Goal: Task Accomplishment & Management: Complete application form

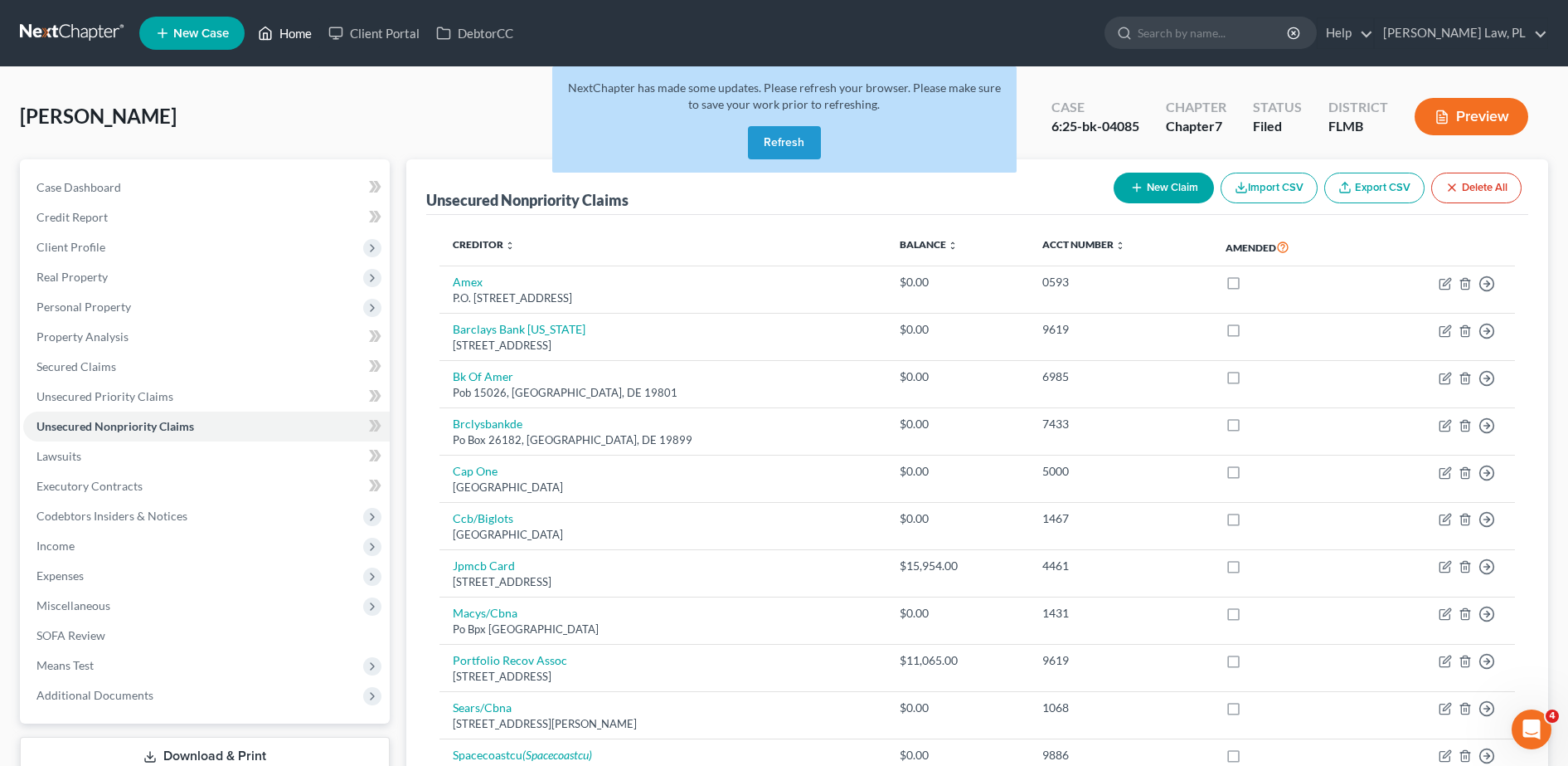
click at [294, 31] on link "Home" at bounding box center [284, 33] width 70 height 29
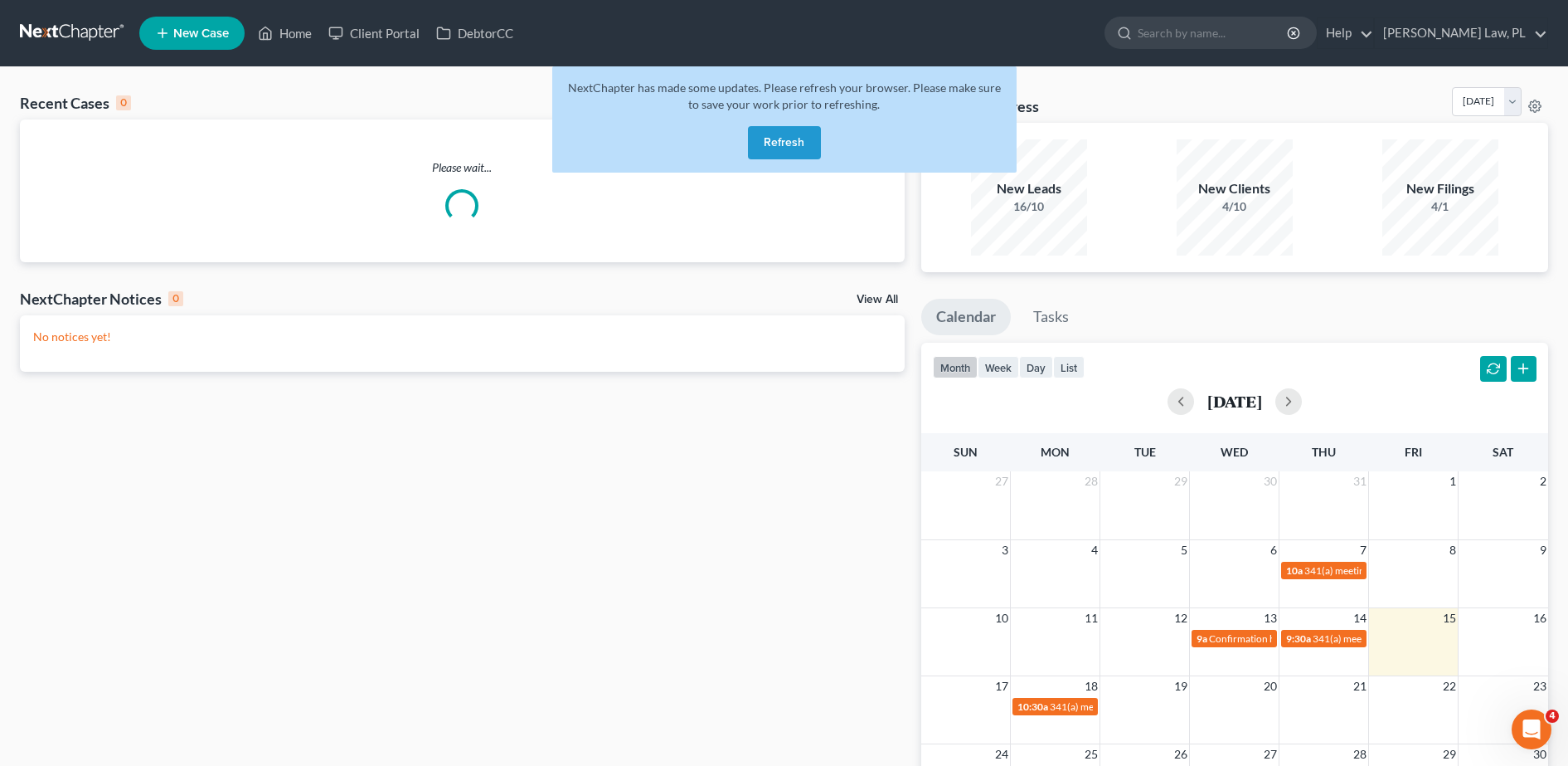
click at [792, 151] on button "Refresh" at bounding box center [784, 142] width 73 height 33
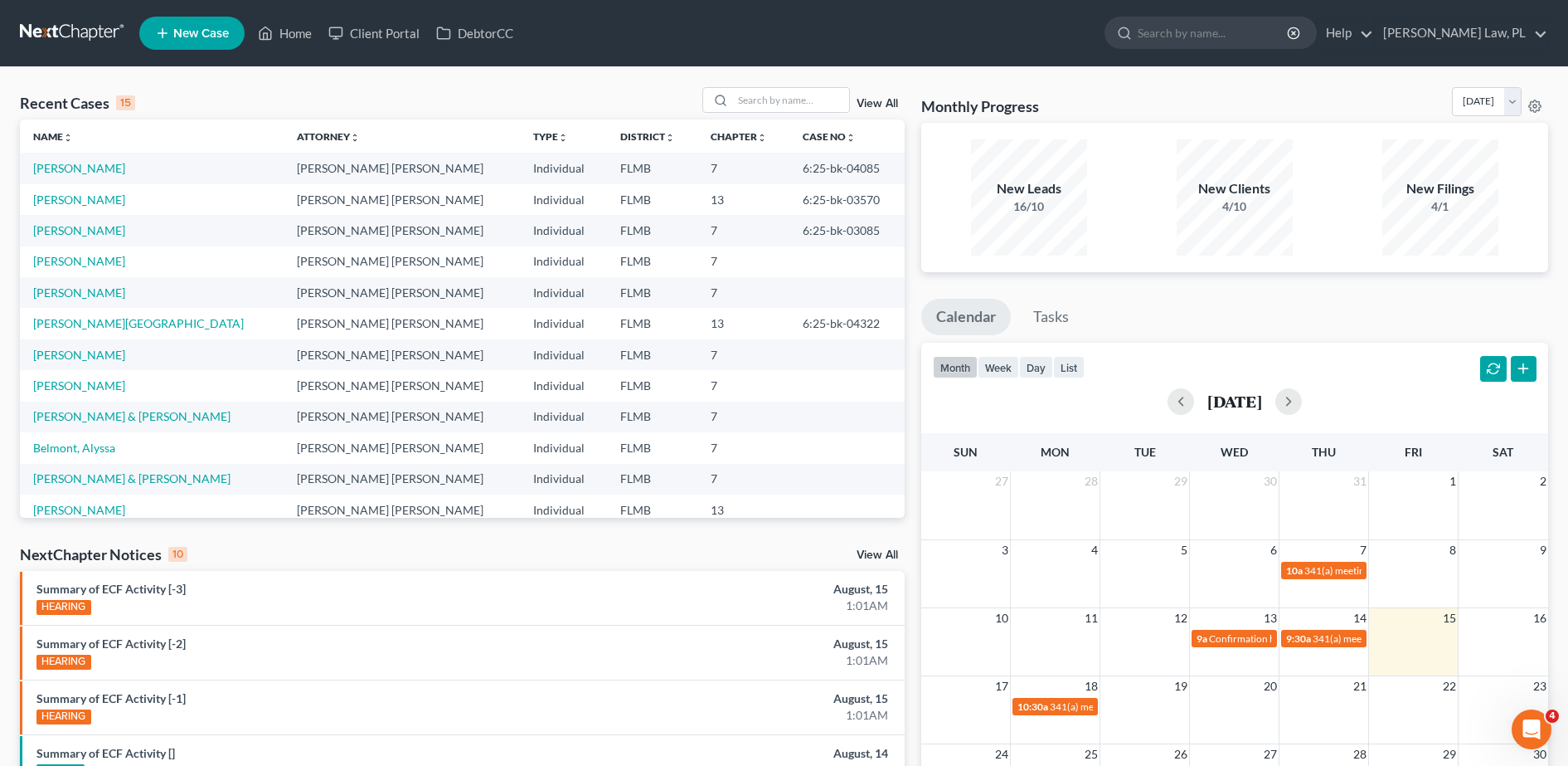
click at [177, 35] on span "New Case" at bounding box center [201, 34] width 55 height 12
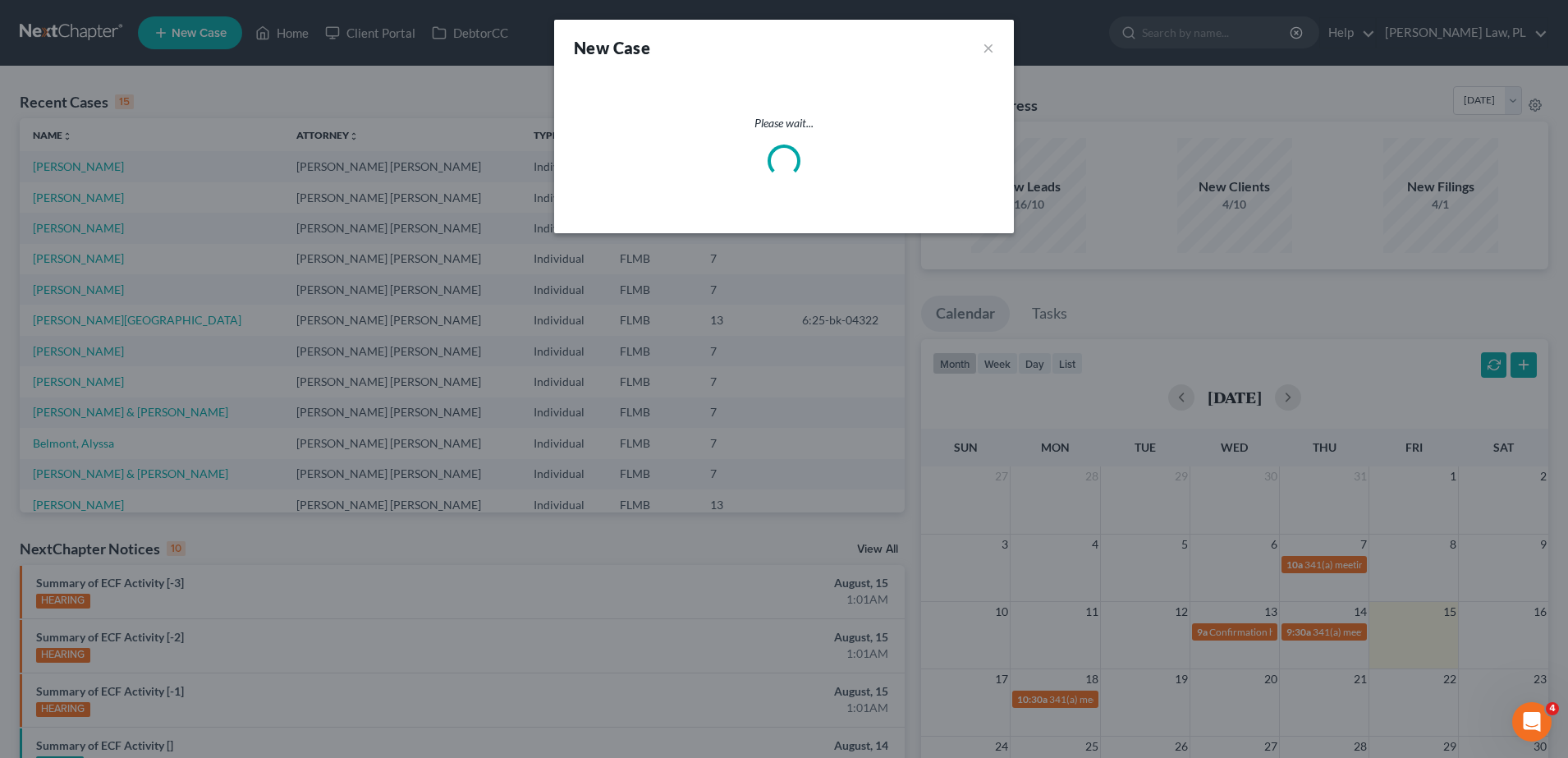
select select "15"
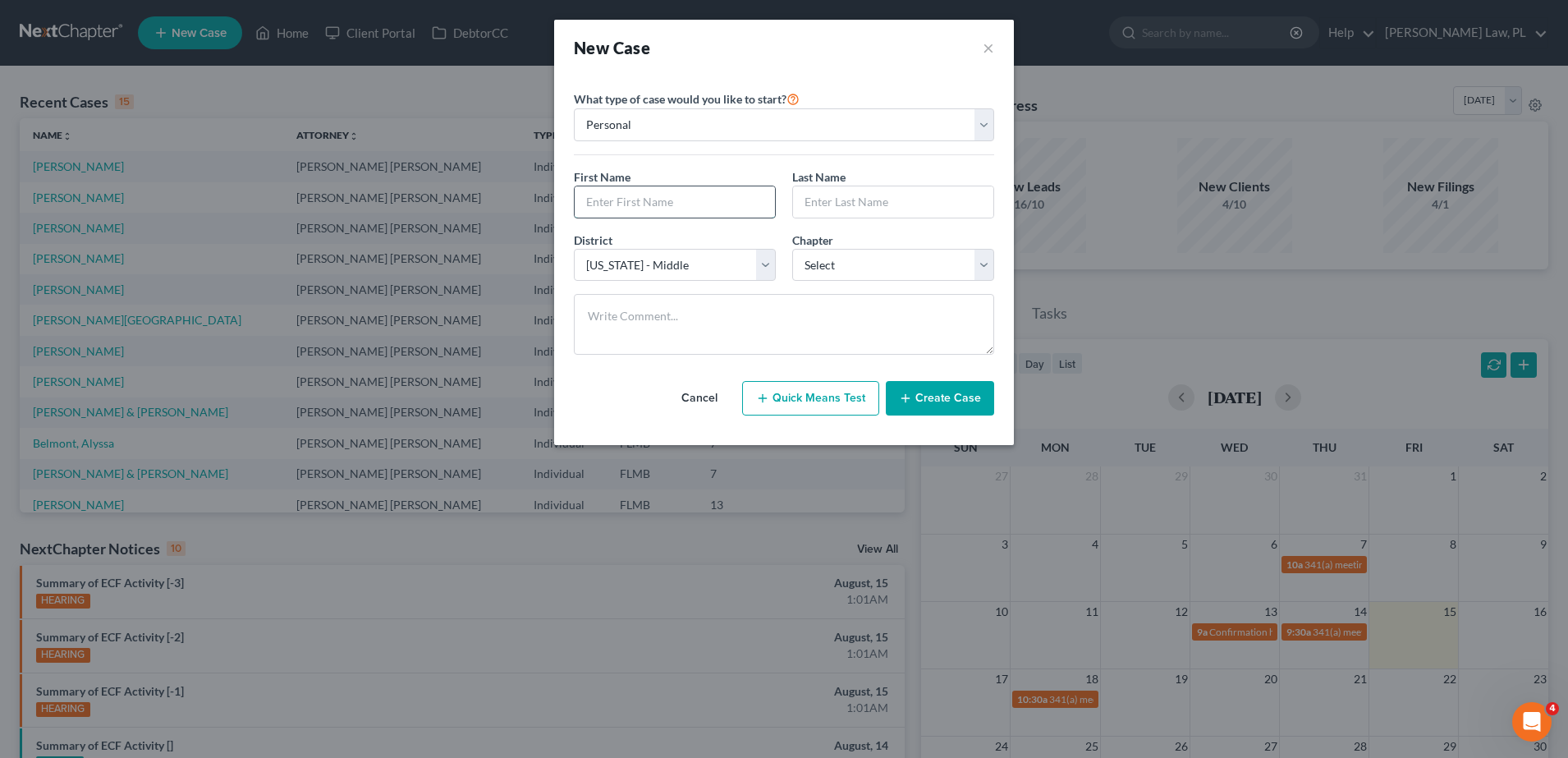
click at [673, 202] on input "text" at bounding box center [675, 202] width 201 height 31
type input "Roger"
type input "Mansfield"
click at [908, 260] on select "Select 7 11 12 13" at bounding box center [893, 265] width 202 height 33
select select "0"
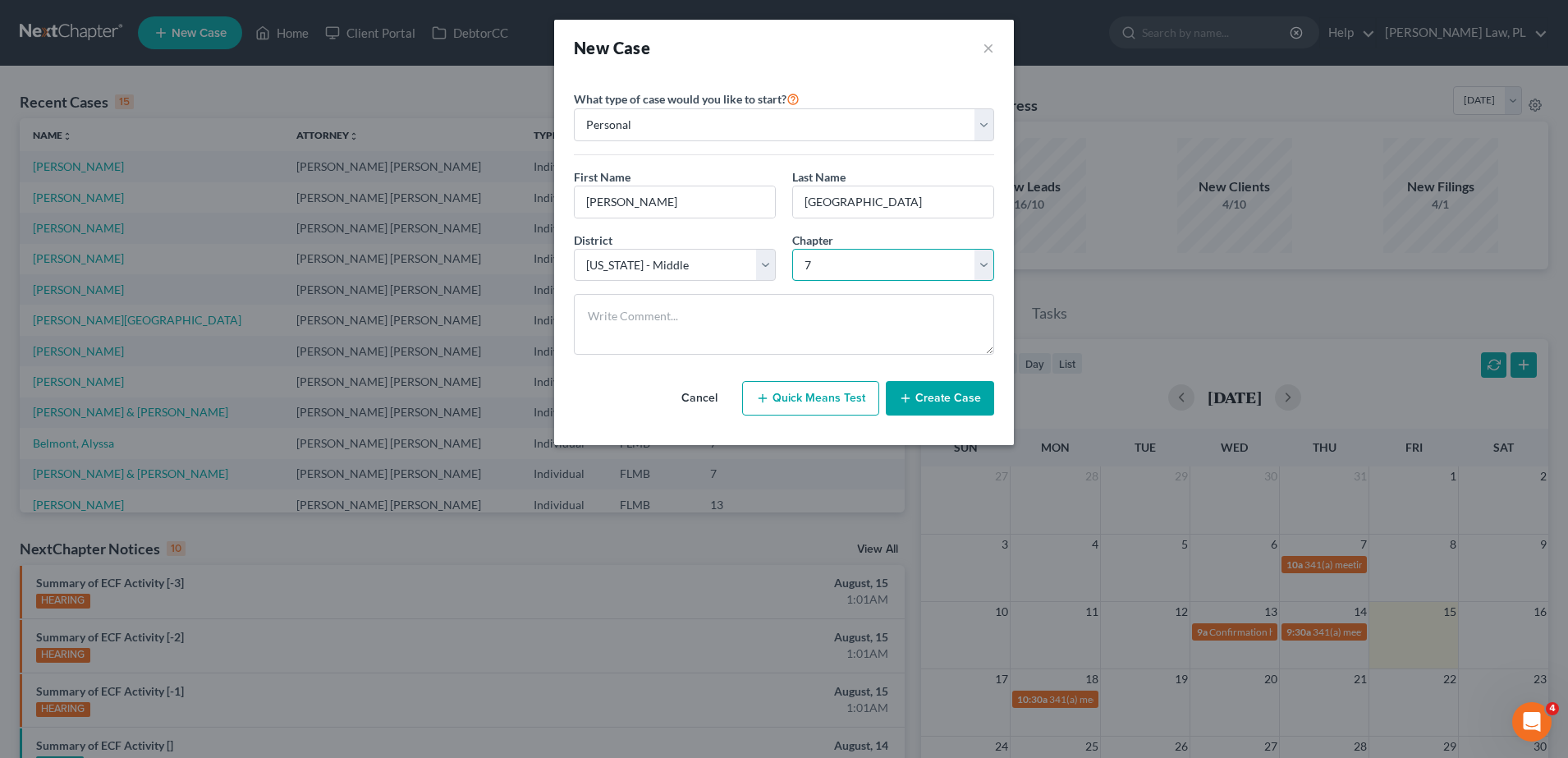
click at [793, 249] on select "Select 7 11 12 13" at bounding box center [893, 265] width 202 height 33
click at [966, 412] on button "Create Case" at bounding box center [940, 398] width 108 height 34
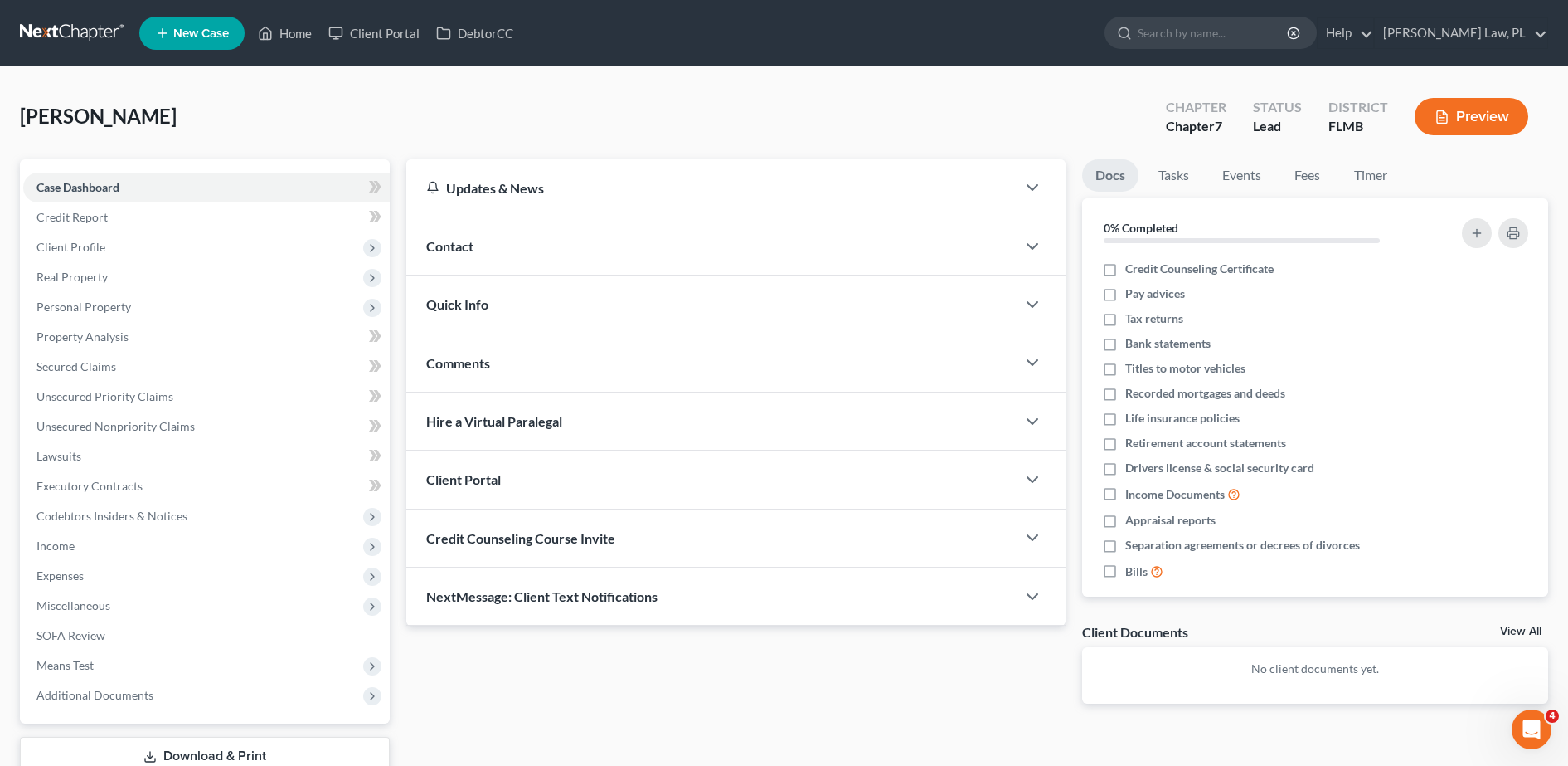
click at [545, 264] on div "Contact" at bounding box center [711, 246] width 610 height 57
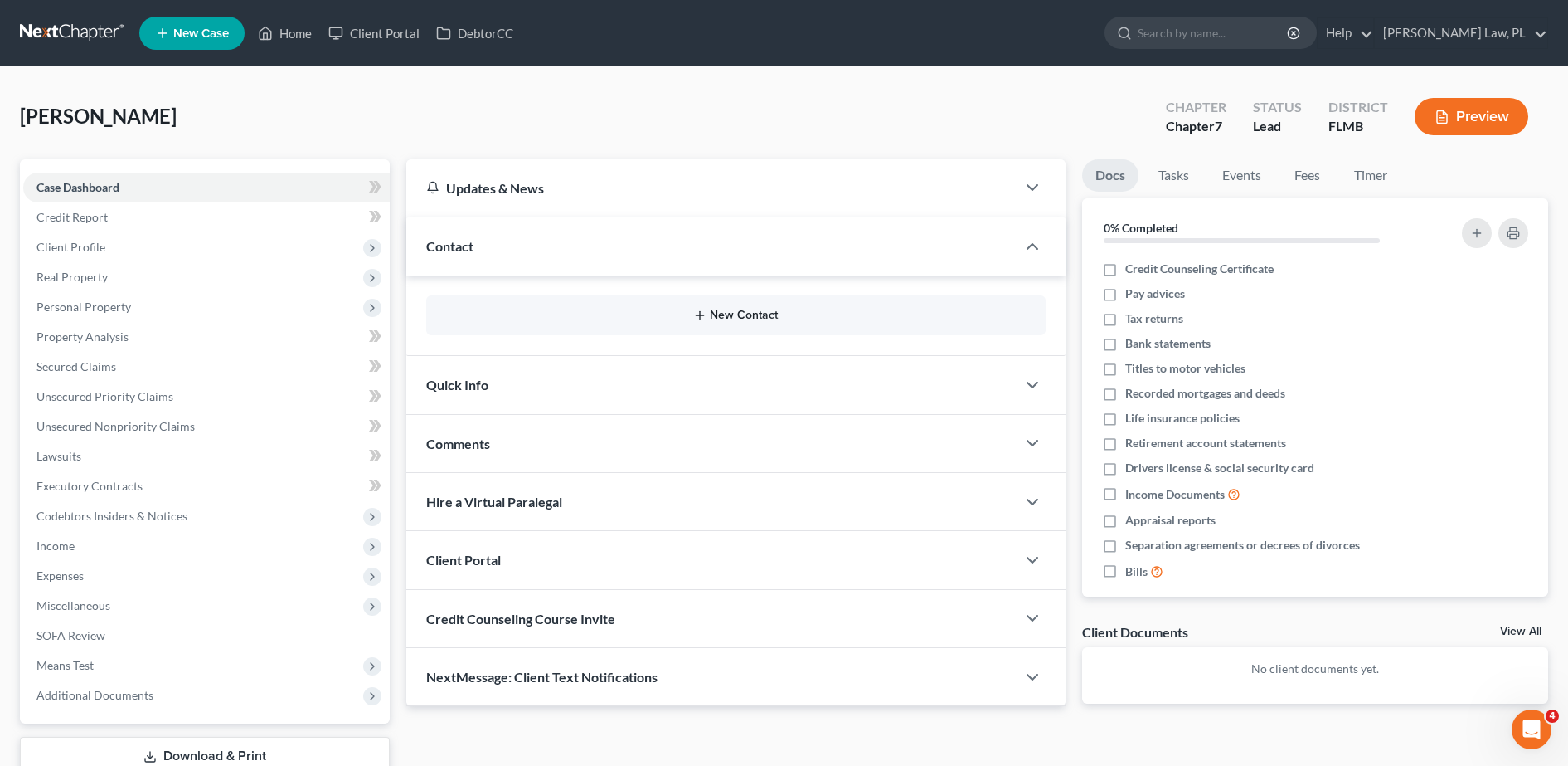
click at [544, 316] on button "New Contact" at bounding box center [735, 315] width 593 height 13
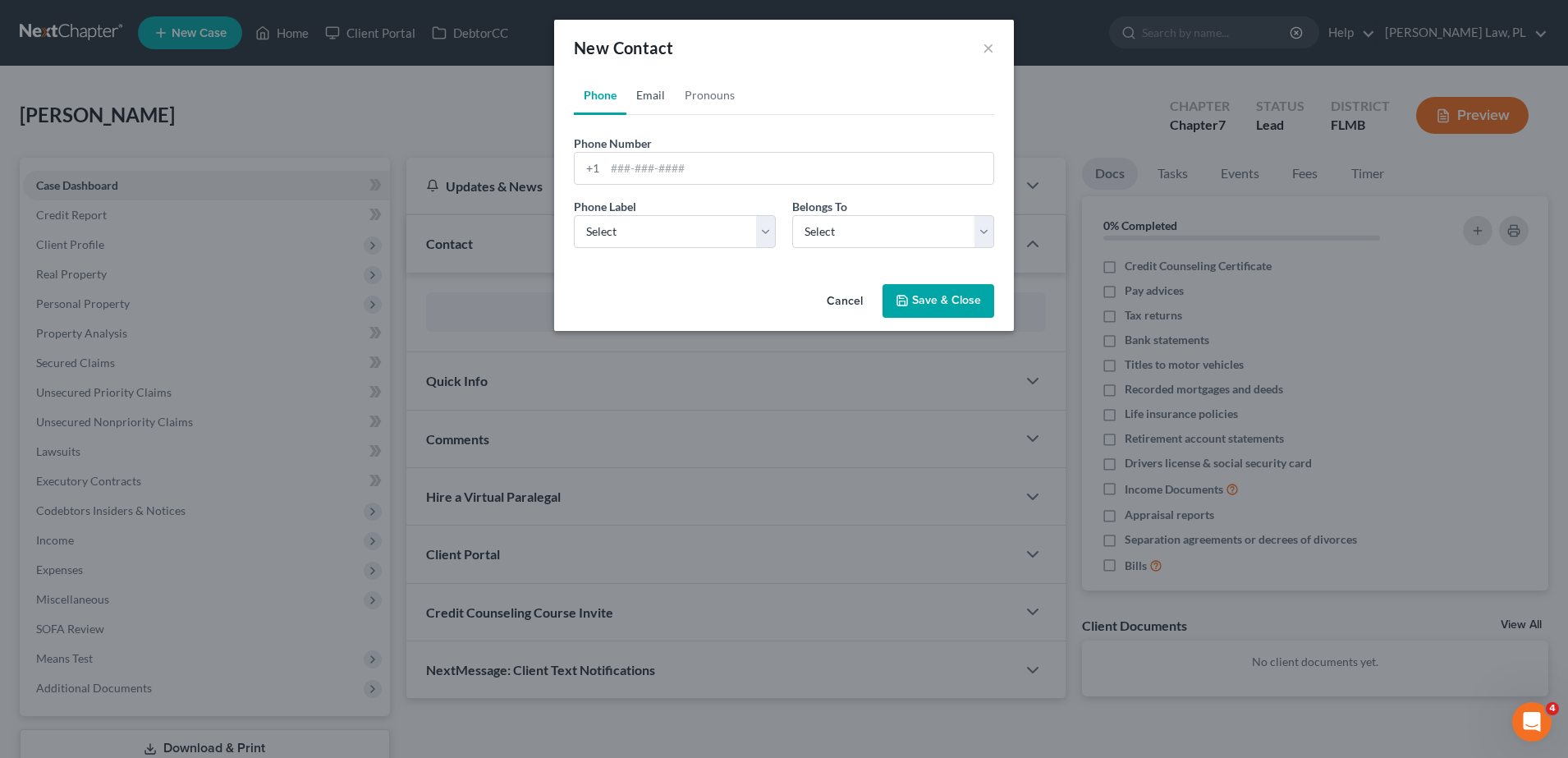
click at [666, 100] on link "Email" at bounding box center [650, 95] width 48 height 39
click at [654, 163] on input "email" at bounding box center [799, 168] width 389 height 31
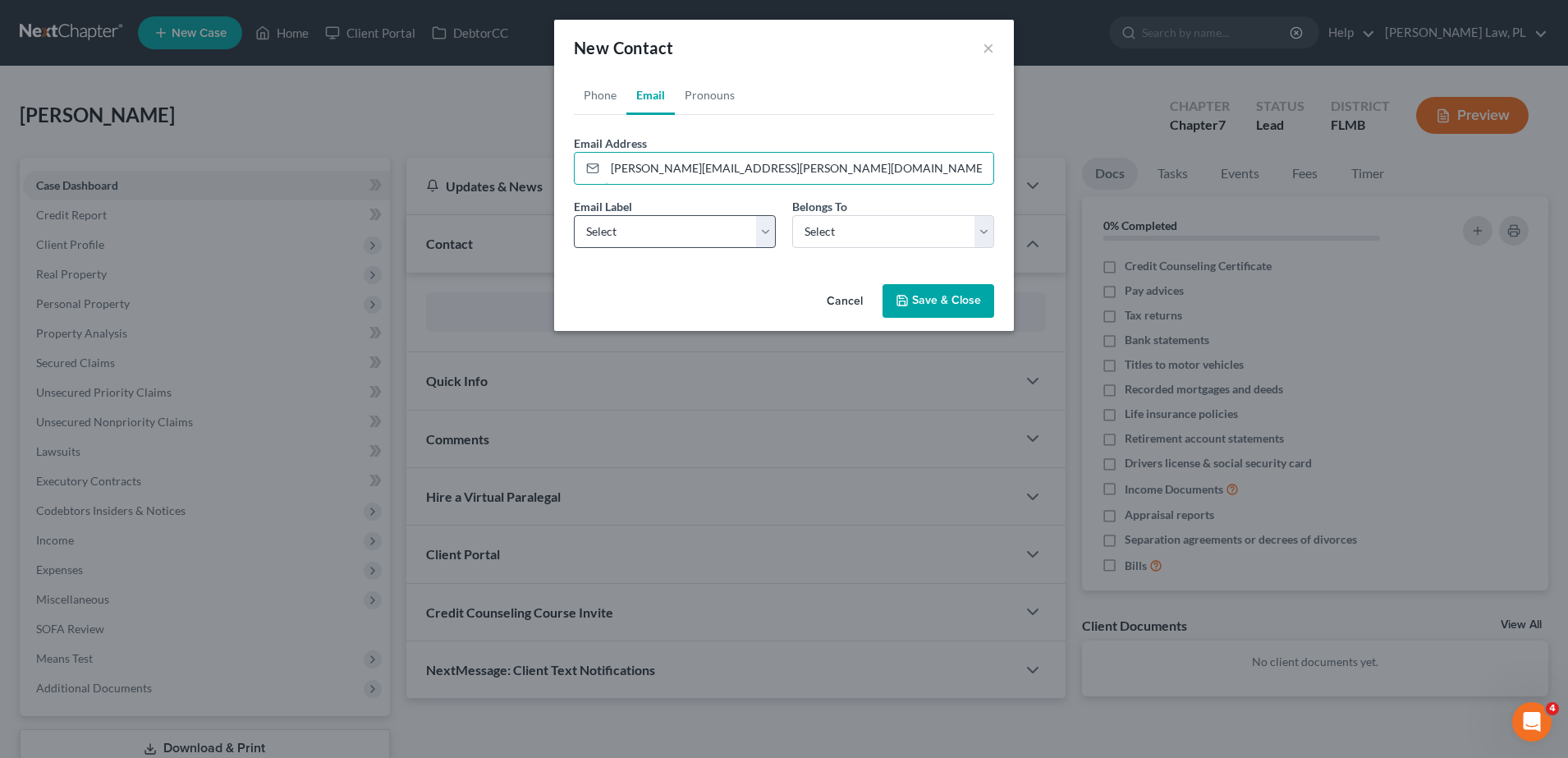
type input "roger.mansfield@icloud.com"
click at [684, 221] on select "Select Home Work Other" at bounding box center [674, 232] width 202 height 33
select select "0"
click at [574, 215] on select "Select Home Work Other" at bounding box center [674, 232] width 202 height 33
click at [825, 232] on select "Select Client Other" at bounding box center [893, 232] width 202 height 33
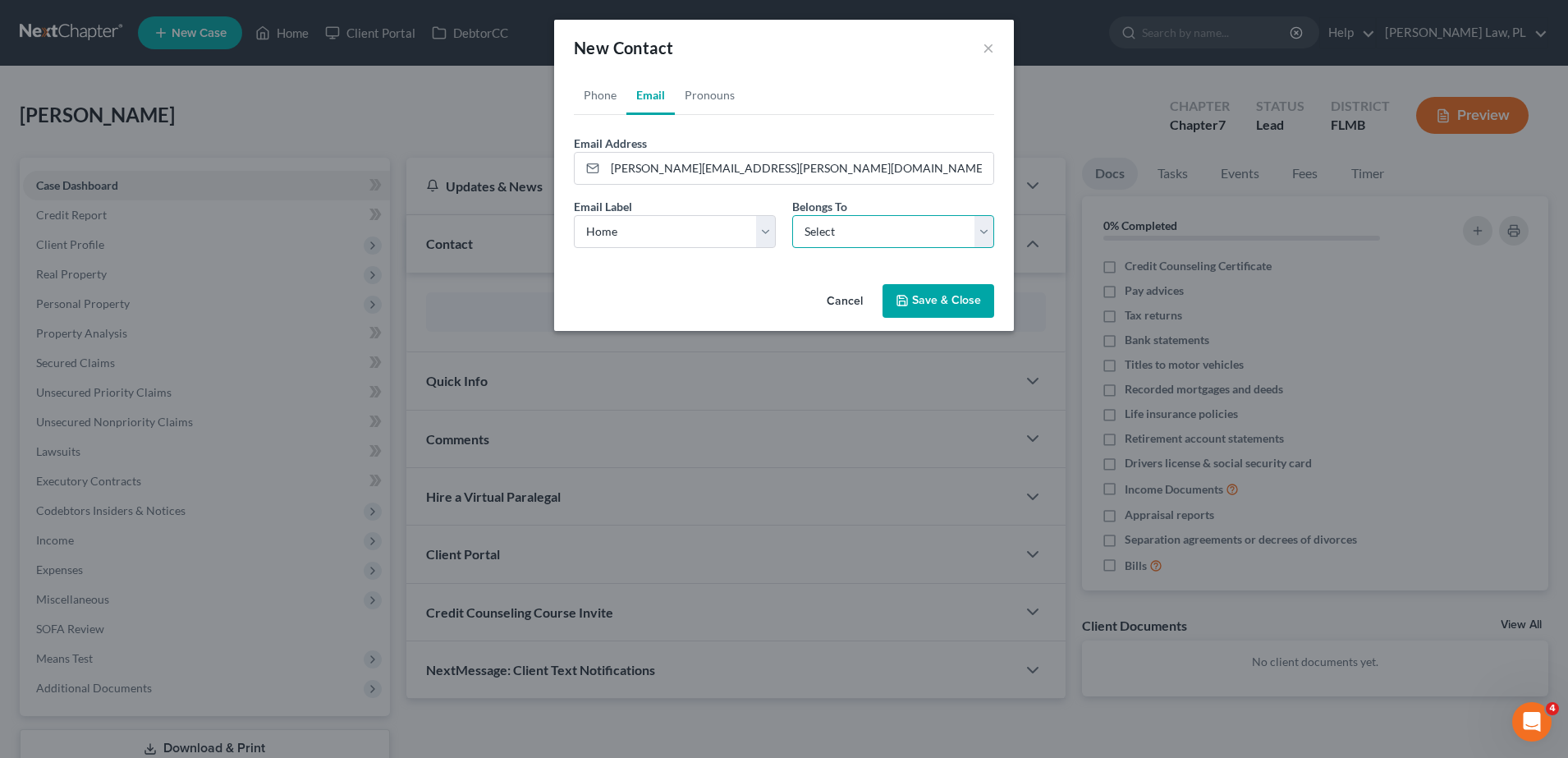
select select "0"
click at [793, 215] on select "Select Client Other" at bounding box center [893, 232] width 202 height 33
click at [953, 316] on button "Save & Close" at bounding box center [938, 301] width 112 height 34
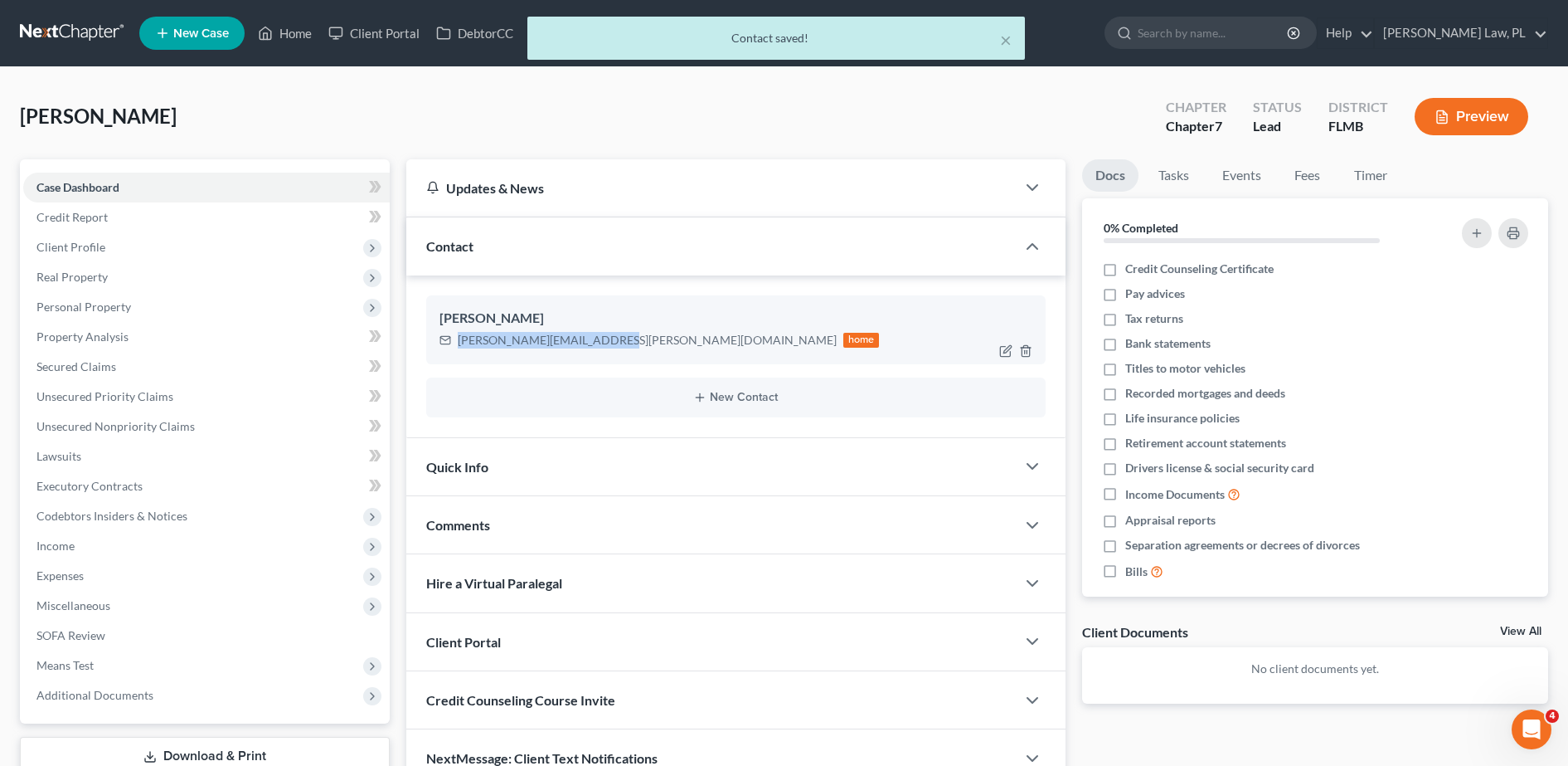
drag, startPoint x: 456, startPoint y: 347, endPoint x: 601, endPoint y: 359, distance: 145.5
click at [601, 359] on div "Roger Mansfield roger.mansfield@icloud.com home" at bounding box center [735, 329] width 619 height 68
copy div "roger.mansfield@icloud.com"
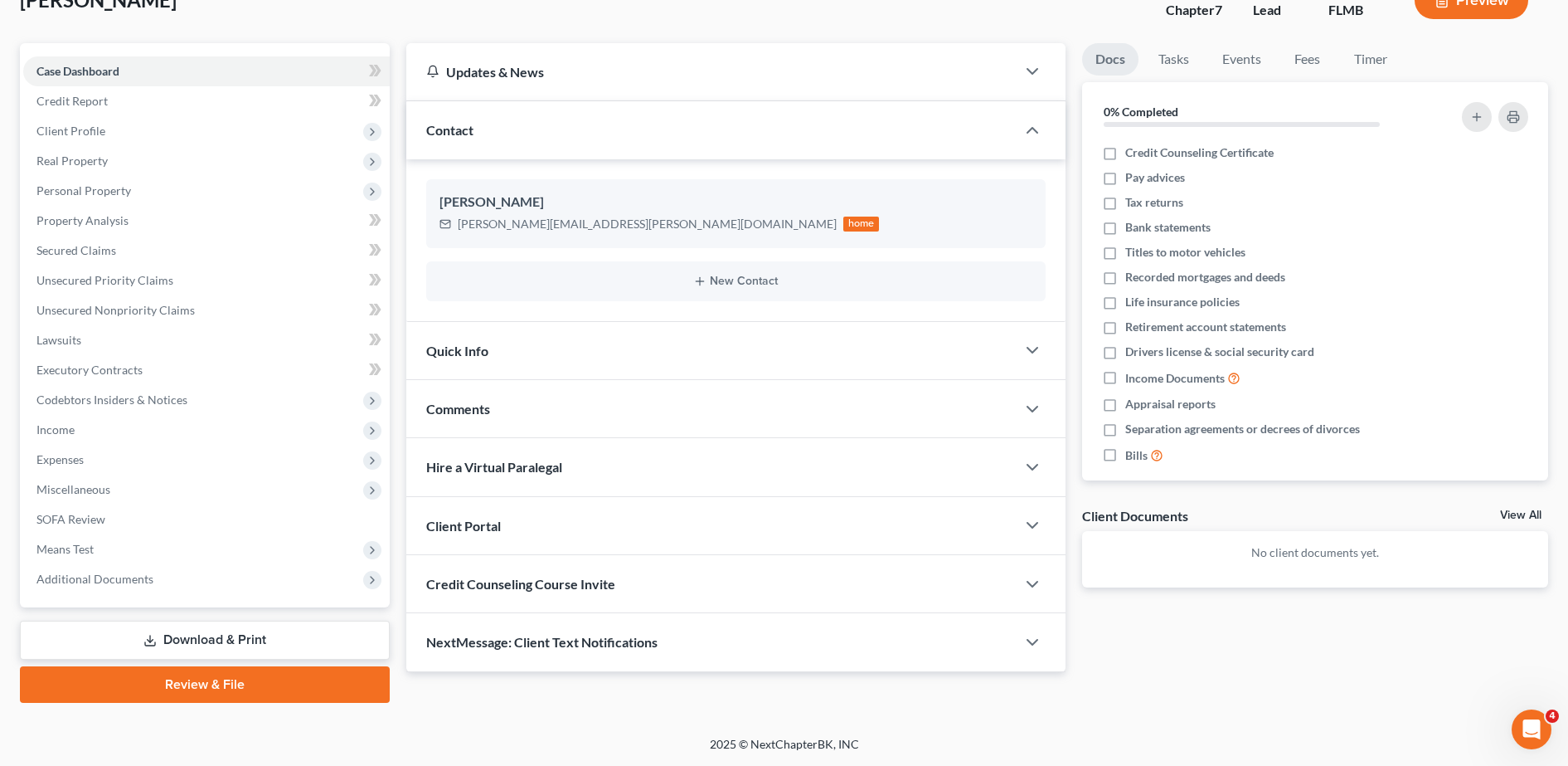
click at [494, 528] on span "Client Portal" at bounding box center [463, 525] width 75 height 16
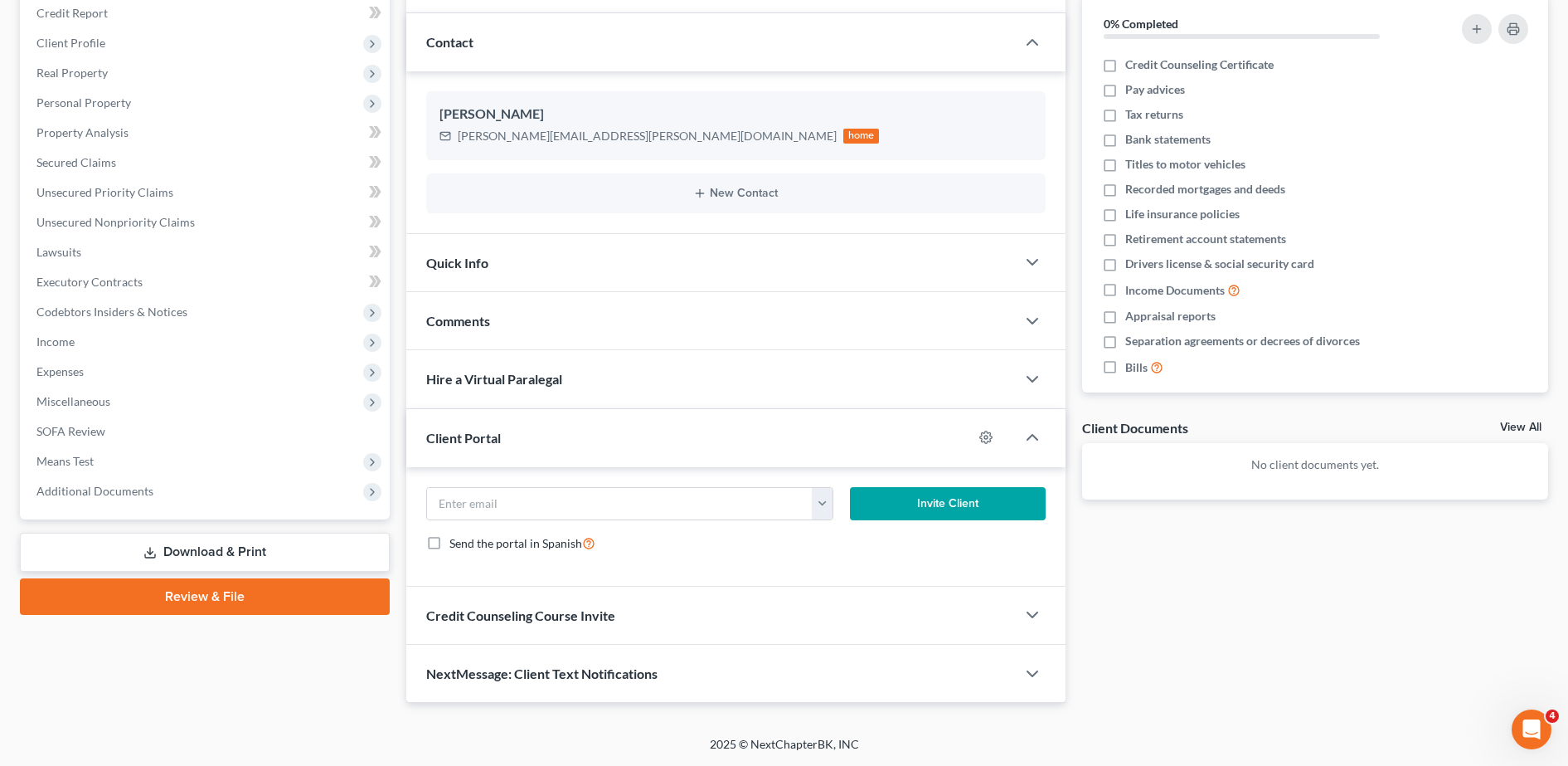
click at [500, 609] on span "Credit Counseling Course Invite" at bounding box center [521, 615] width 189 height 16
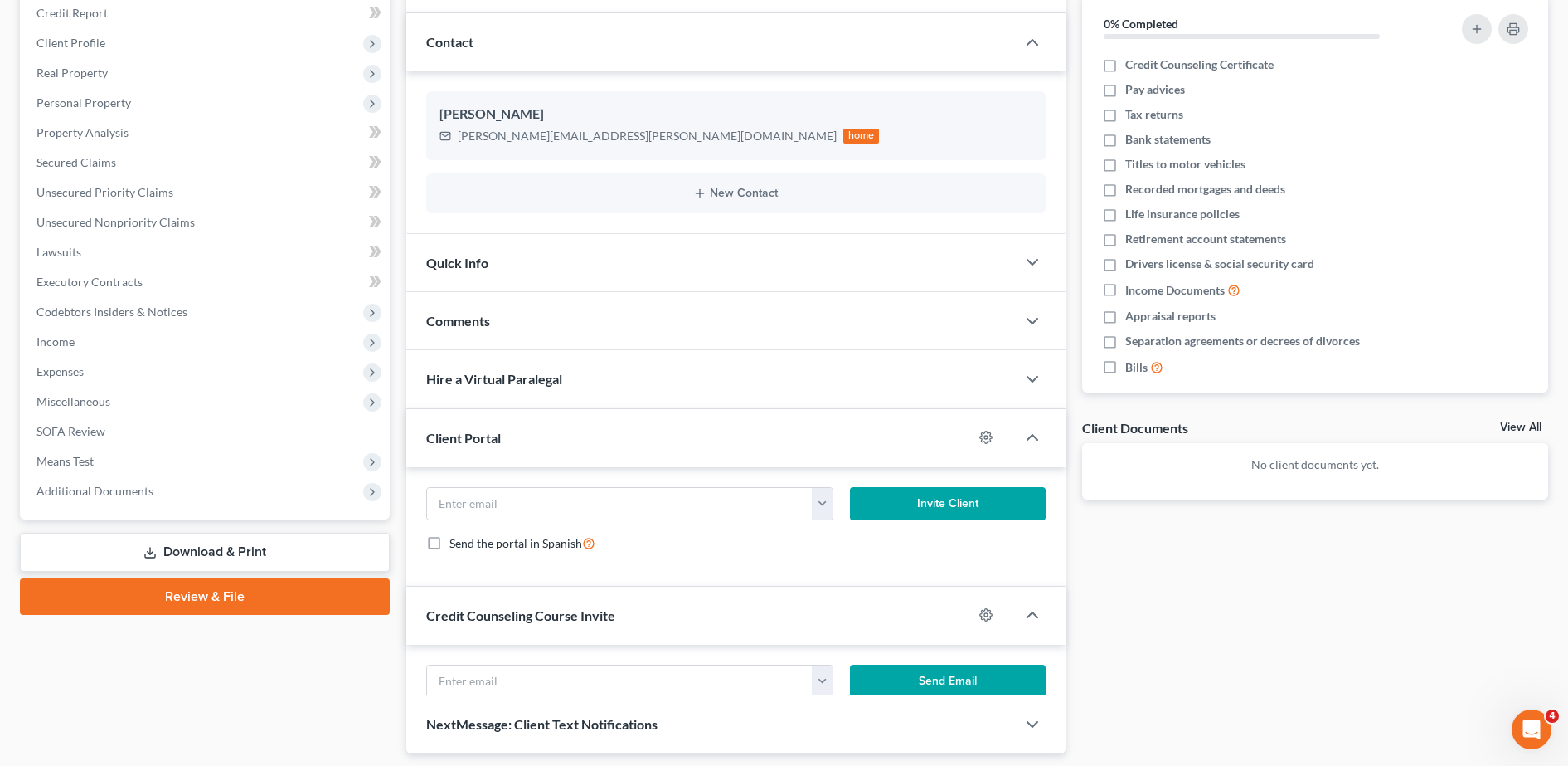
scroll to position [291, 0]
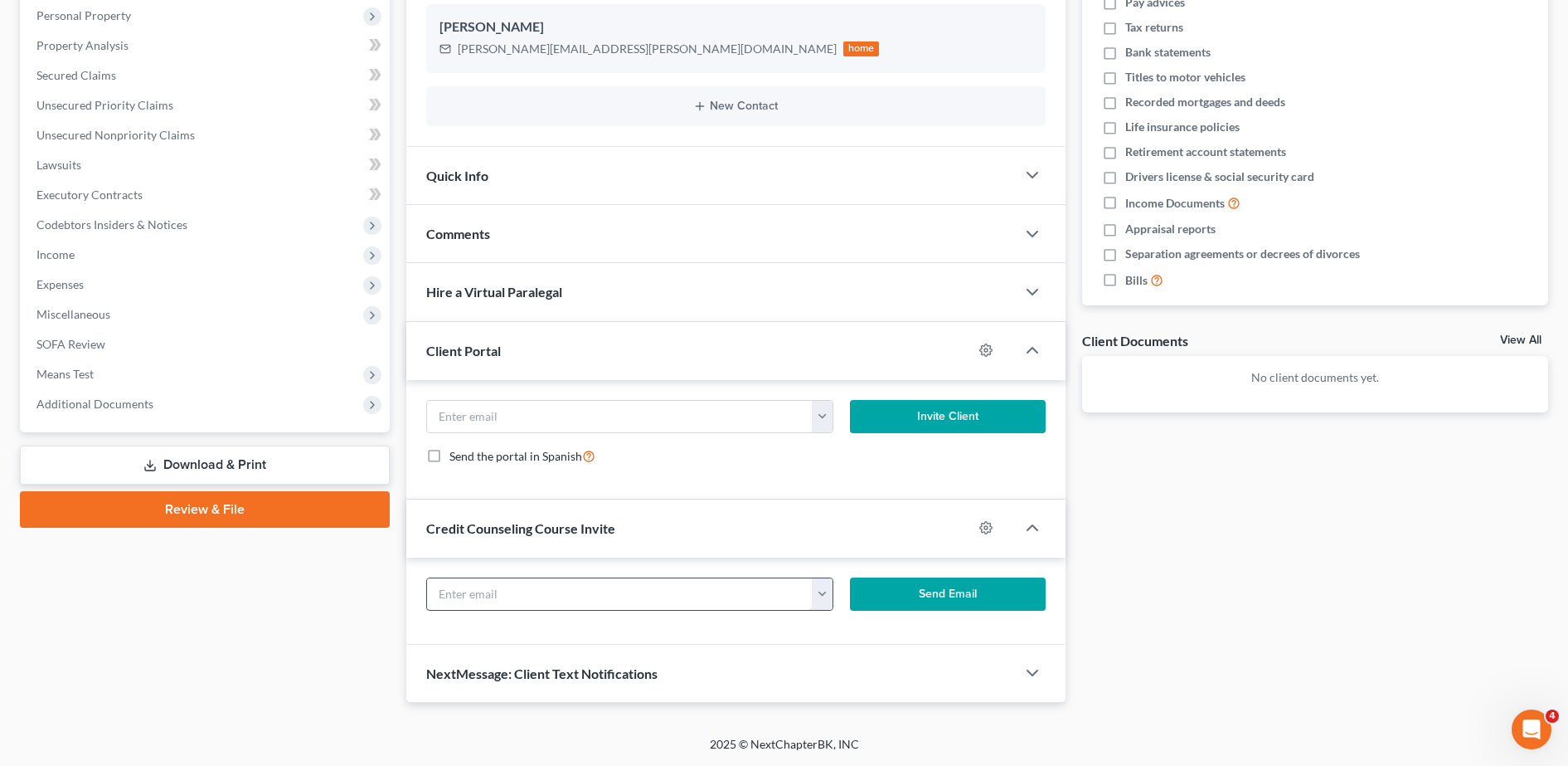
click at [473, 588] on input "text" at bounding box center [620, 594] width 386 height 31
paste input "roger.mansfield@icloud.com"
type input "roger.mansfield@icloud.com"
click at [982, 592] on button "Send Email" at bounding box center [948, 594] width 196 height 33
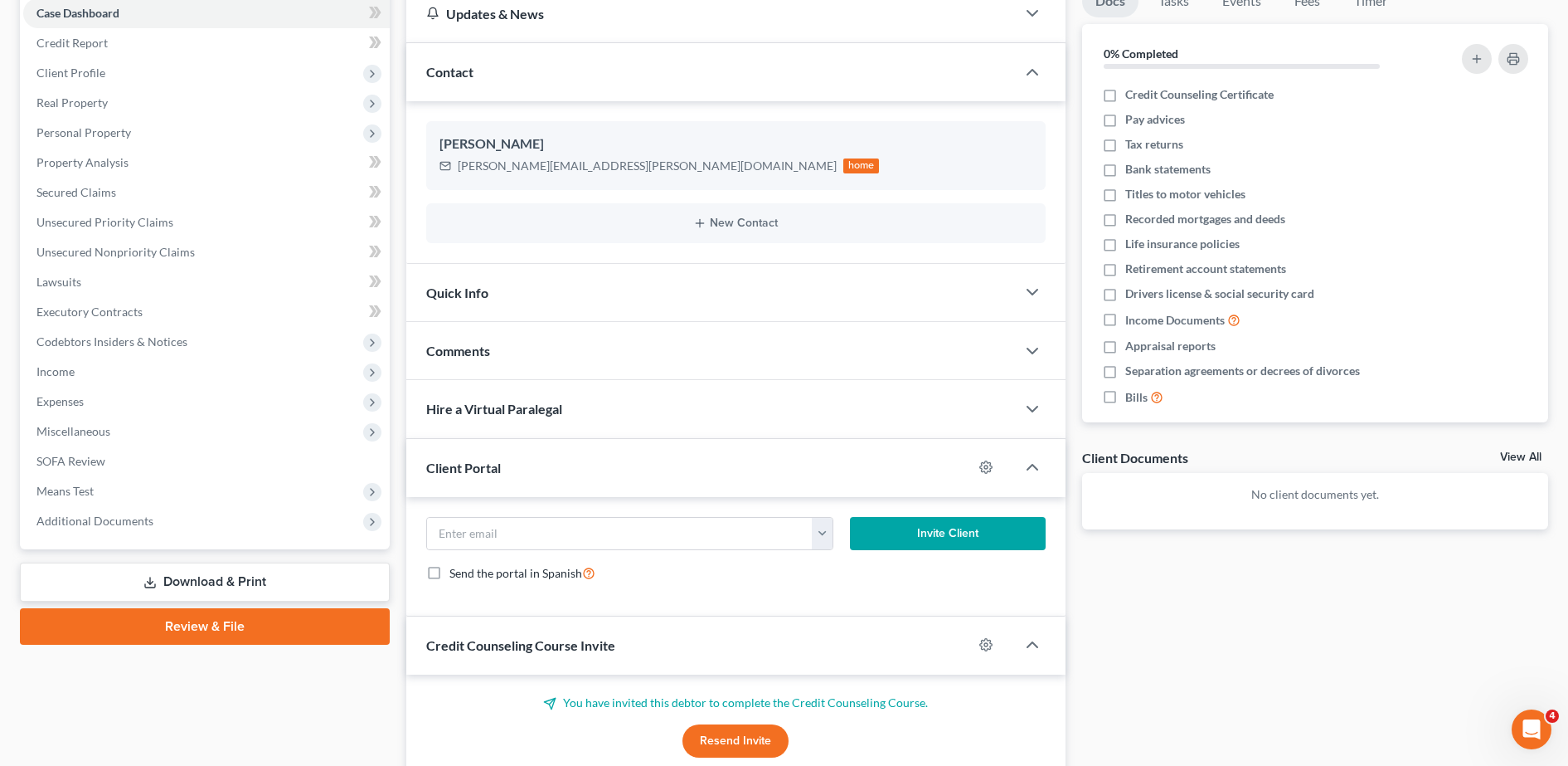
scroll to position [132, 0]
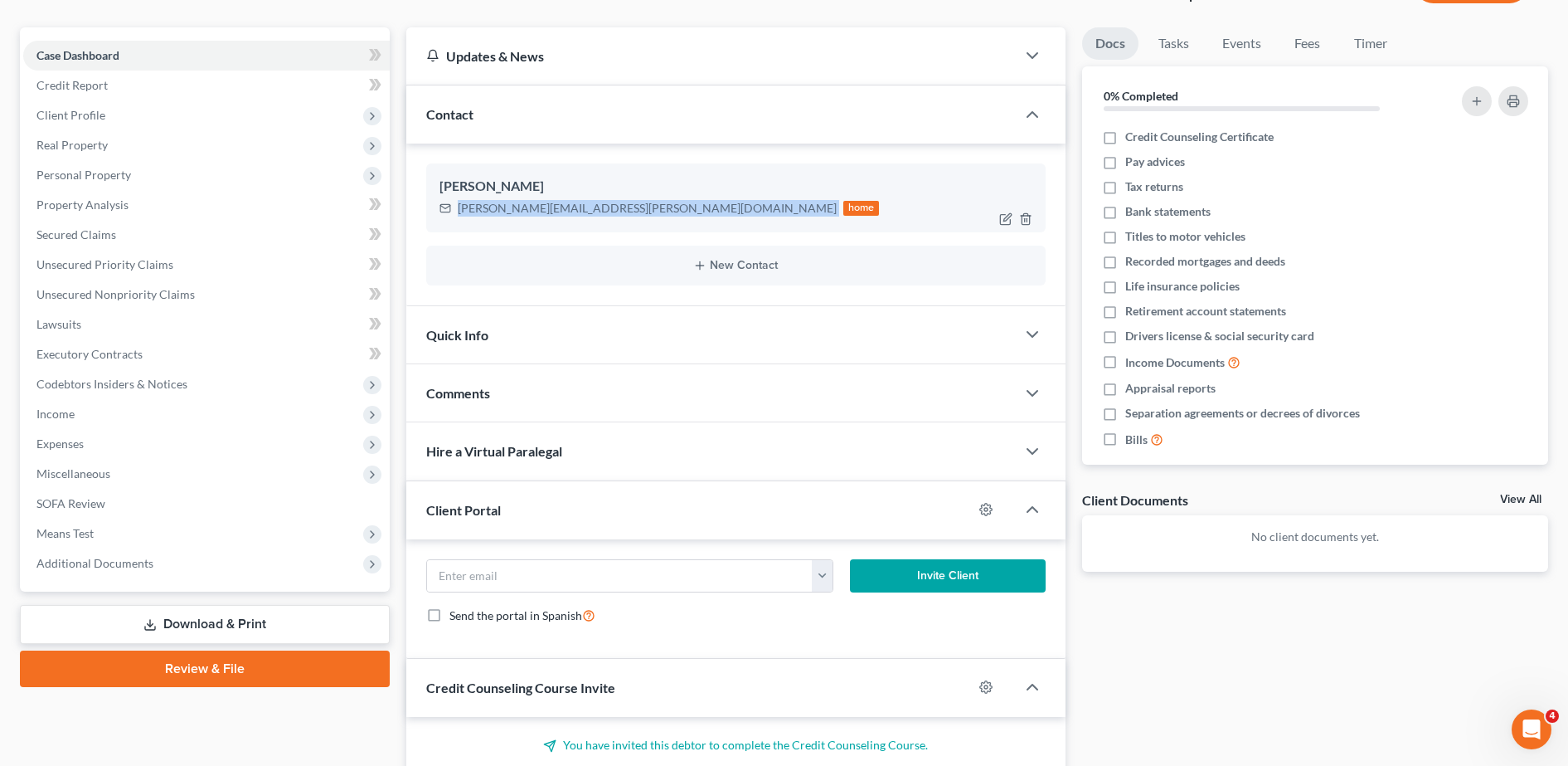
drag, startPoint x: 453, startPoint y: 206, endPoint x: 605, endPoint y: 223, distance: 152.9
click at [605, 223] on div "Roger Mansfield roger.mansfield@icloud.com home" at bounding box center [735, 198] width 619 height 68
copy div "roger.mansfield@icloud.com"
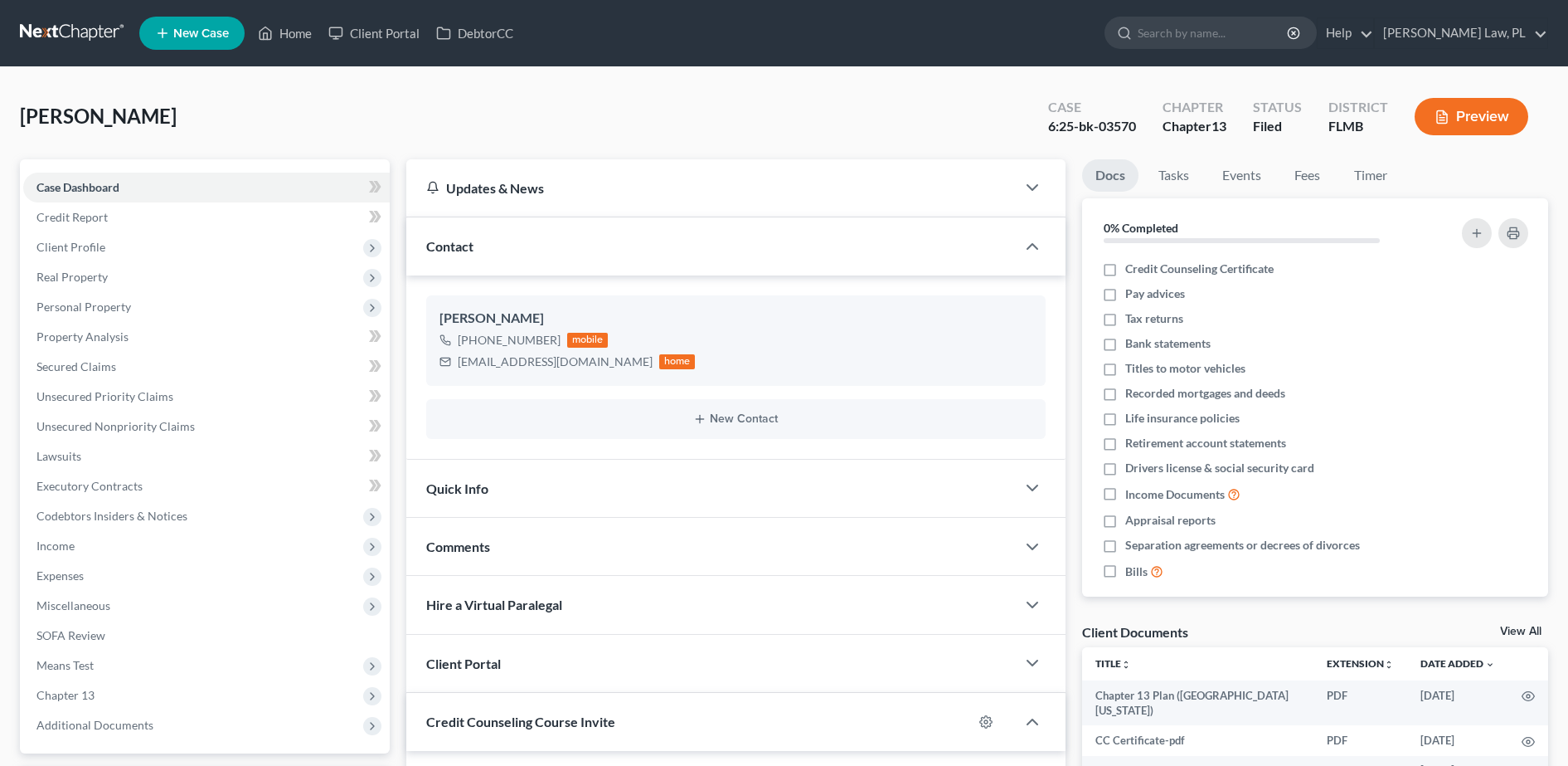
click at [176, 29] on span "New Case" at bounding box center [201, 34] width 55 height 12
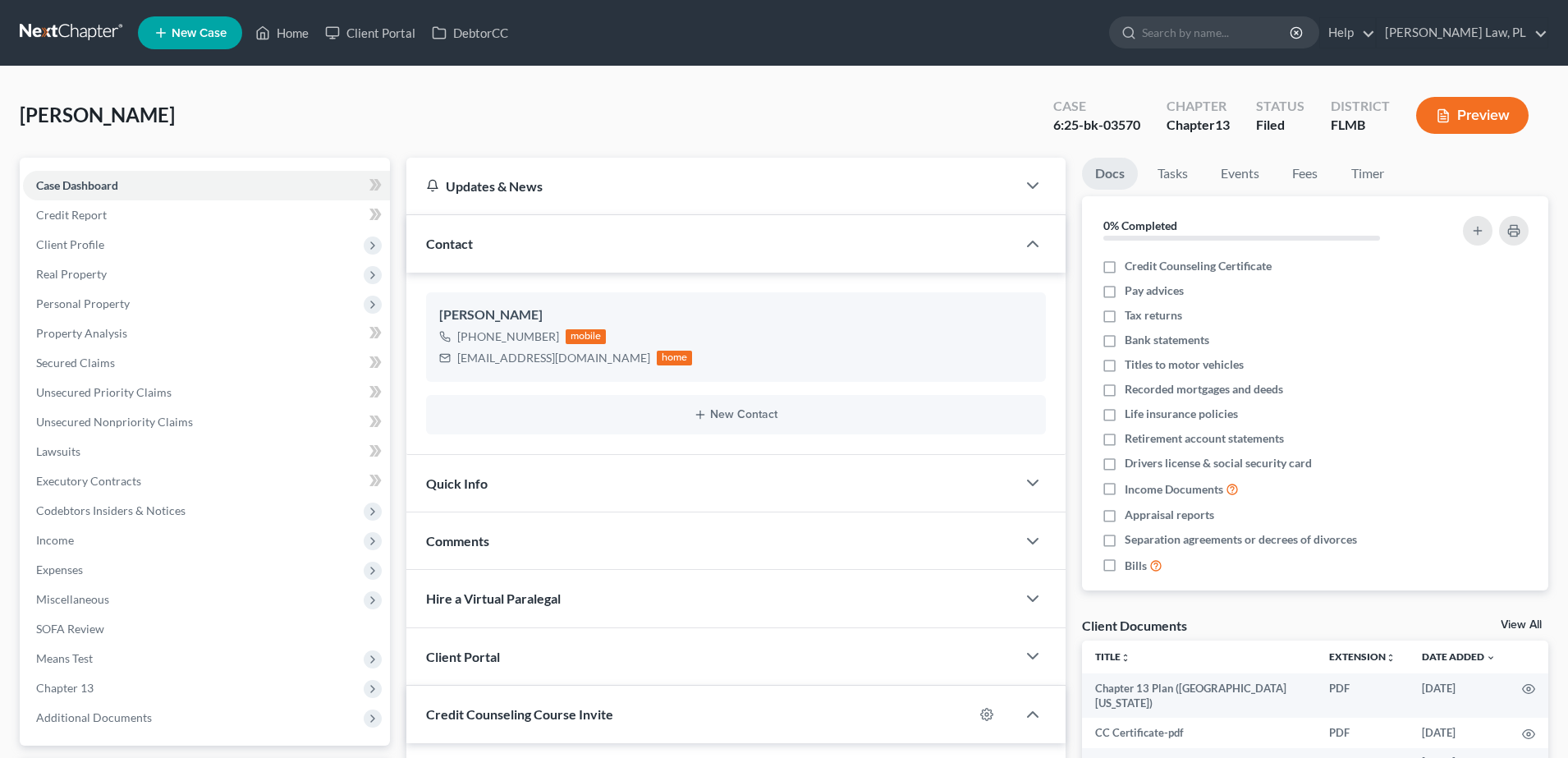
select select "15"
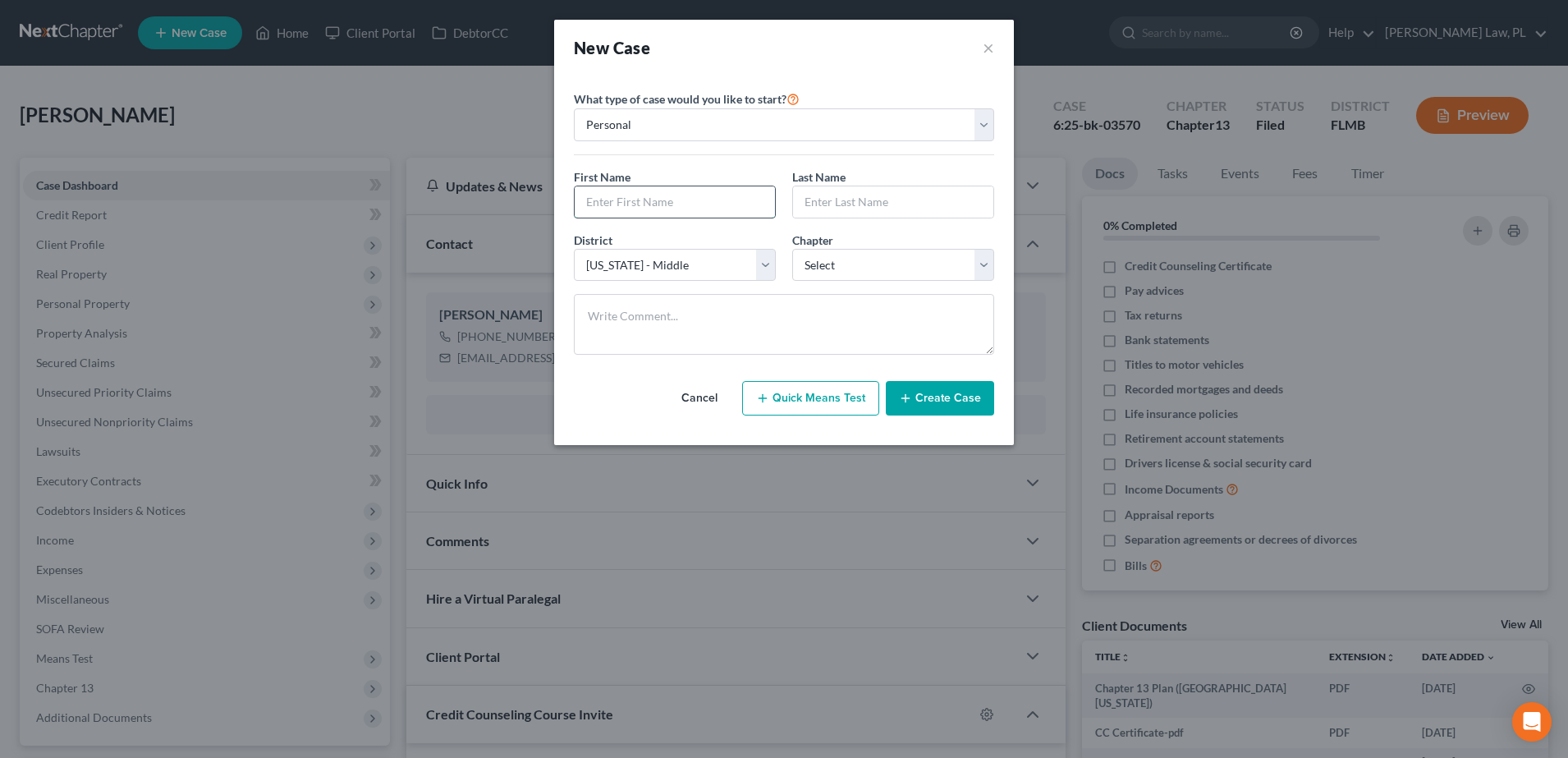
click at [642, 202] on input "text" at bounding box center [675, 202] width 201 height 31
type input "Rhonda"
type input "Lane"
click at [941, 268] on select "Select 7 11 12 13" at bounding box center [893, 265] width 202 height 33
select select "0"
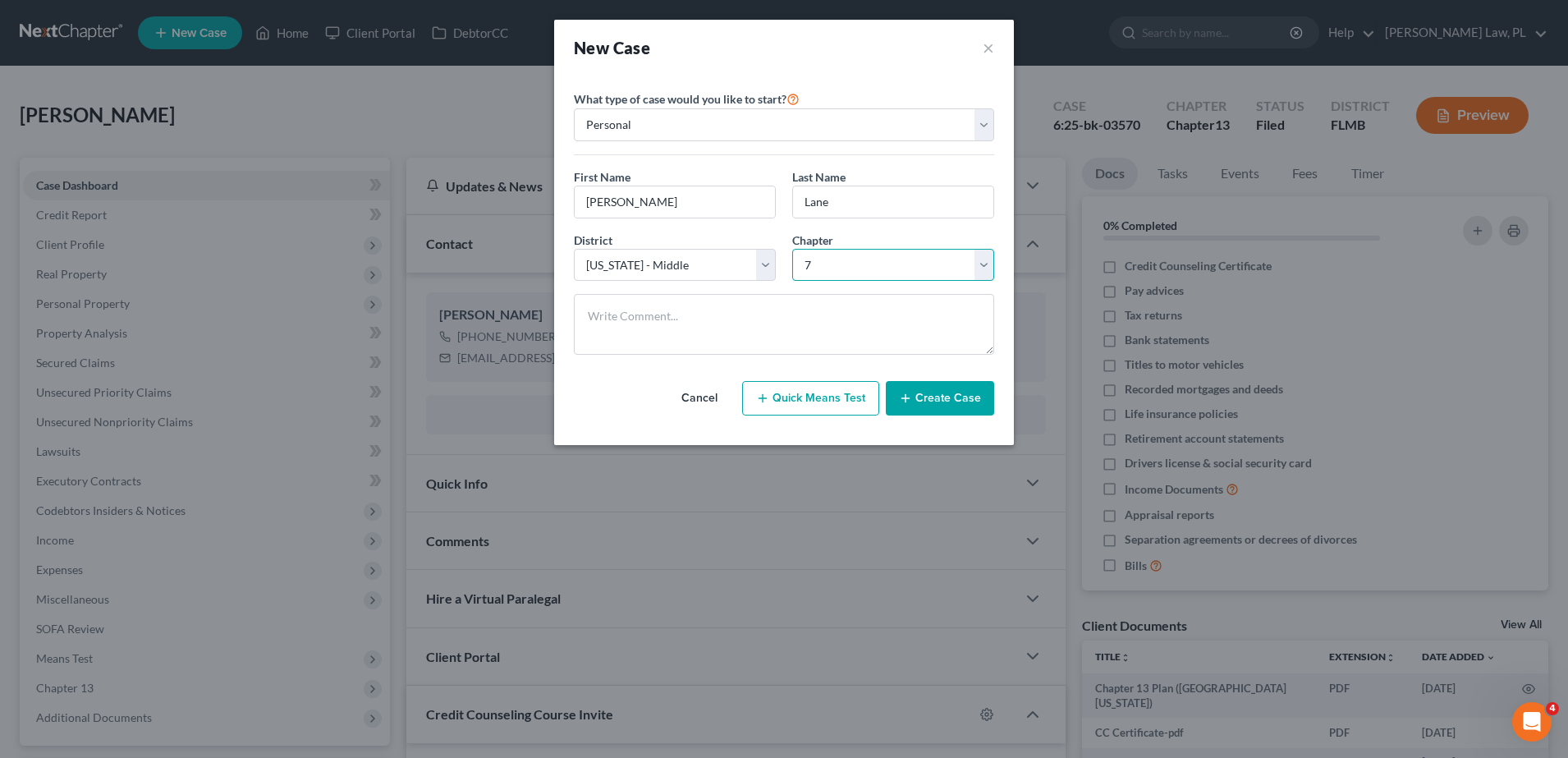
click at [793, 249] on select "Select 7 11 12 13" at bounding box center [893, 265] width 202 height 33
click at [971, 402] on button "Create Case" at bounding box center [940, 398] width 108 height 34
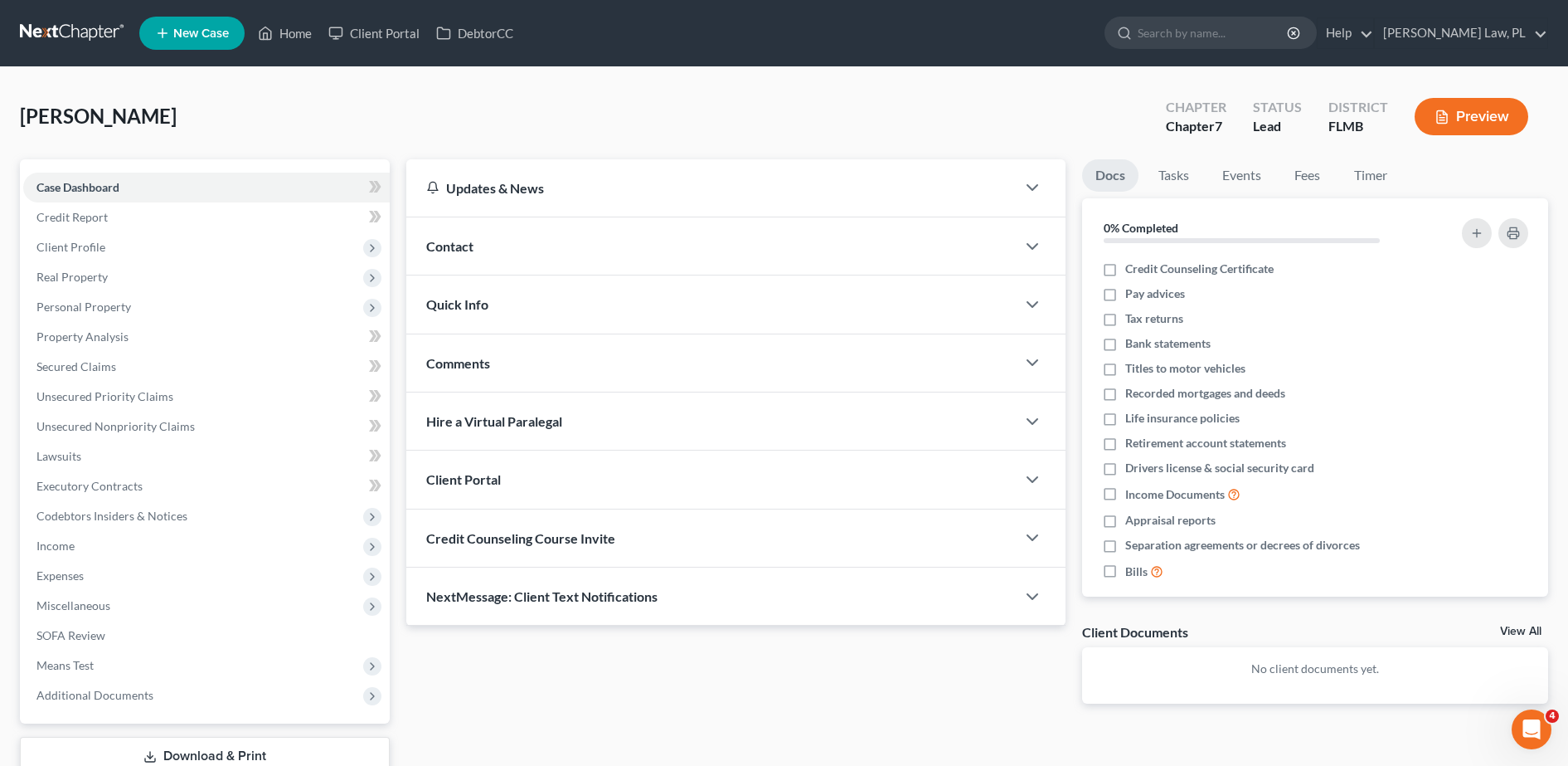
click at [507, 379] on div "Comments" at bounding box center [711, 363] width 610 height 57
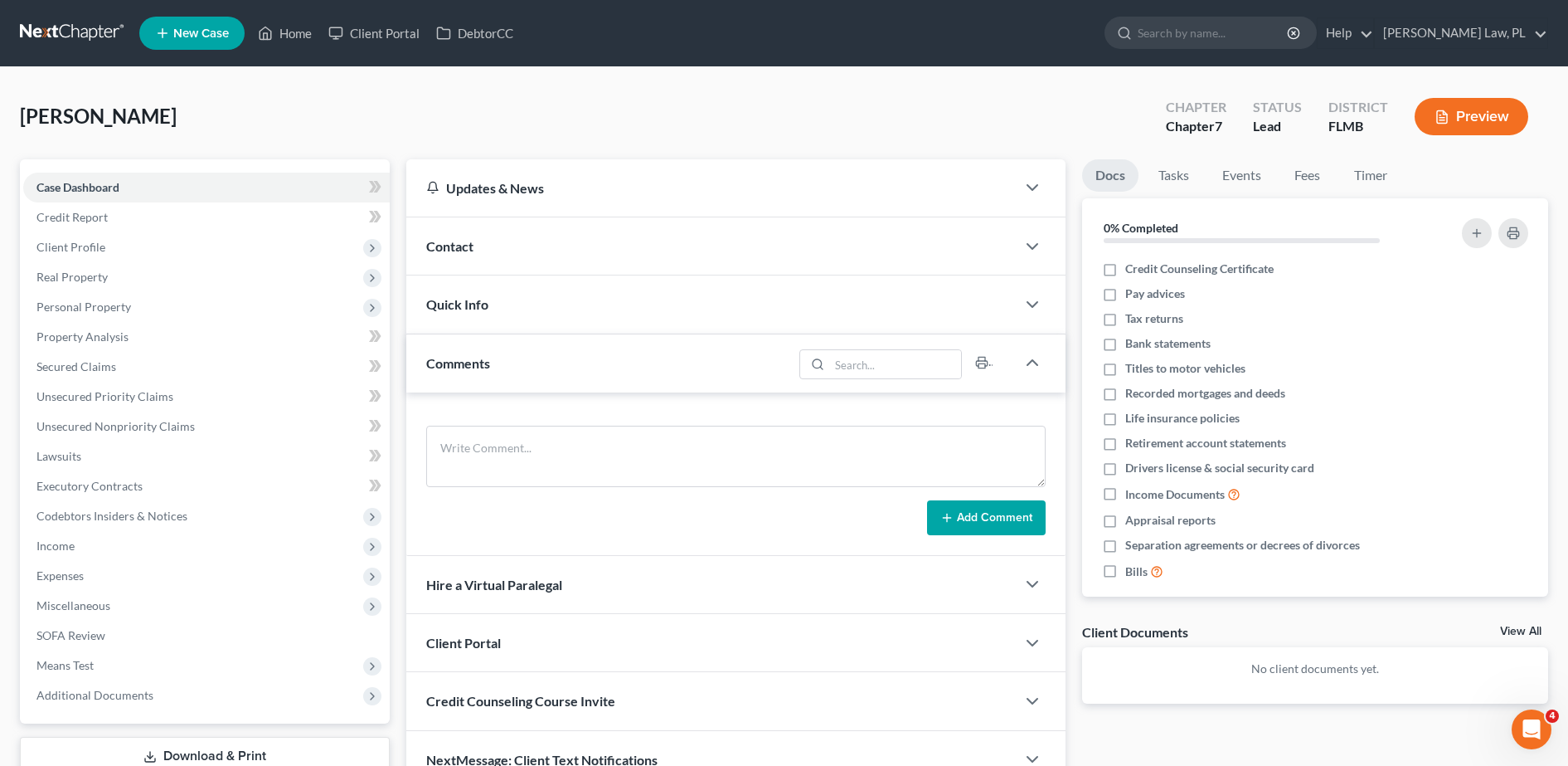
click at [557, 301] on div "Quick Info" at bounding box center [711, 304] width 610 height 57
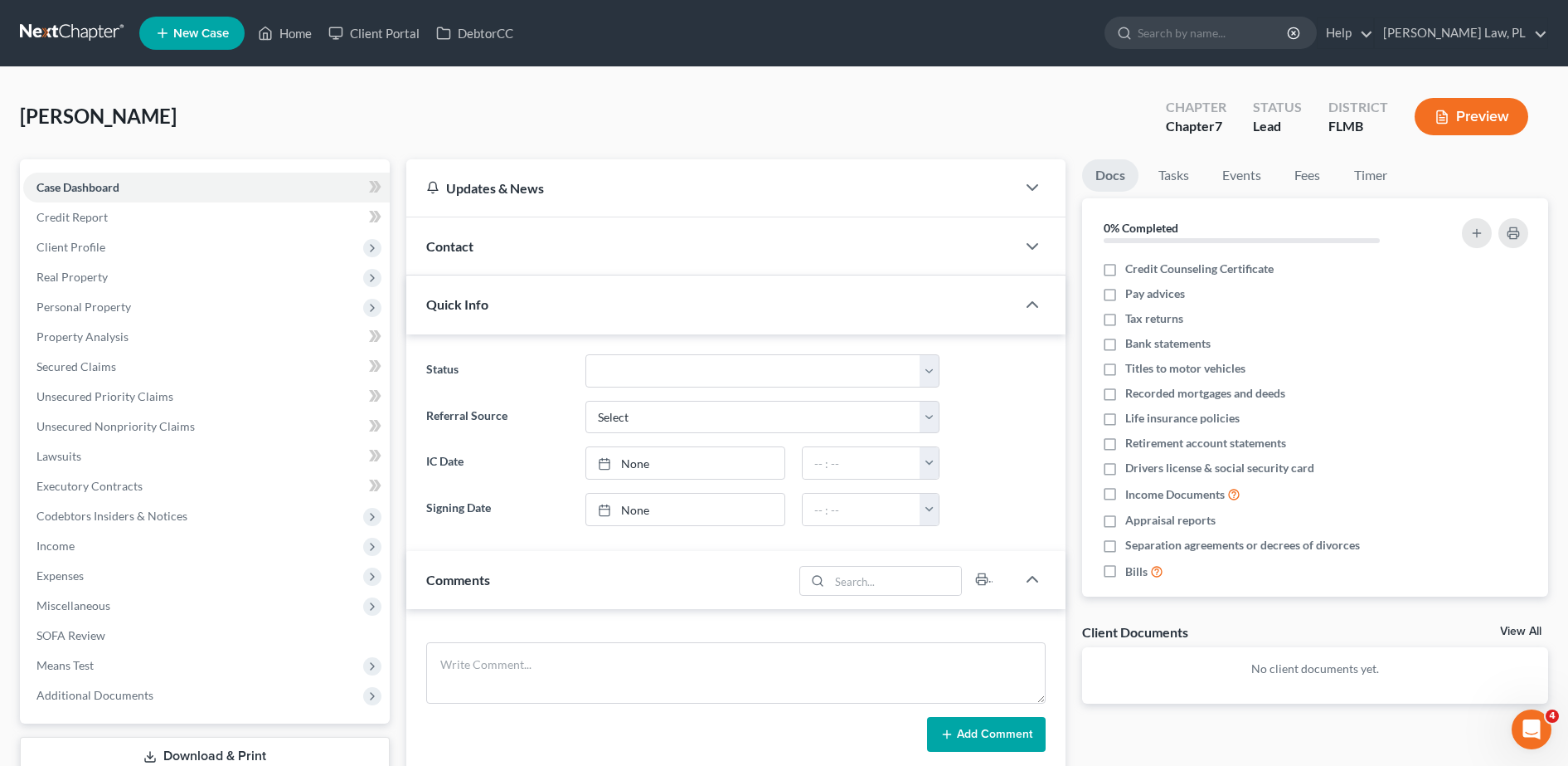
click at [548, 257] on div "Contact" at bounding box center [711, 246] width 610 height 57
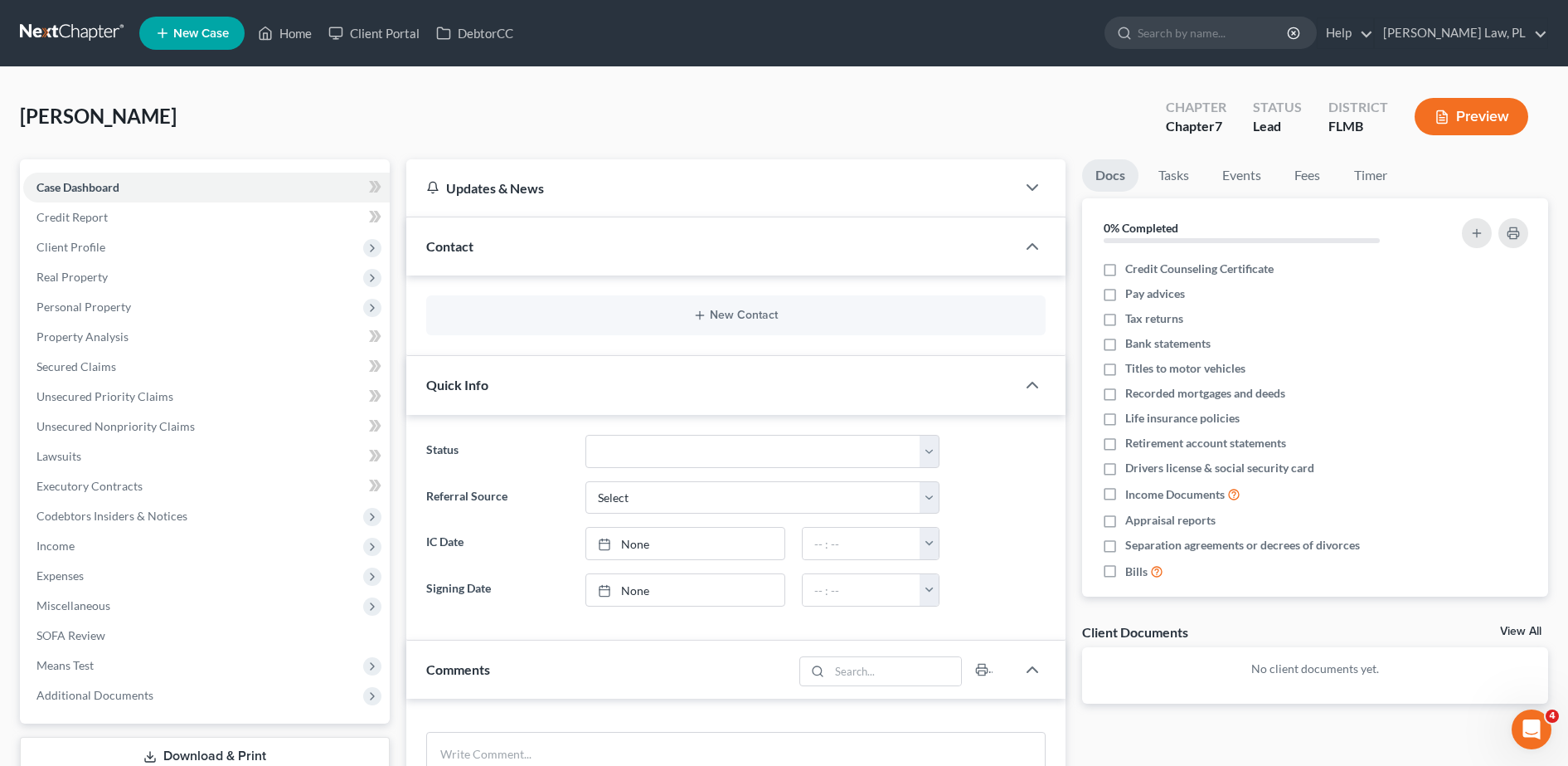
click at [592, 332] on div "New Contact" at bounding box center [735, 315] width 619 height 40
click at [566, 299] on div "New Contact" at bounding box center [735, 315] width 619 height 40
click at [635, 308] on button "New Contact" at bounding box center [735, 315] width 593 height 13
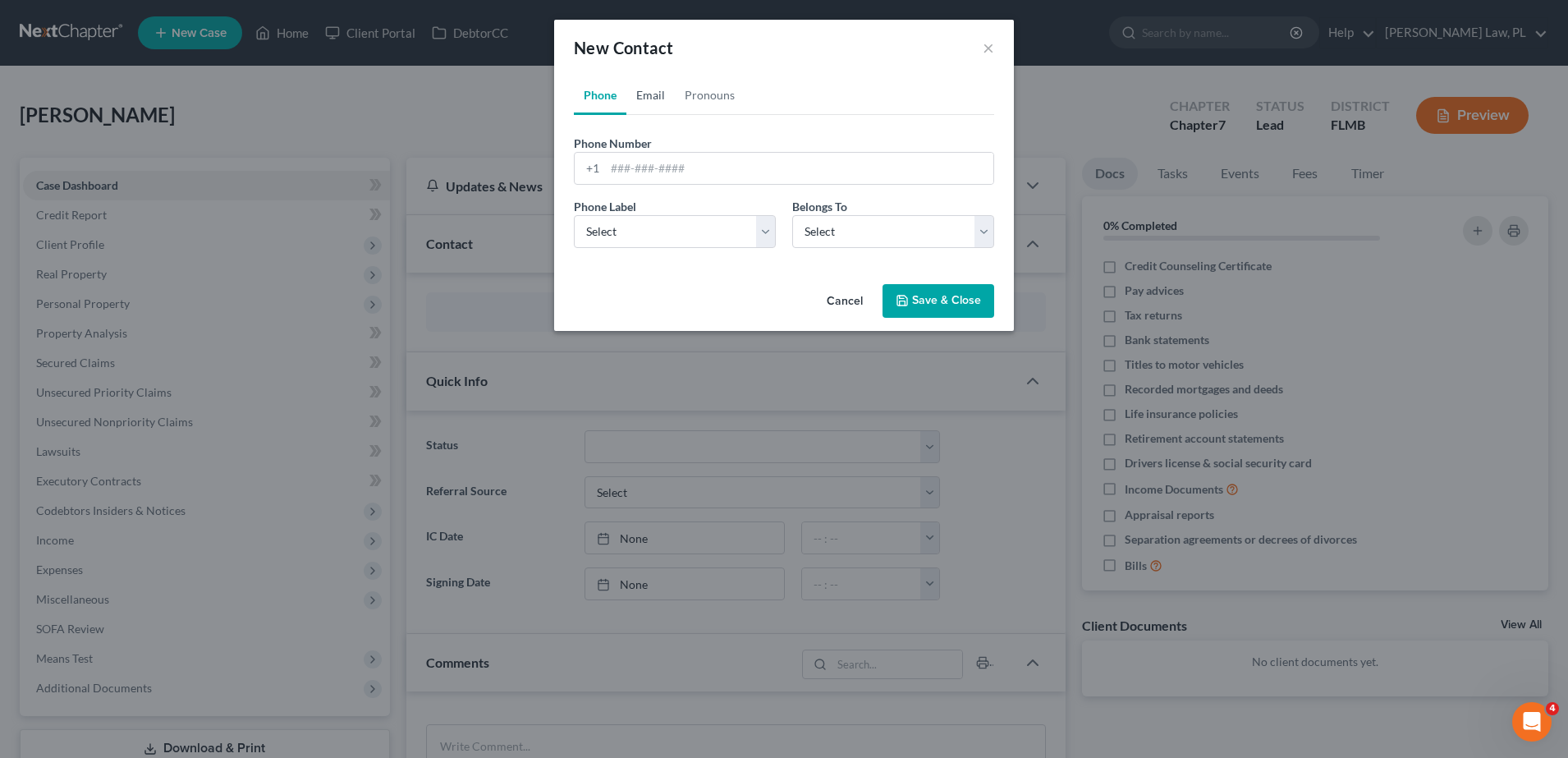
click at [653, 103] on link "Email" at bounding box center [650, 95] width 48 height 39
click at [659, 156] on input "email" at bounding box center [799, 168] width 389 height 31
type input "rhondaelane@gmail.com"
click at [682, 228] on select "Select Home Work Other" at bounding box center [674, 232] width 202 height 33
select select "0"
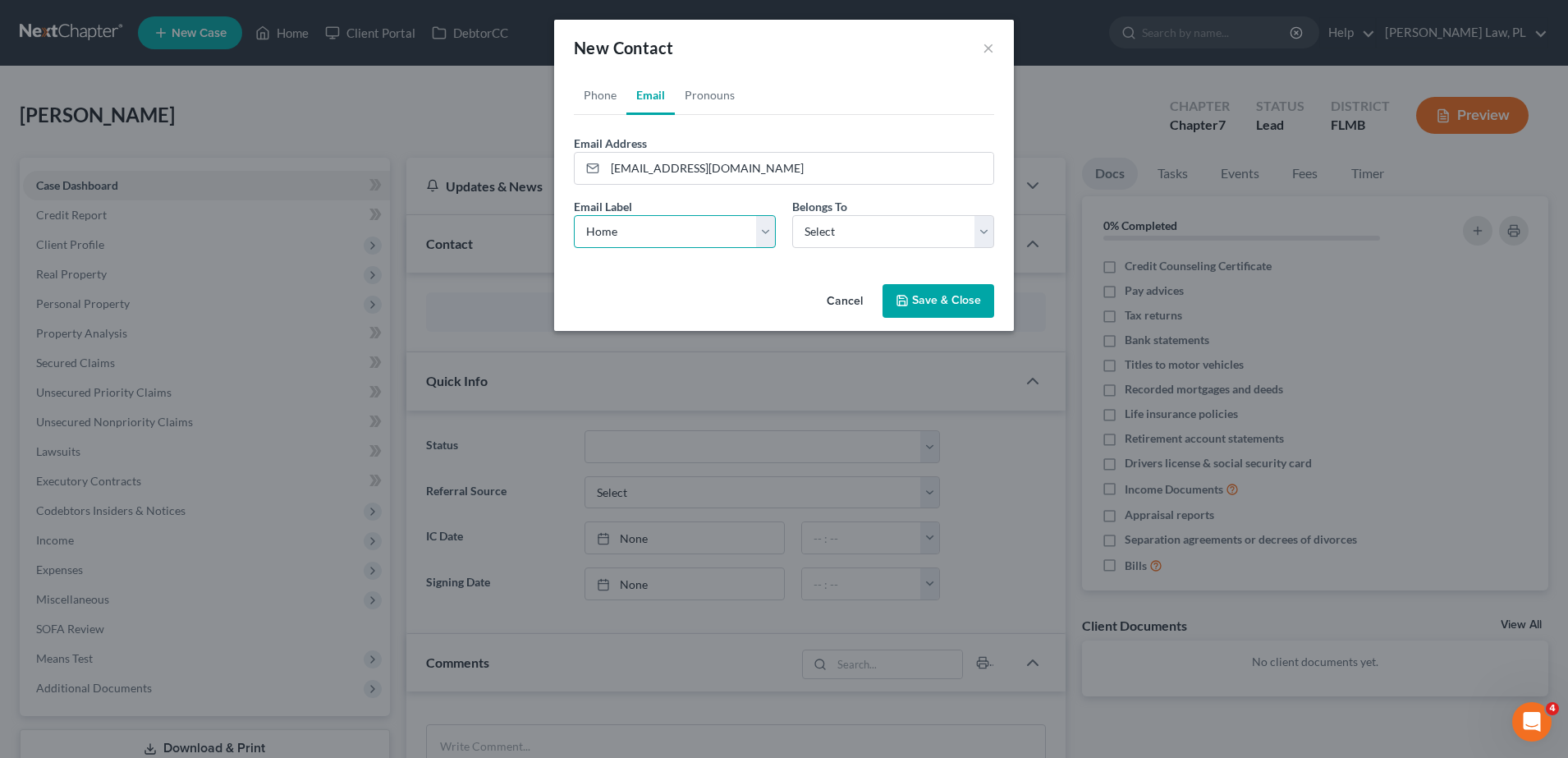
click at [574, 215] on select "Select Home Work Other" at bounding box center [674, 232] width 202 height 33
click at [837, 242] on select "Select Client Other" at bounding box center [893, 232] width 202 height 33
select select "0"
click at [793, 215] on select "Select Client Other" at bounding box center [893, 232] width 202 height 33
click at [948, 306] on button "Save & Close" at bounding box center [938, 301] width 112 height 34
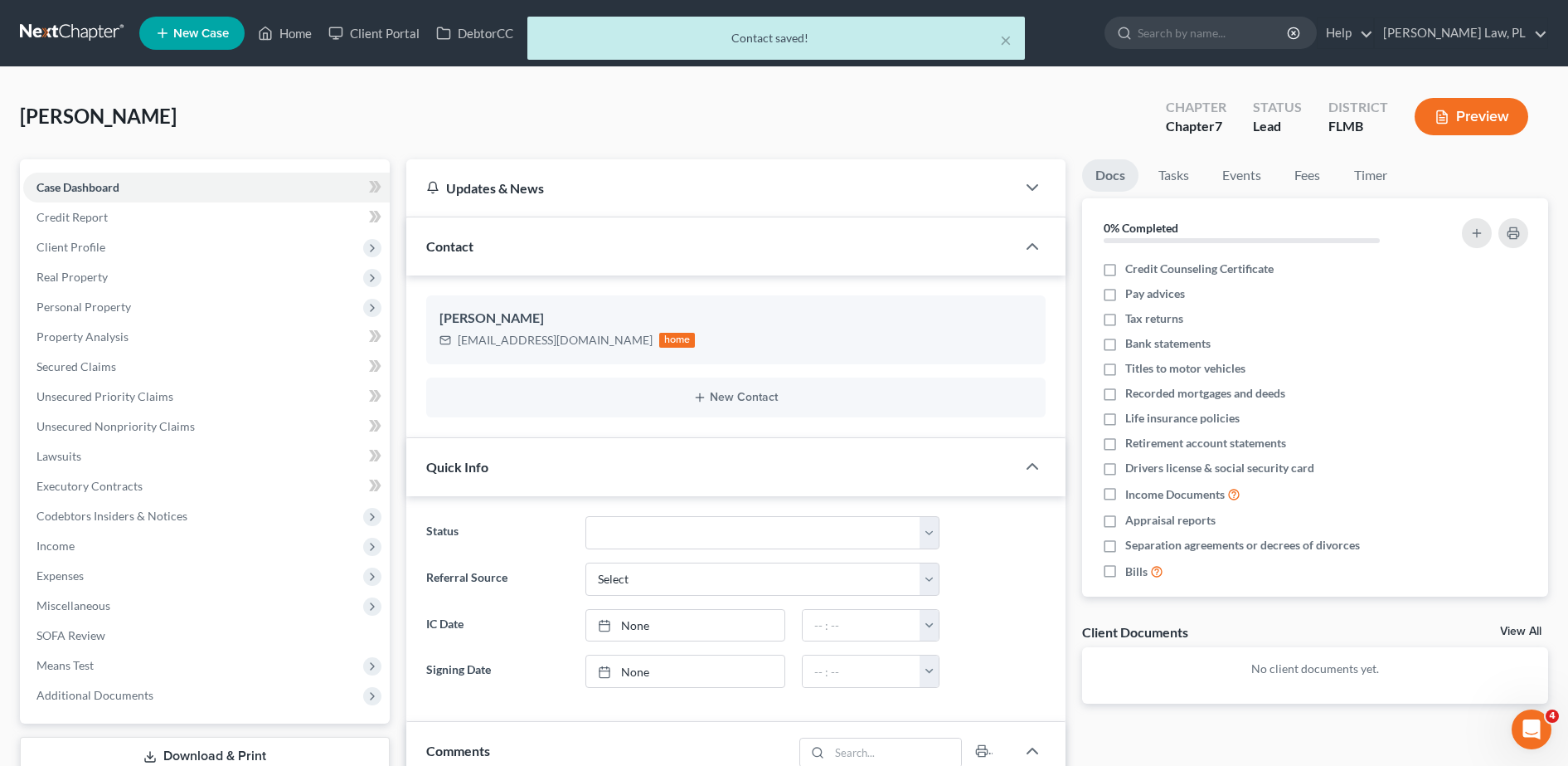
click at [692, 420] on div "Rhonda Lane rhondaelane@gmail.com home New Contact" at bounding box center [735, 356] width 659 height 162
click at [708, 412] on div "New Contact" at bounding box center [735, 398] width 619 height 40
click at [718, 399] on button "New Contact" at bounding box center [735, 397] width 593 height 13
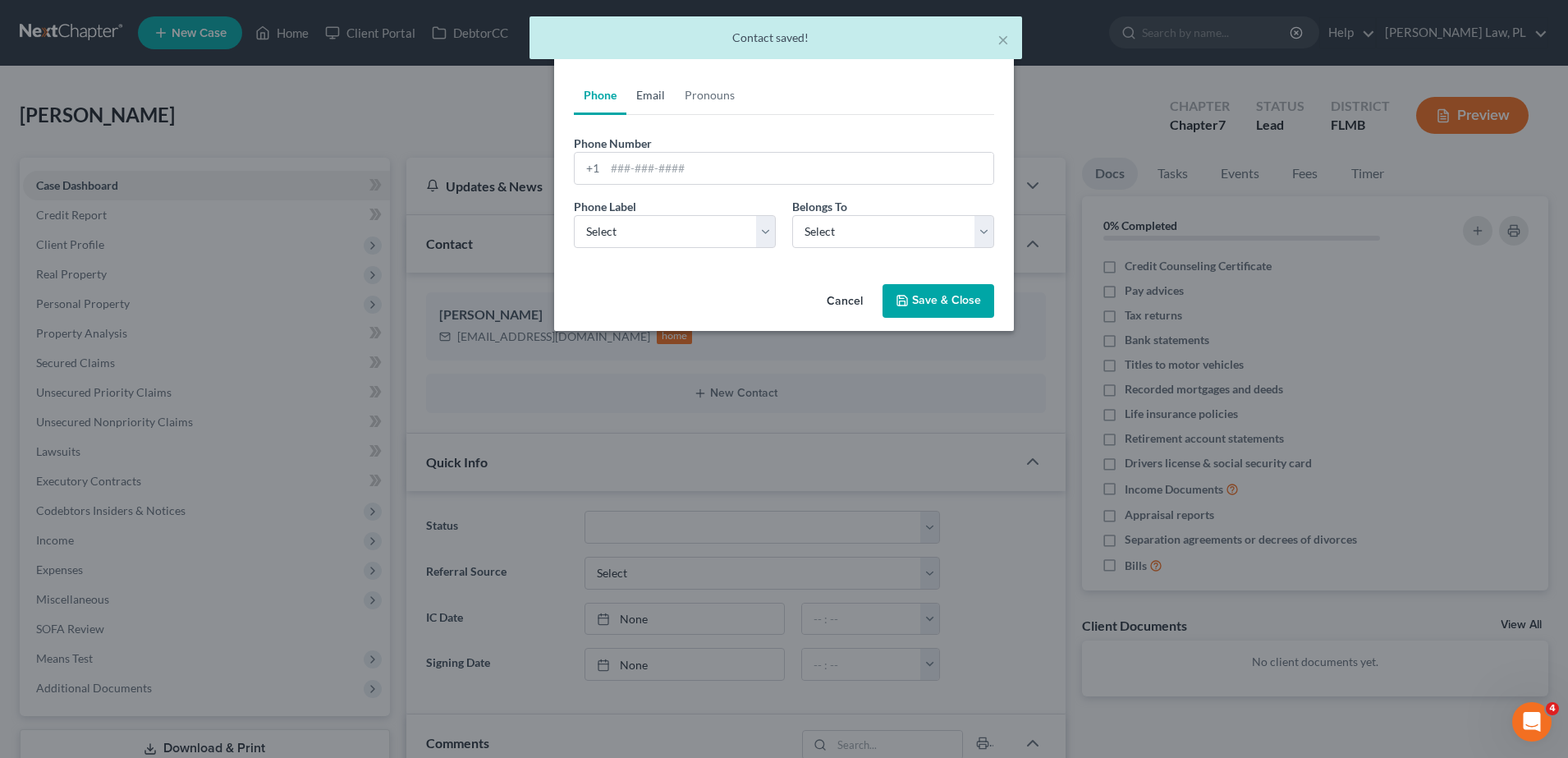
click at [666, 93] on link "Email" at bounding box center [650, 95] width 48 height 39
click at [853, 222] on select "Select Client Other" at bounding box center [893, 232] width 202 height 33
select select "1"
click at [793, 215] on select "Select Client Other" at bounding box center [893, 232] width 202 height 33
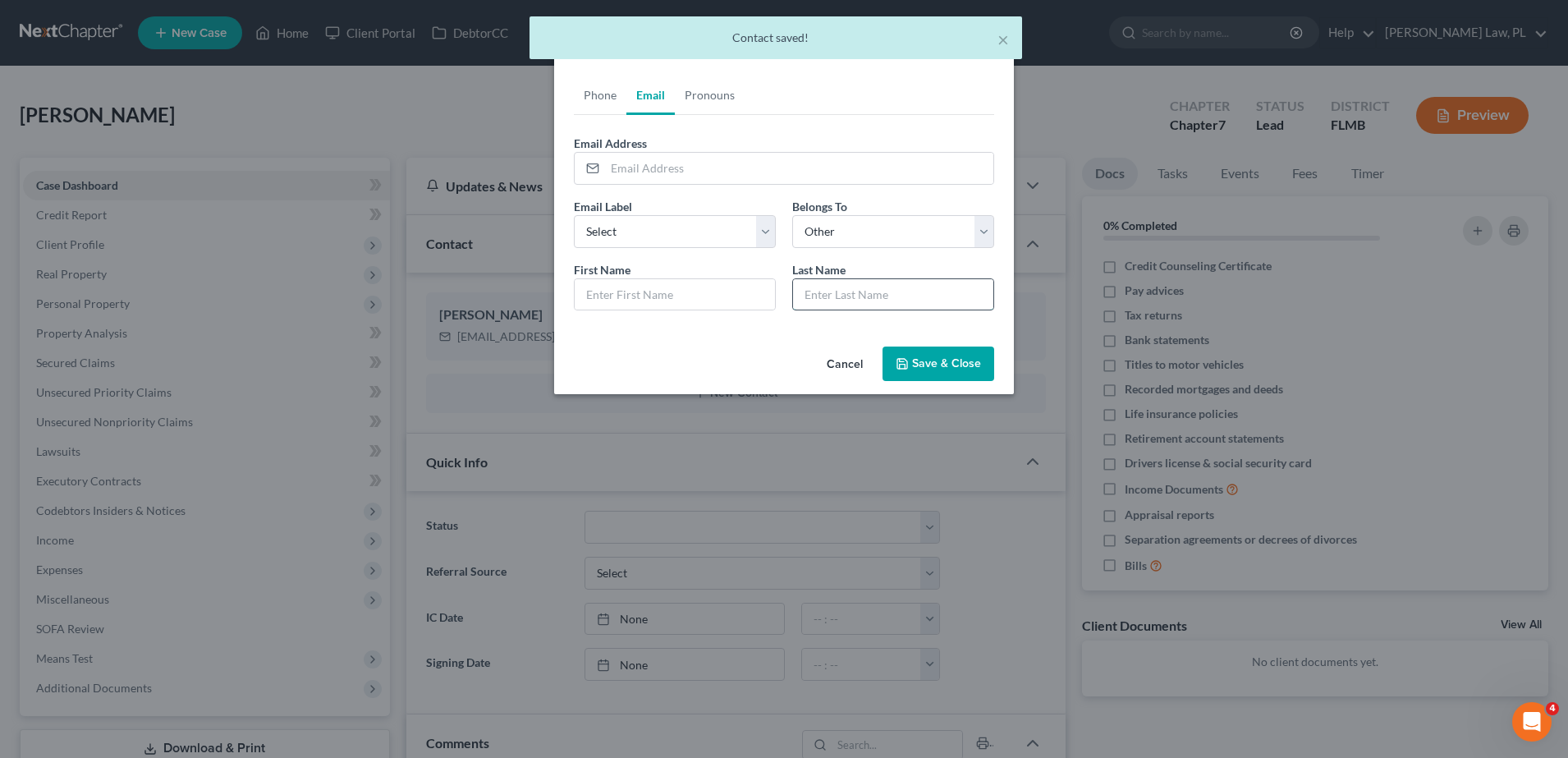
click at [854, 304] on input "text" at bounding box center [894, 294] width 201 height 31
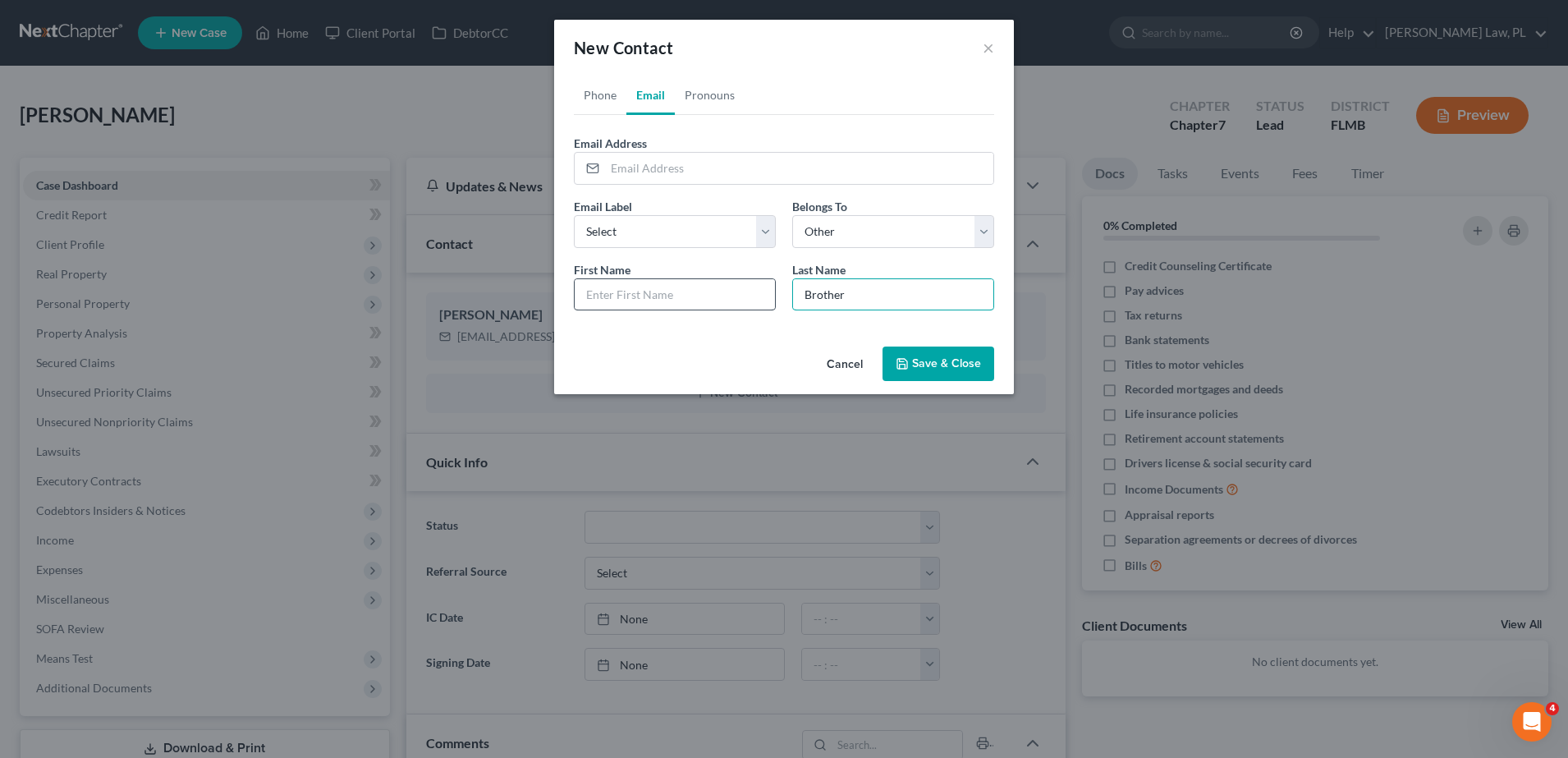
type input "Brother"
click at [653, 295] on input "text" at bounding box center [675, 294] width 201 height 31
type input "Bryan"
drag, startPoint x: 934, startPoint y: 296, endPoint x: 745, endPoint y: 292, distance: 189.0
click at [745, 292] on div "First Name * Bryan Last Name * Brother" at bounding box center [784, 292] width 437 height 63
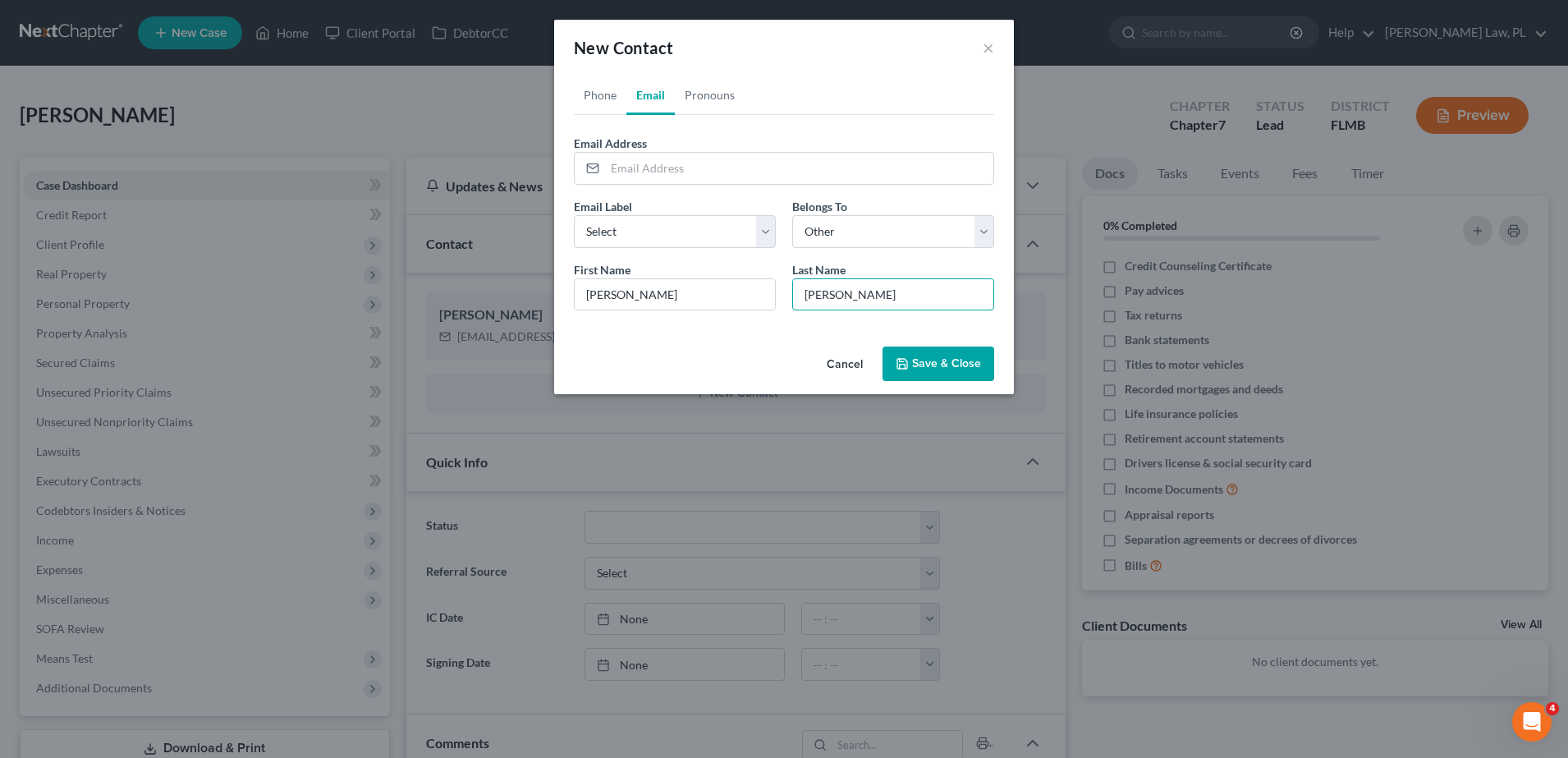
type input "Cruickshank"
drag, startPoint x: 963, startPoint y: 362, endPoint x: 855, endPoint y: 153, distance: 235.3
click at [855, 153] on div "New Contact × Phone Email Pronouns Phone Number * +1 Ext. Phone Label * Select …" at bounding box center [784, 207] width 460 height 374
click at [800, 166] on input "email" at bounding box center [799, 168] width 389 height 31
drag, startPoint x: 644, startPoint y: 301, endPoint x: 518, endPoint y: 308, distance: 126.2
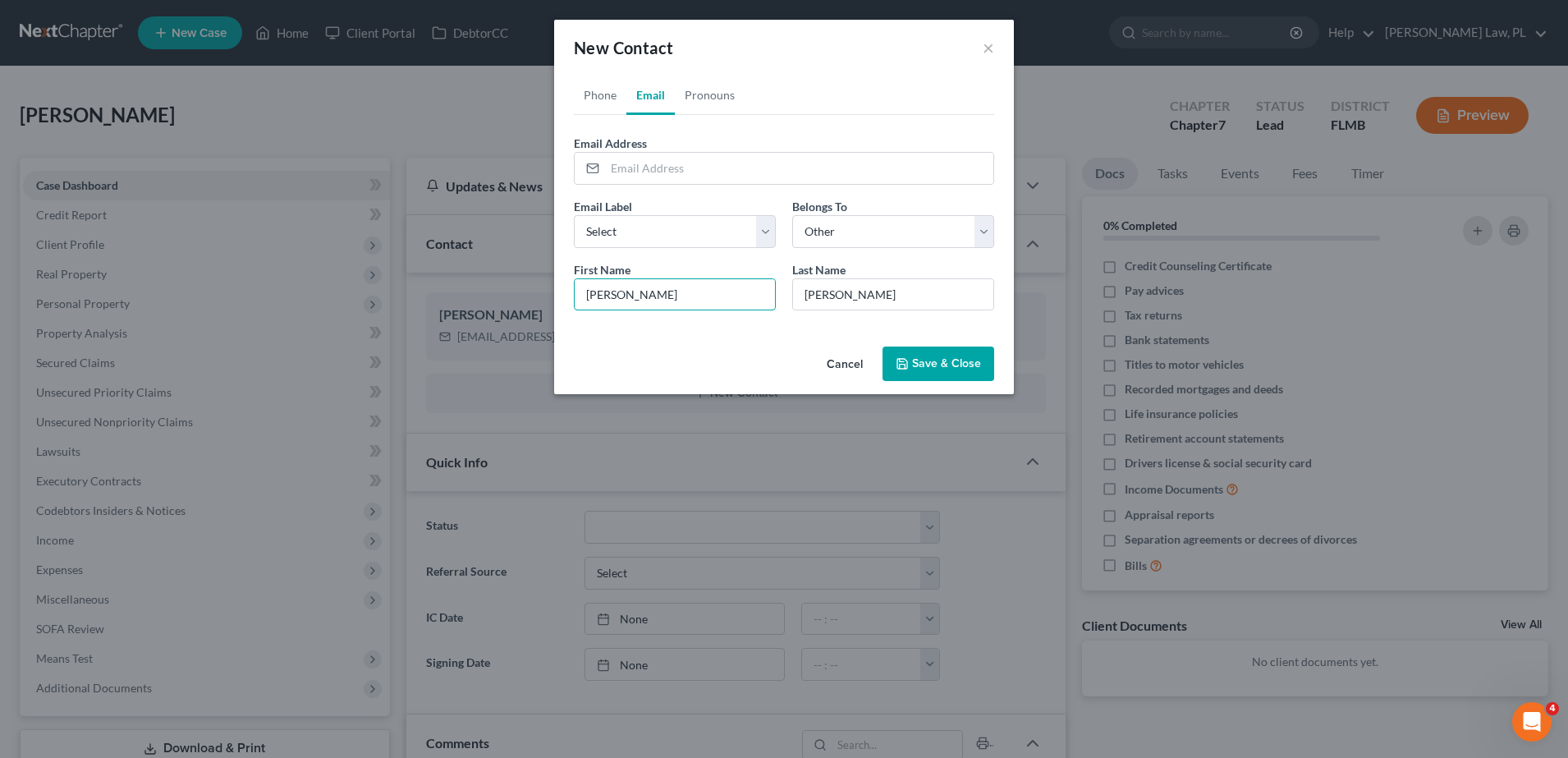
click at [518, 308] on div "New Contact × Phone Email Pronouns Phone Number * +1 Ext. Phone Label * Select …" at bounding box center [784, 379] width 1568 height 758
click at [712, 141] on div "Email Address" at bounding box center [784, 159] width 420 height 50
click at [672, 162] on input "email" at bounding box center [799, 168] width 389 height 31
drag, startPoint x: 931, startPoint y: 293, endPoint x: 740, endPoint y: 290, distance: 191.0
click at [740, 290] on div "First Name * Bryan Last Name * Cruickshank" at bounding box center [784, 292] width 437 height 63
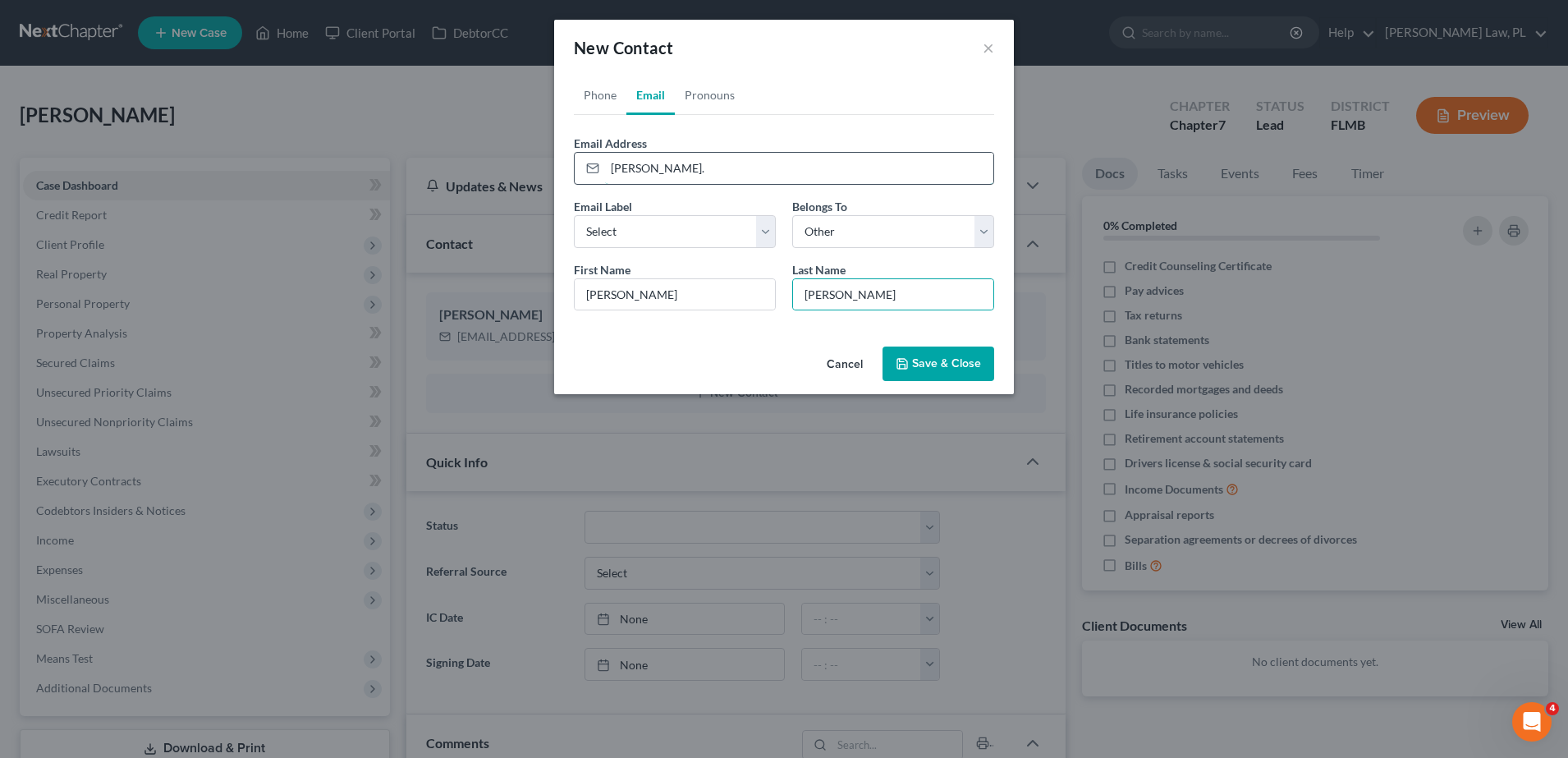
click at [745, 163] on input "bryan." at bounding box center [799, 168] width 389 height 31
paste input "Cruickshank"
type input "bryan.cruickshank@gmail.com"
click at [890, 238] on select "Select Client Other" at bounding box center [893, 232] width 202 height 33
click at [793, 215] on select "Select Client Other" at bounding box center [893, 232] width 202 height 33
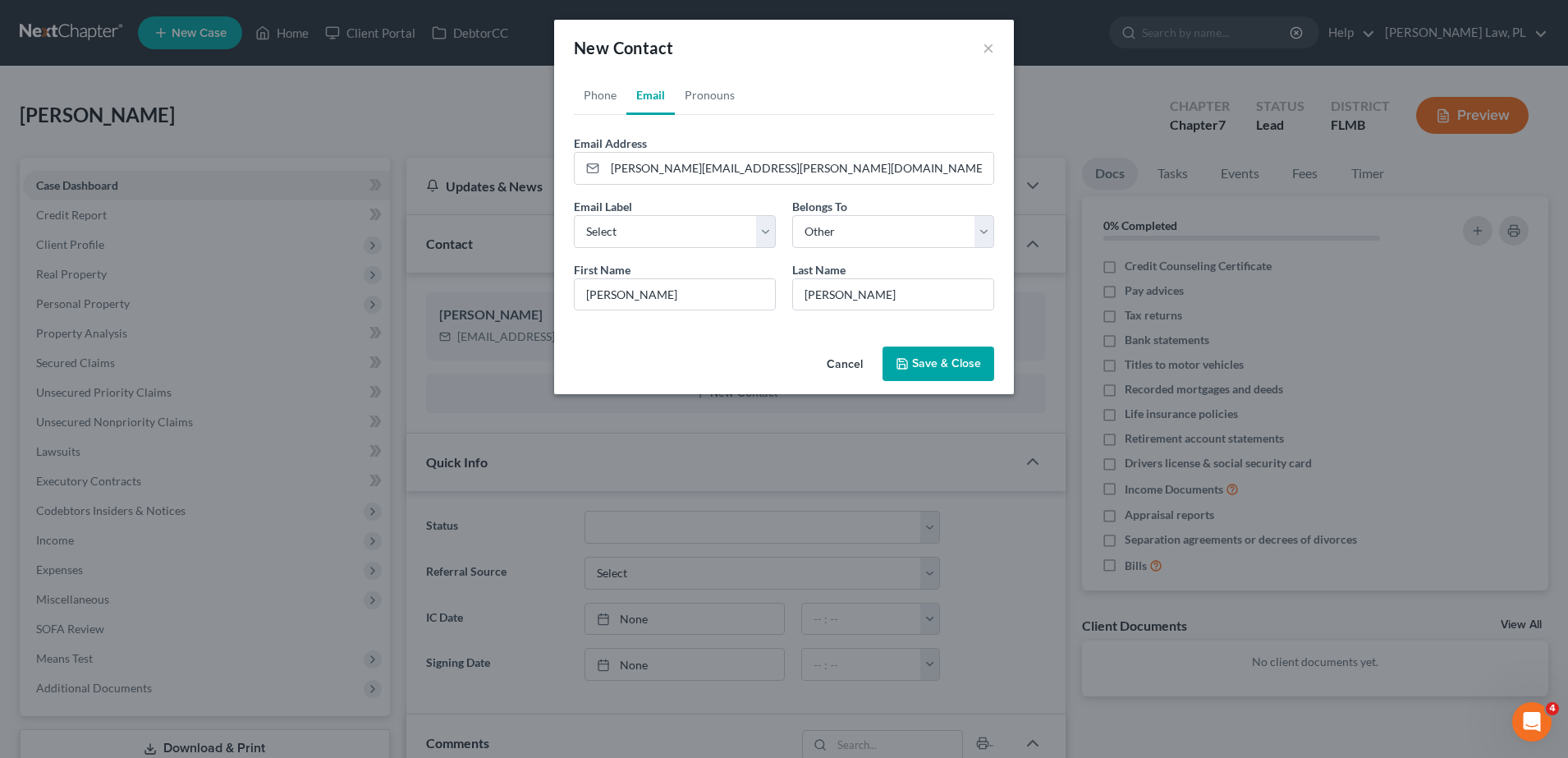
click at [938, 374] on button "Save & Close" at bounding box center [938, 364] width 112 height 34
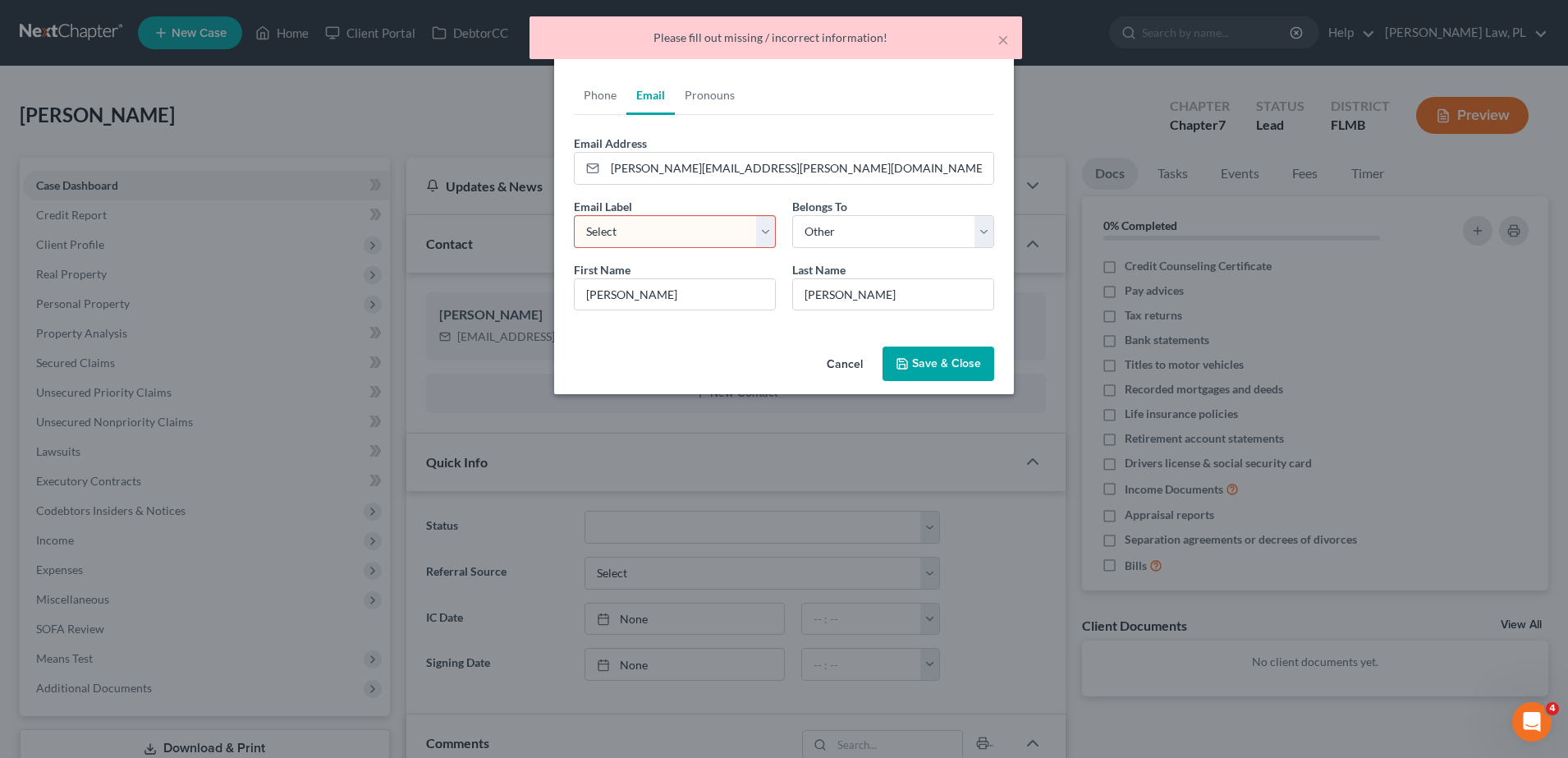
click at [675, 234] on select "Select Home Work Other" at bounding box center [674, 232] width 202 height 33
select select "0"
click at [574, 215] on select "Select Home Work Other" at bounding box center [674, 232] width 202 height 33
click at [961, 375] on button "Save & Close" at bounding box center [938, 364] width 112 height 34
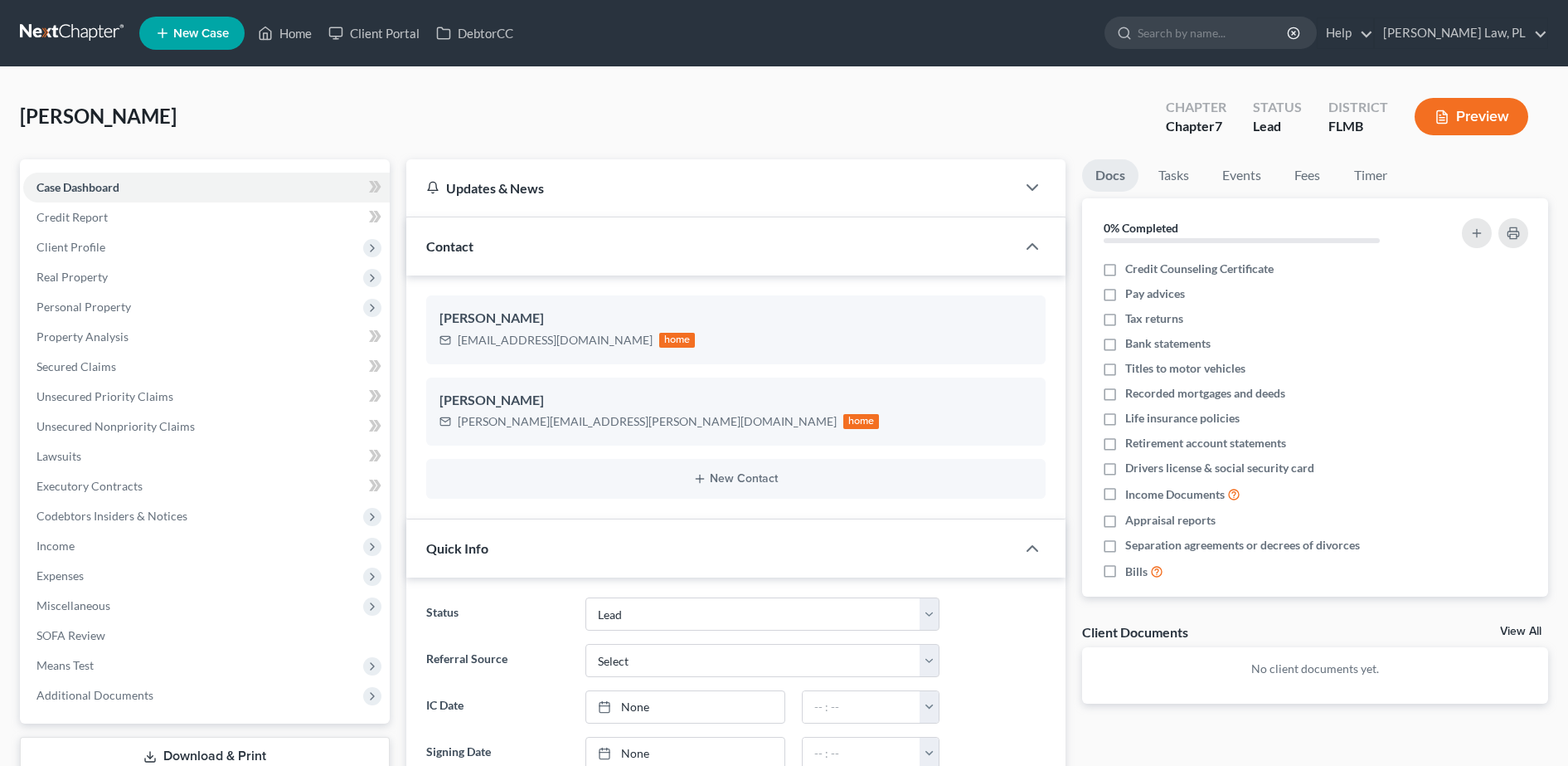
select select "4"
click at [219, 35] on span "New Case" at bounding box center [201, 34] width 55 height 12
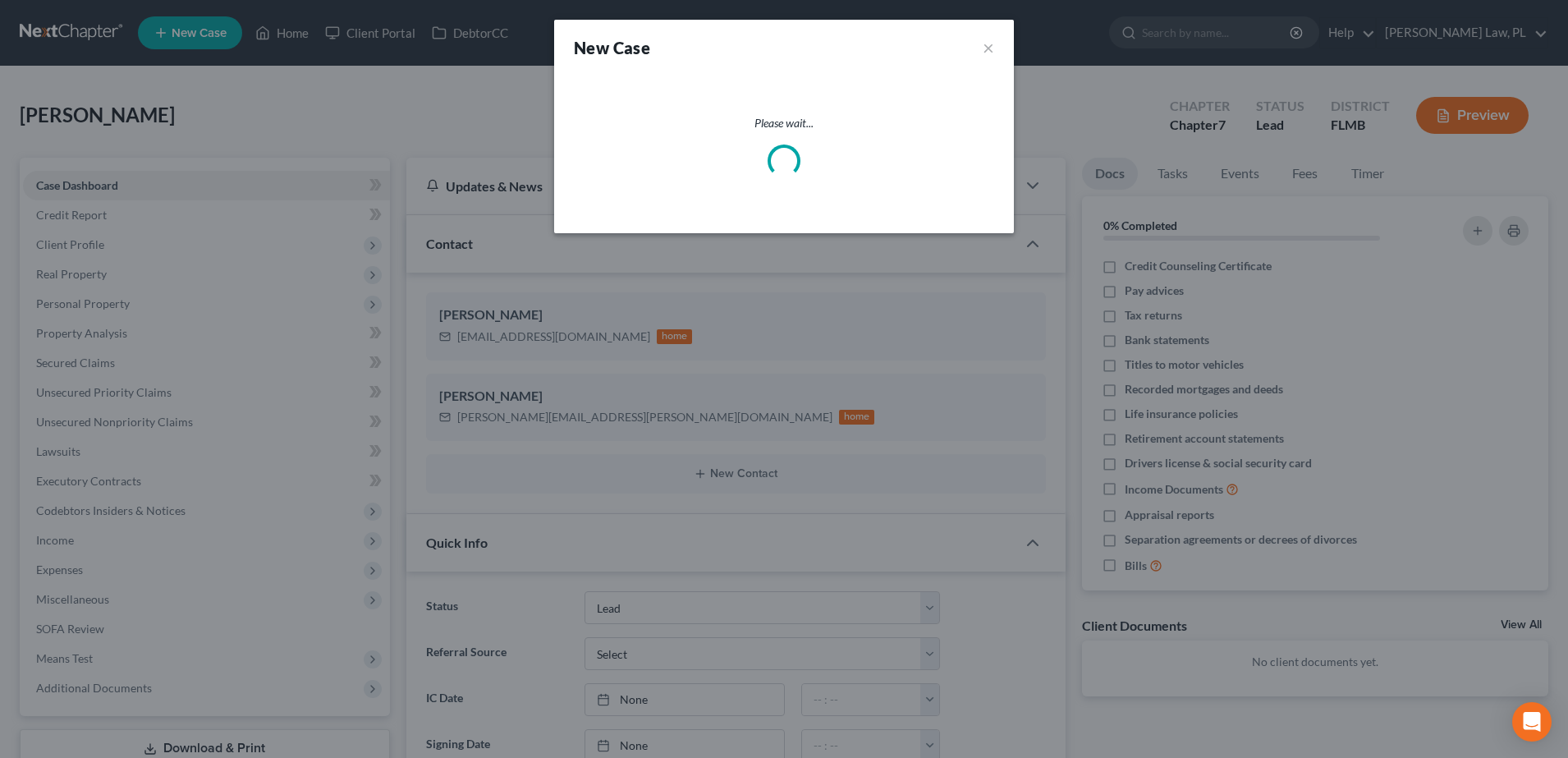
select select "15"
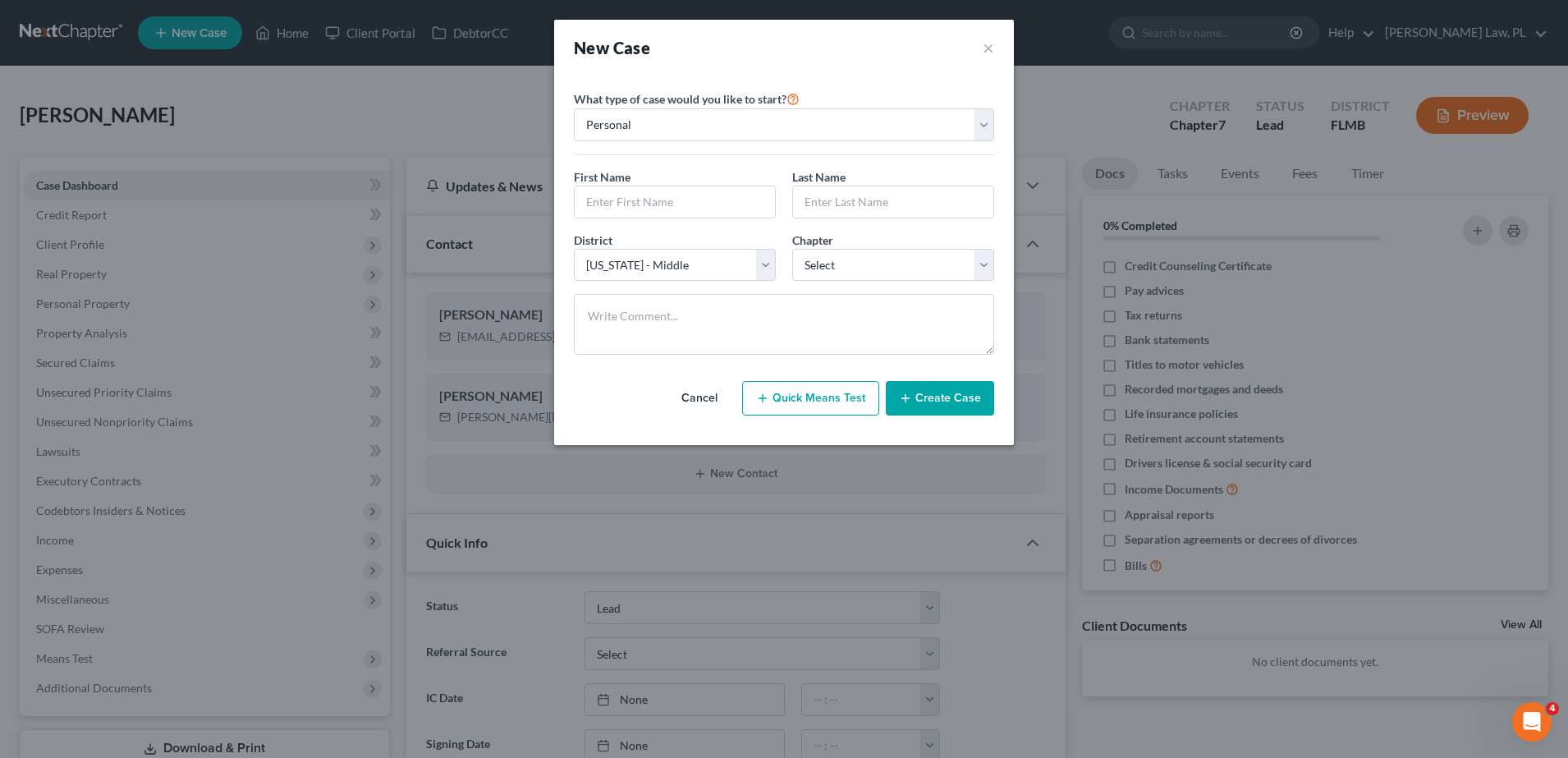
click at [678, 220] on div "First Name * Last Name *" at bounding box center [784, 200] width 437 height 63
click at [996, 50] on div "New Case ×" at bounding box center [784, 47] width 460 height 56
click at [986, 49] on button "×" at bounding box center [988, 47] width 11 height 23
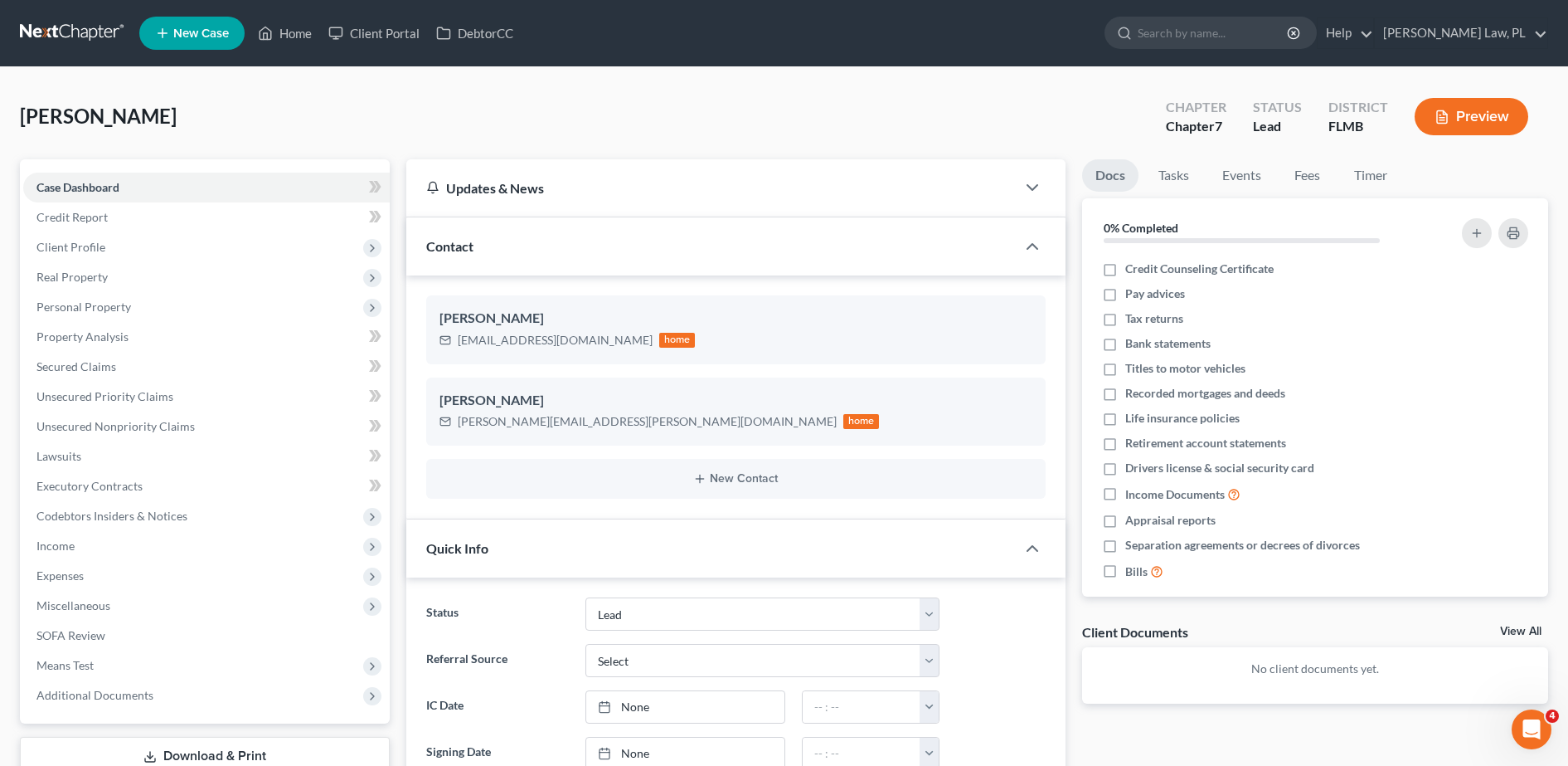
scroll to position [146, 0]
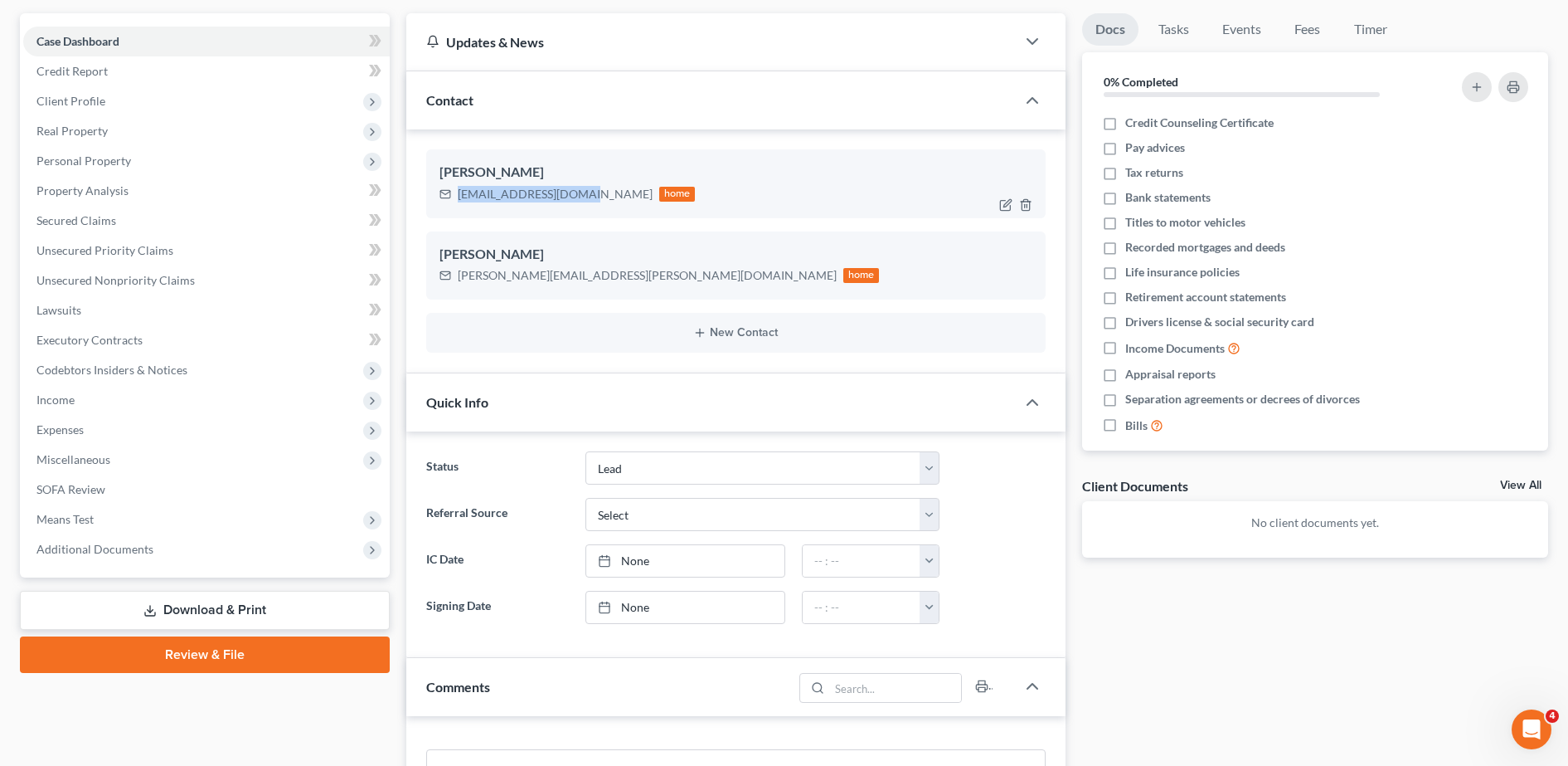
drag, startPoint x: 450, startPoint y: 190, endPoint x: 580, endPoint y: 202, distance: 130.6
click at [580, 202] on div "rhondaelane@gmail.com home" at bounding box center [567, 194] width 256 height 22
copy div "rhondaelane@gmail.com"
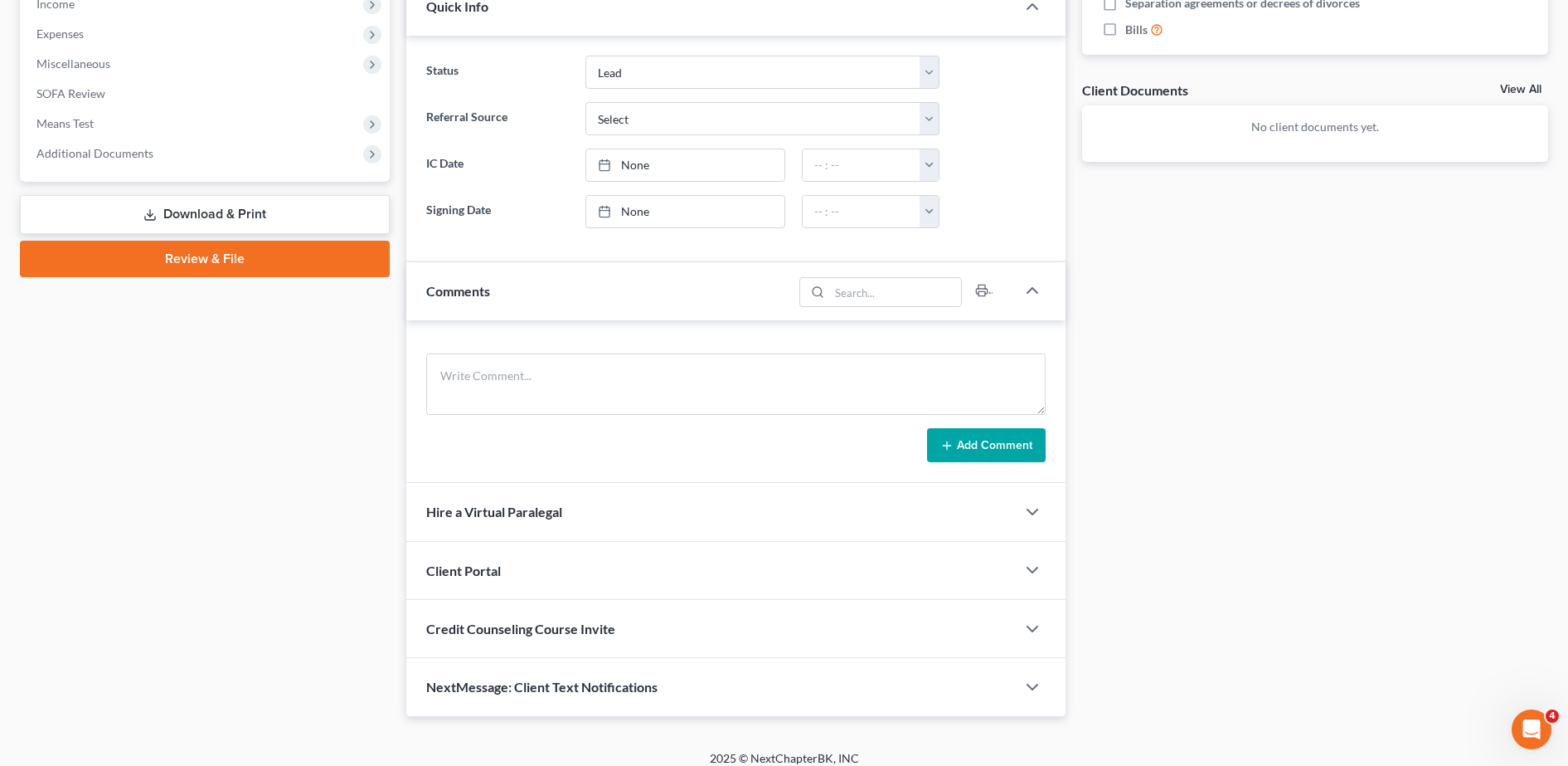
scroll to position [546, 0]
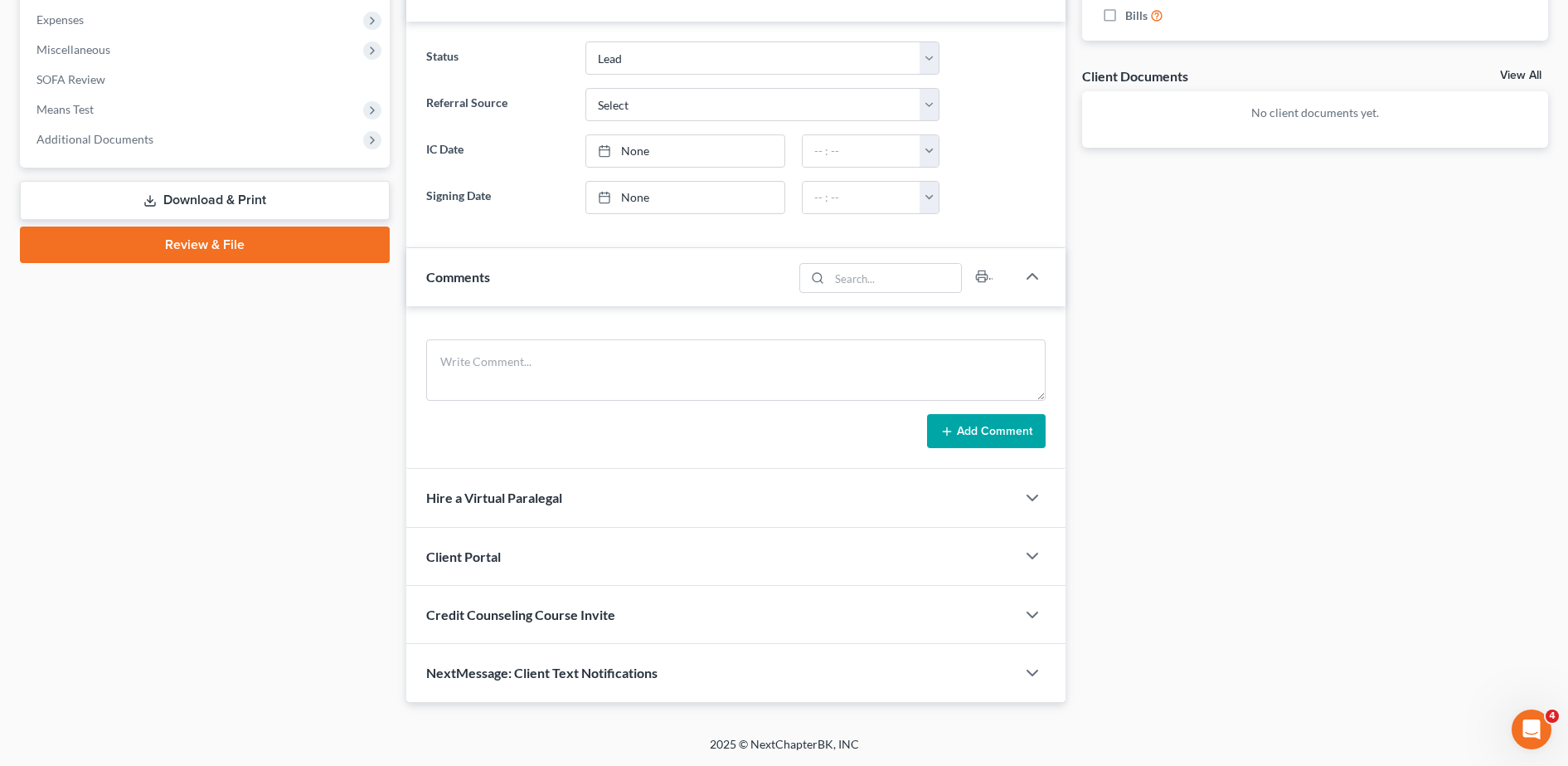
click at [546, 546] on div "Client Portal" at bounding box center [711, 556] width 610 height 57
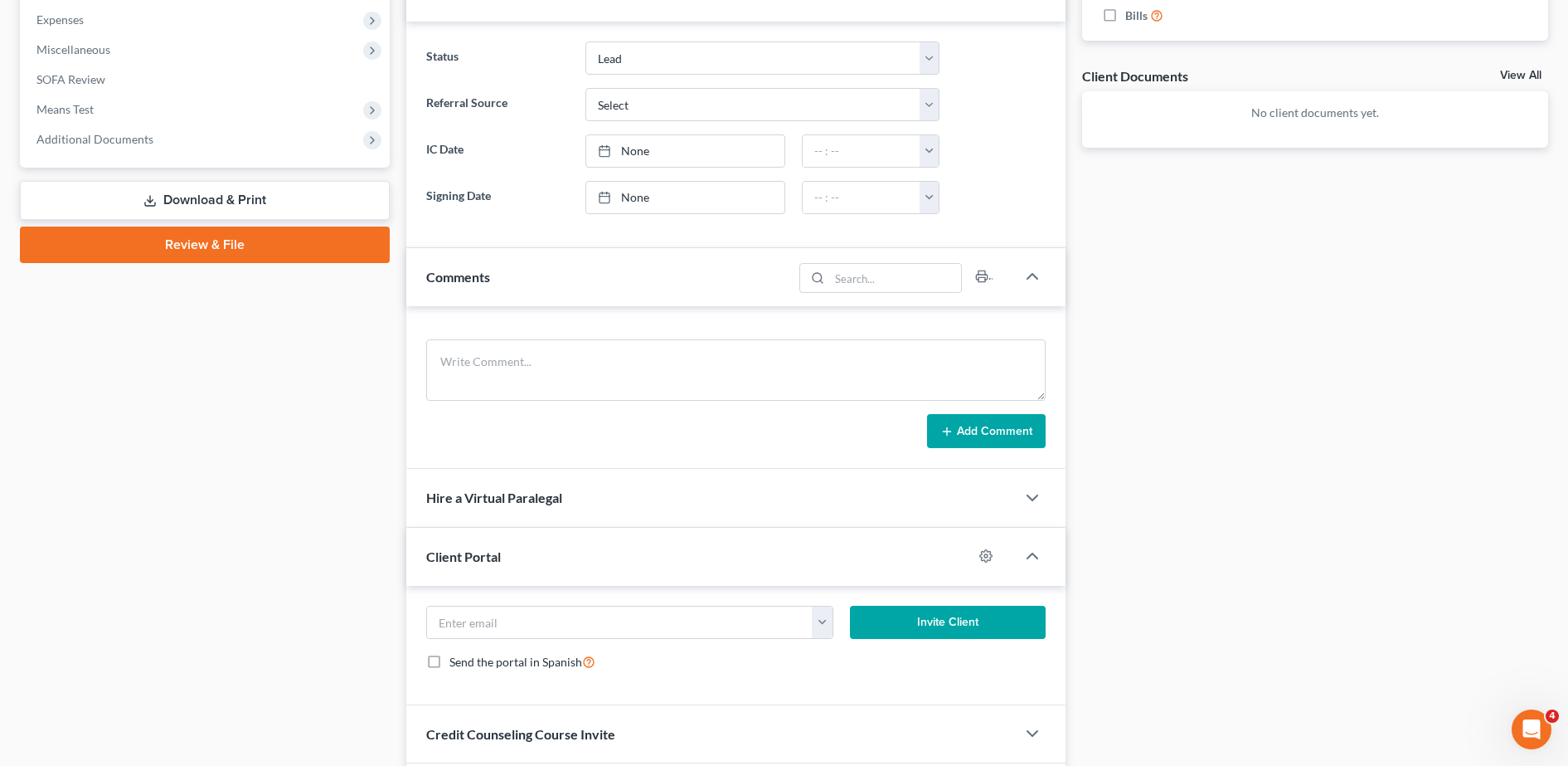
scroll to position [674, 0]
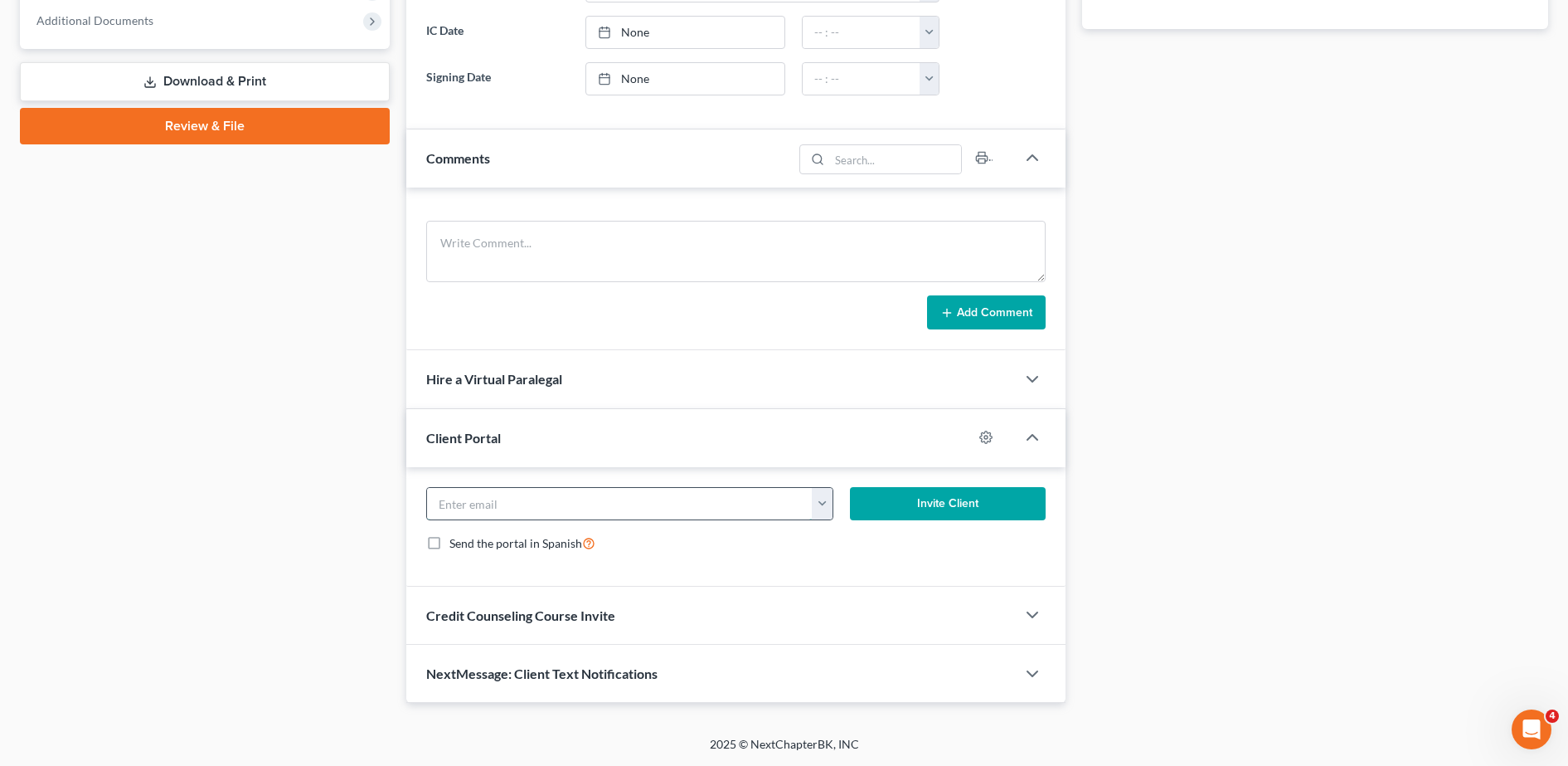
click at [498, 514] on input "email" at bounding box center [620, 503] width 386 height 31
click at [539, 625] on div "Credit Counseling Course Invite" at bounding box center [711, 615] width 610 height 57
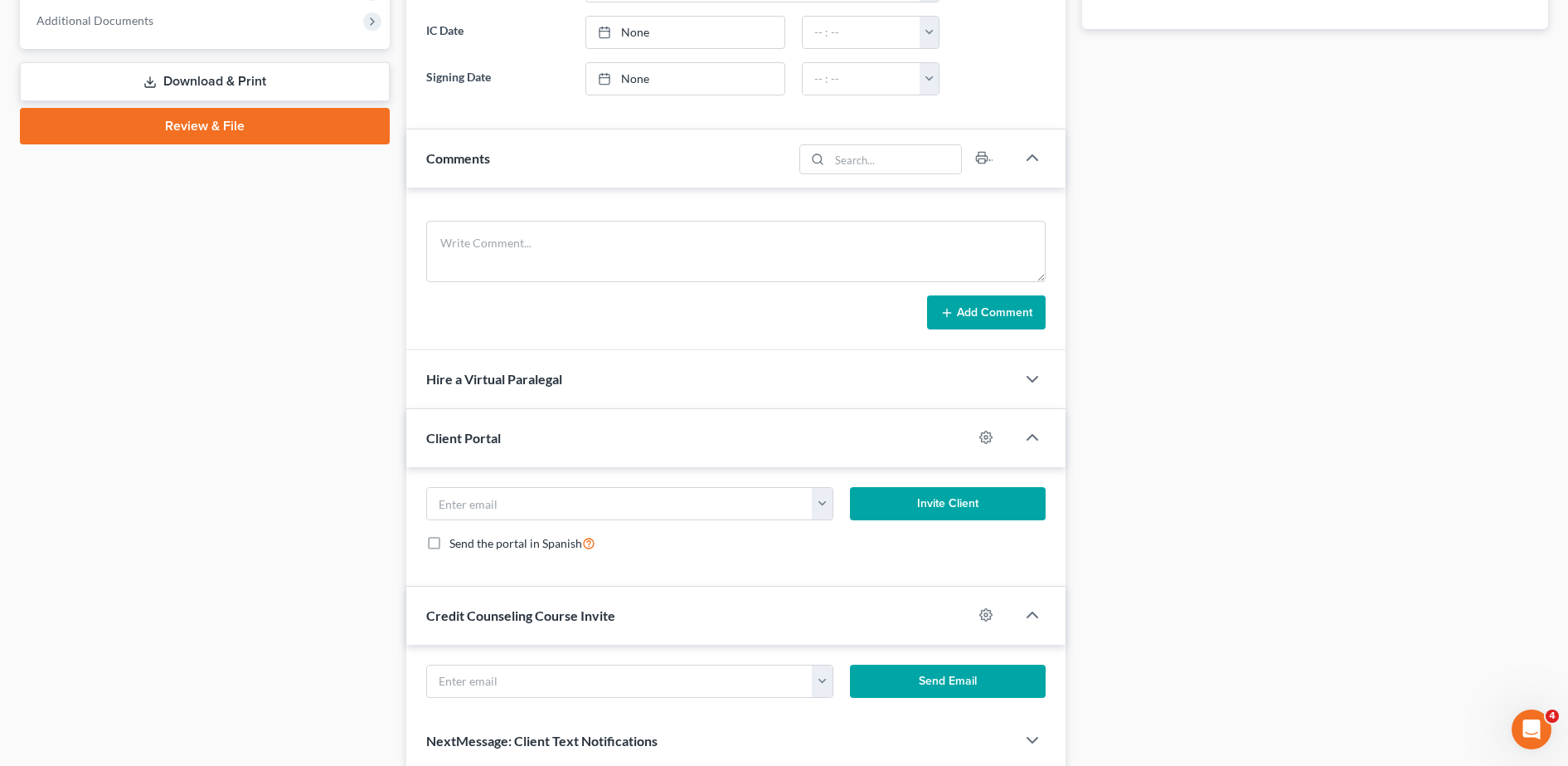
scroll to position [762, 0]
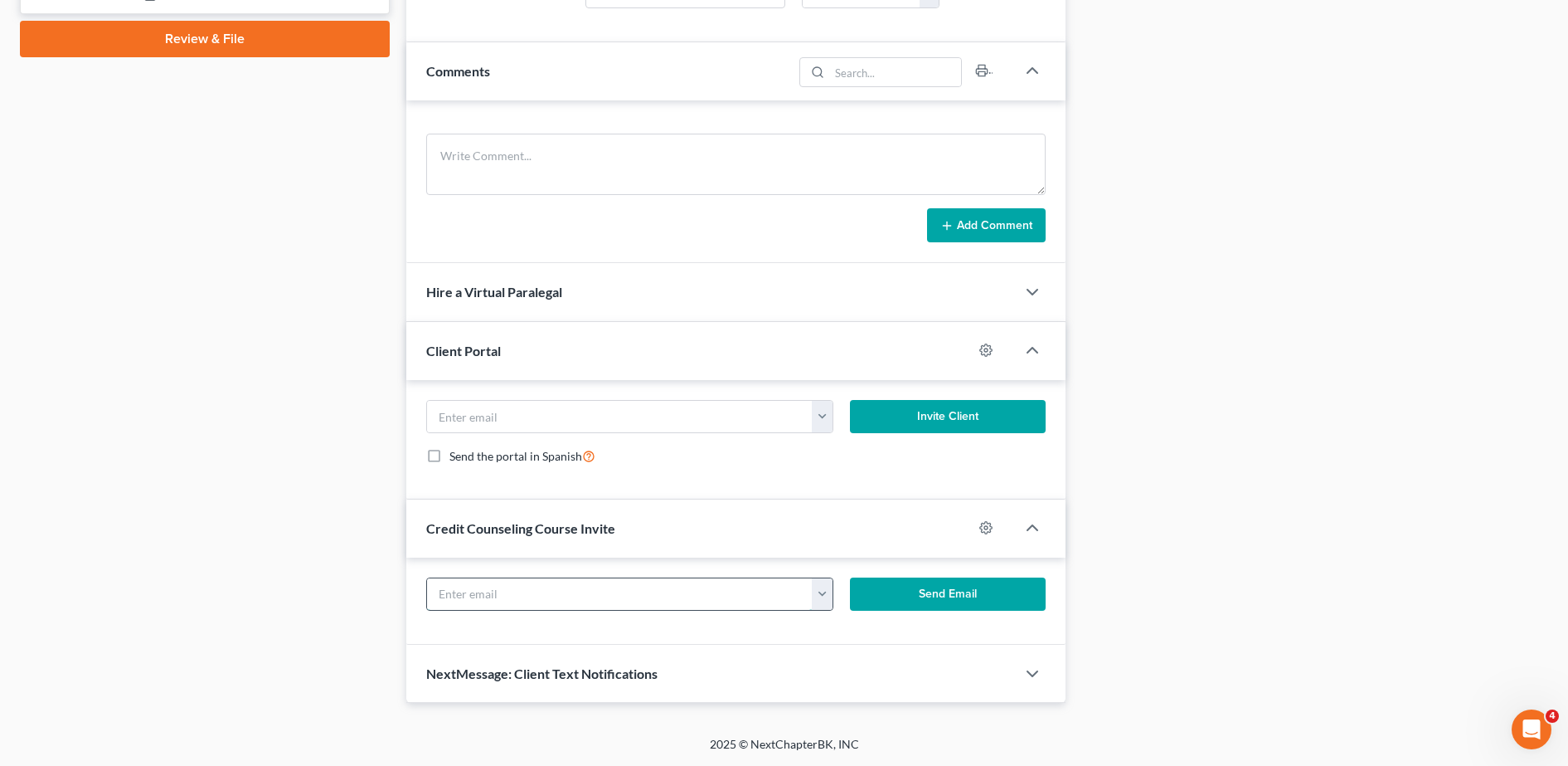
click at [497, 595] on input "text" at bounding box center [620, 594] width 386 height 31
paste input "rhondaelane@gmail.com"
type input "rhondaelane@gmail.com"
click at [947, 595] on button "Send Email" at bounding box center [948, 594] width 196 height 33
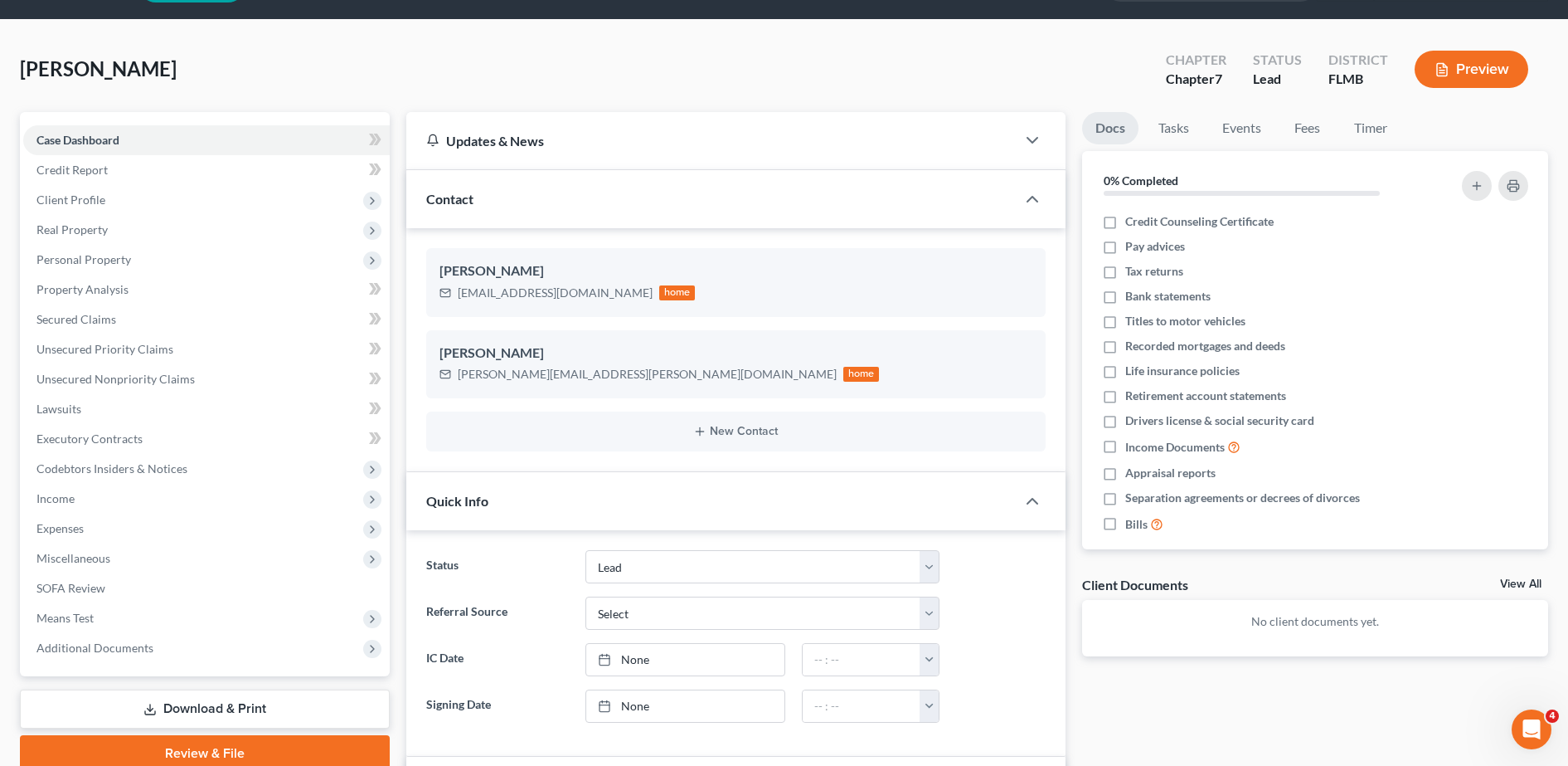
scroll to position [0, 0]
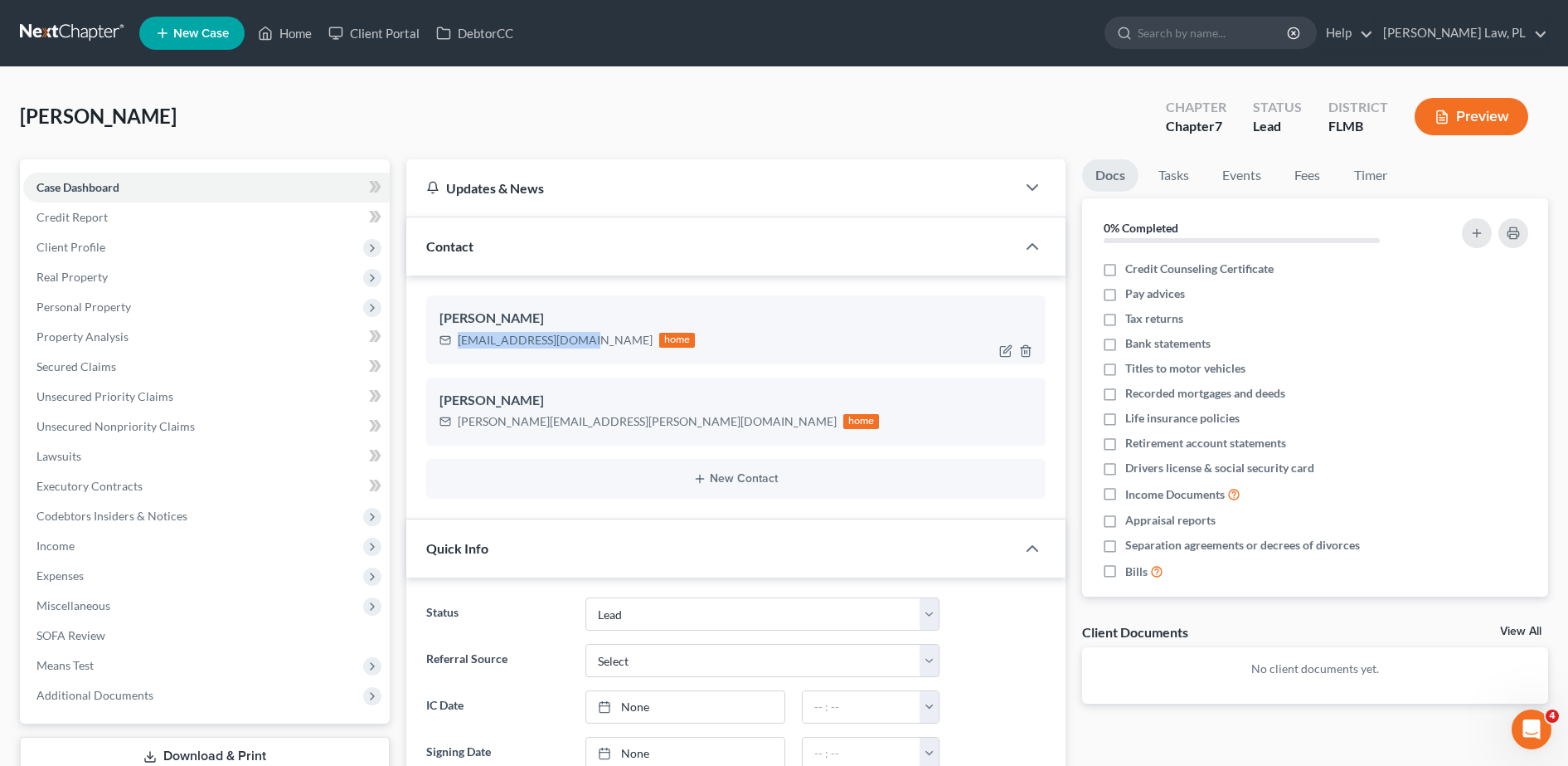
drag, startPoint x: 456, startPoint y: 340, endPoint x: 586, endPoint y: 354, distance: 130.8
click at [586, 354] on div "Rhonda Lane rhondaelane@gmail.com home" at bounding box center [735, 329] width 619 height 68
copy div "rhondaelane@gmail.com"
drag, startPoint x: 457, startPoint y: 421, endPoint x: 610, endPoint y: 432, distance: 153.4
click at [610, 432] on div "bryan.cruickshank@gmail.com home" at bounding box center [659, 421] width 440 height 22
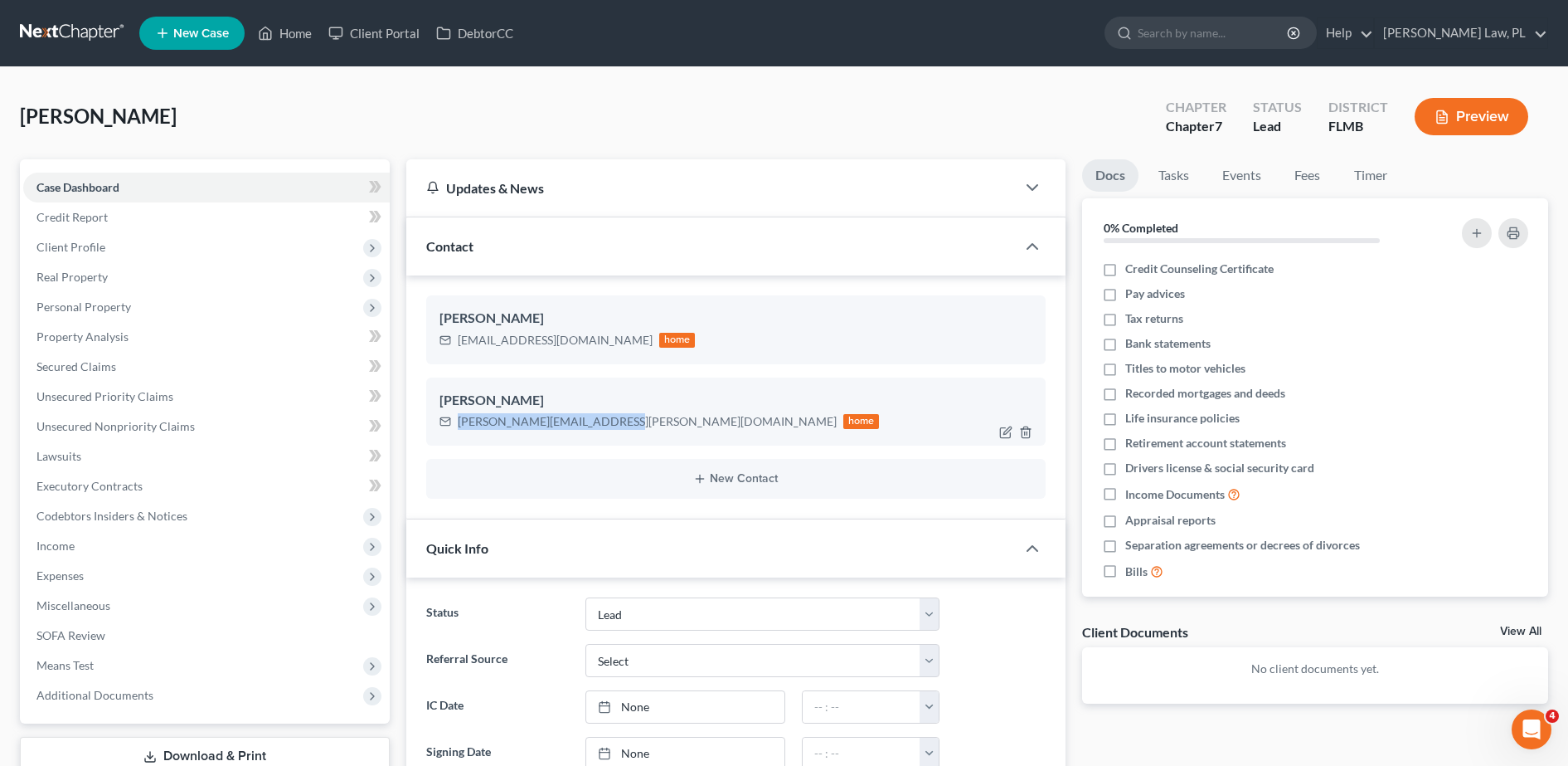
copy div "bryan.cruickshank@gmail.com"
drag, startPoint x: 457, startPoint y: 340, endPoint x: 580, endPoint y: 355, distance: 123.9
click at [580, 355] on div "Rhonda Lane rhondaelane@gmail.com home" at bounding box center [735, 329] width 619 height 68
copy div "rhondaelane@gmail.com"
click at [199, 40] on link "New Case" at bounding box center [192, 33] width 106 height 33
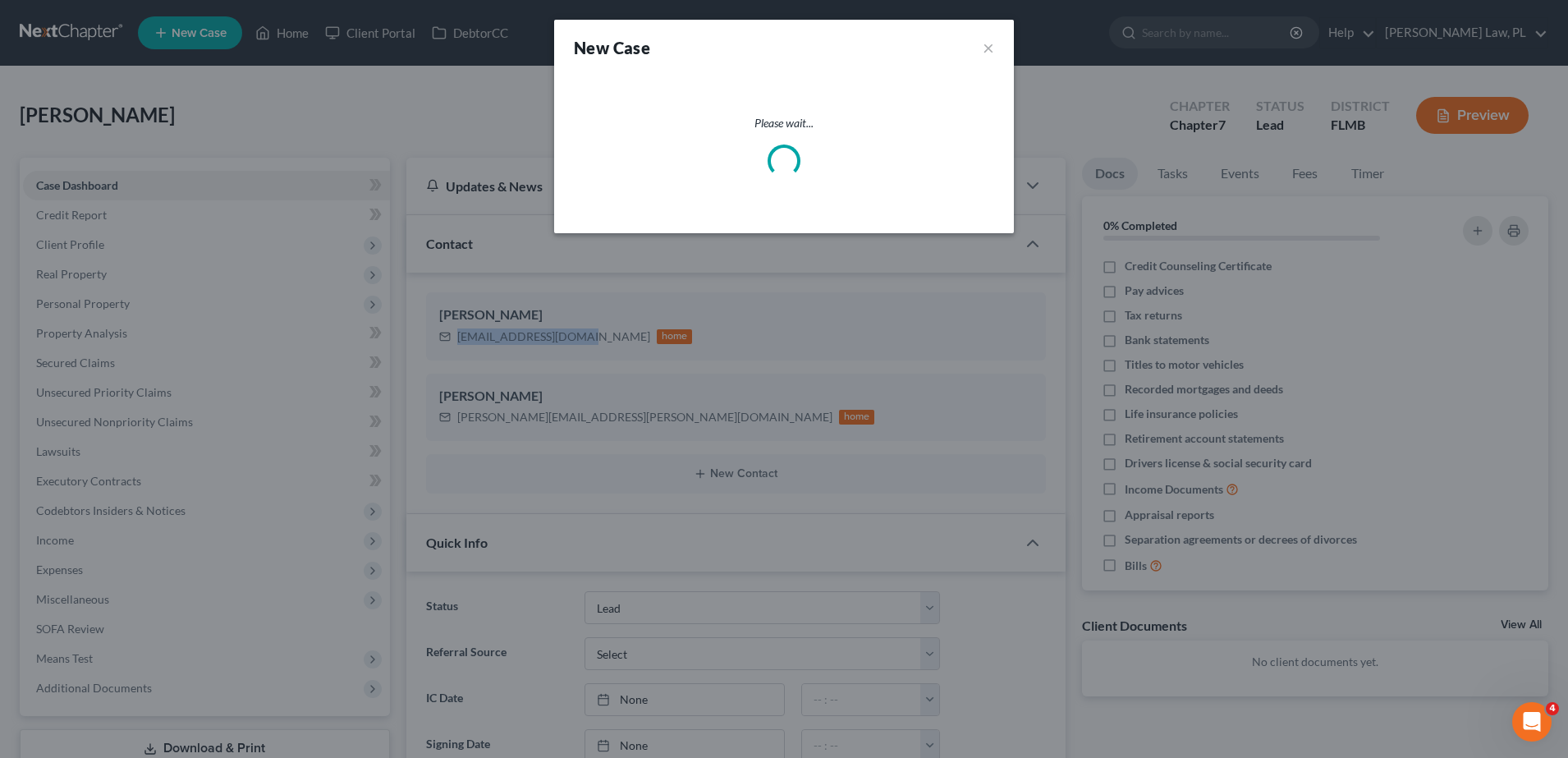
select select "15"
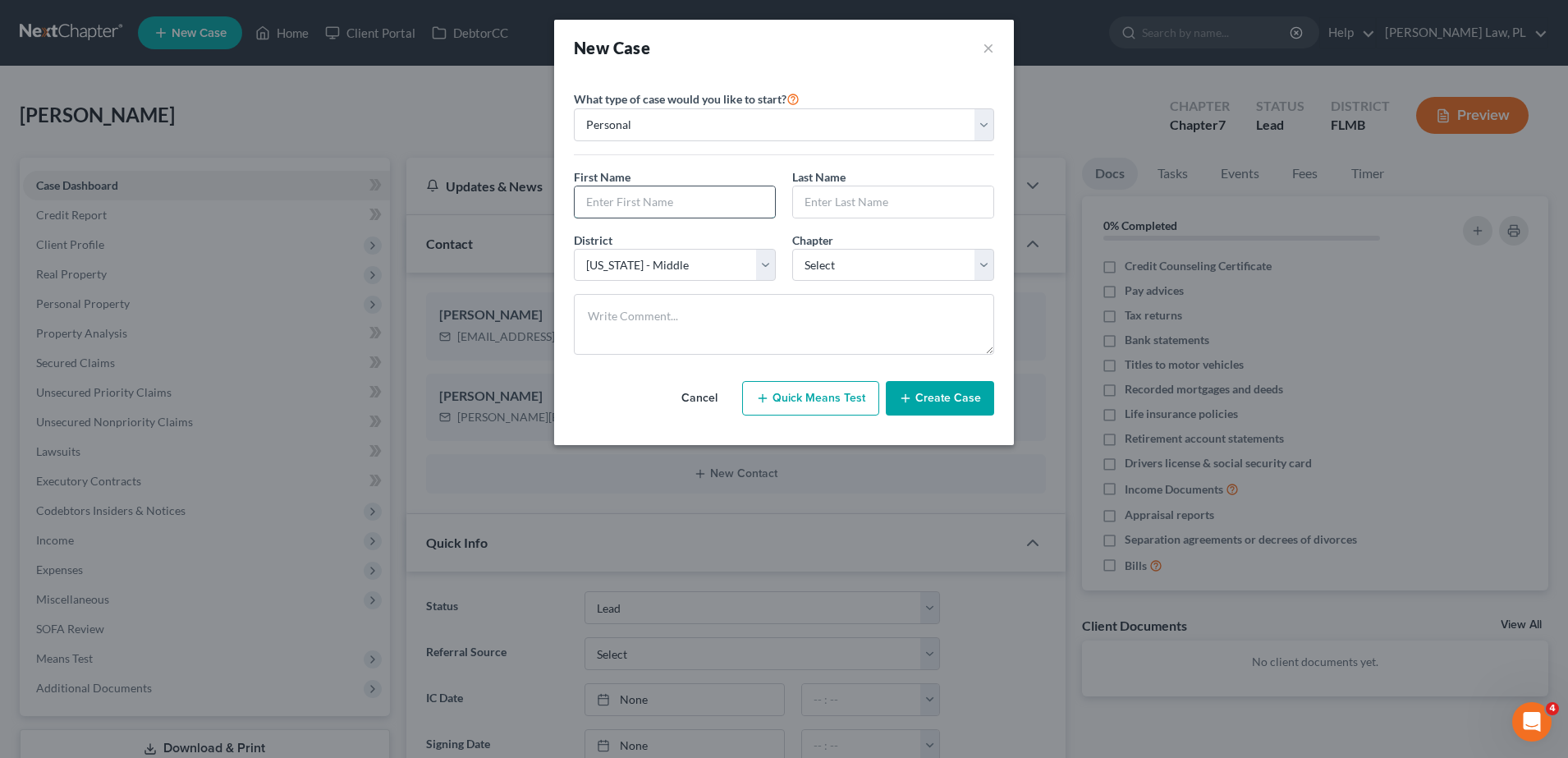
click at [697, 202] on input "text" at bounding box center [675, 202] width 201 height 31
type input "Jacqueline"
type input "Payne"
click at [901, 256] on select "Select 7 11 12 13" at bounding box center [893, 265] width 202 height 33
select select "3"
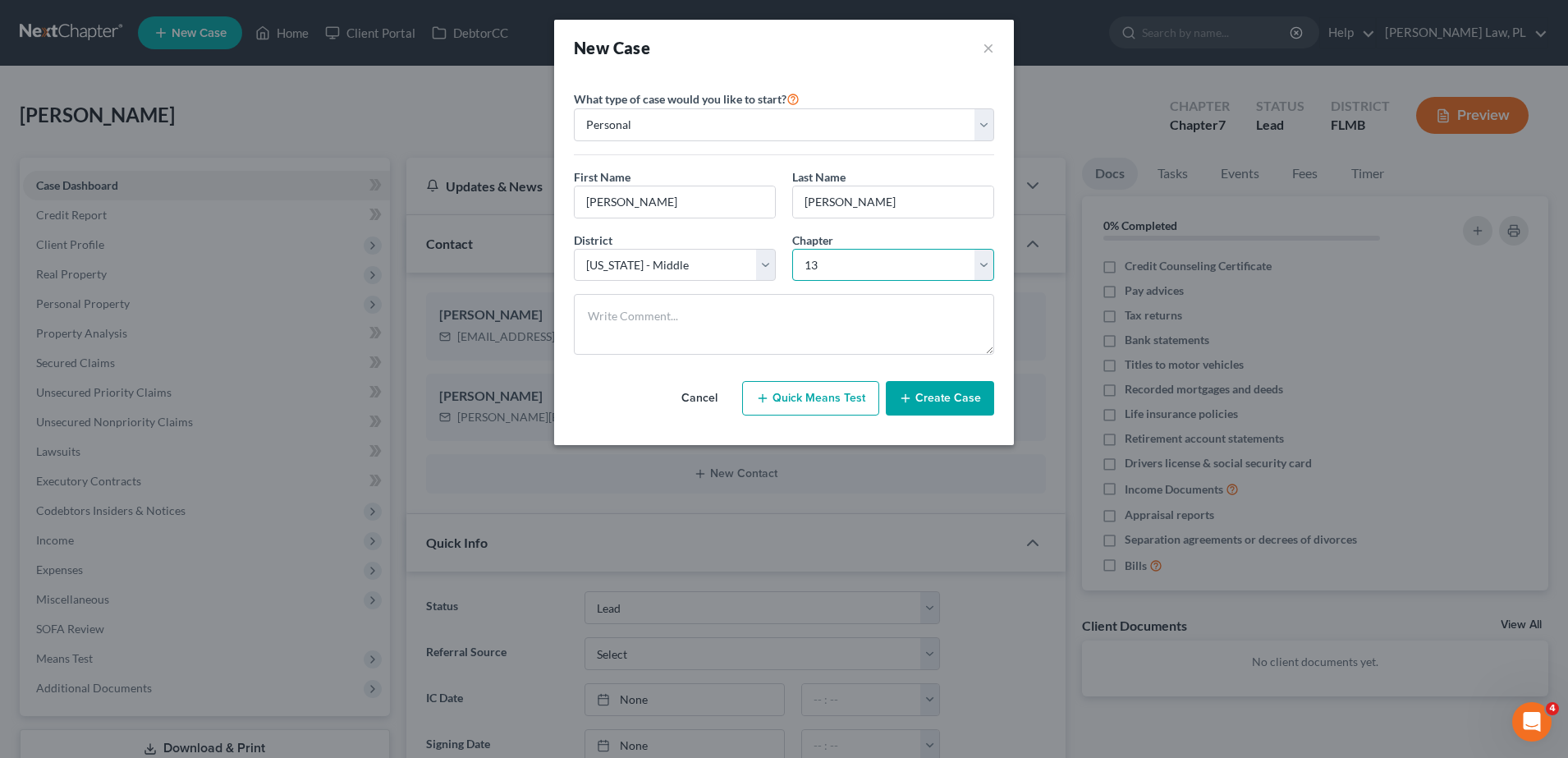
click at [793, 249] on select "Select 7 11 12 13" at bounding box center [893, 265] width 202 height 33
click at [916, 402] on button "Create Case" at bounding box center [940, 398] width 108 height 34
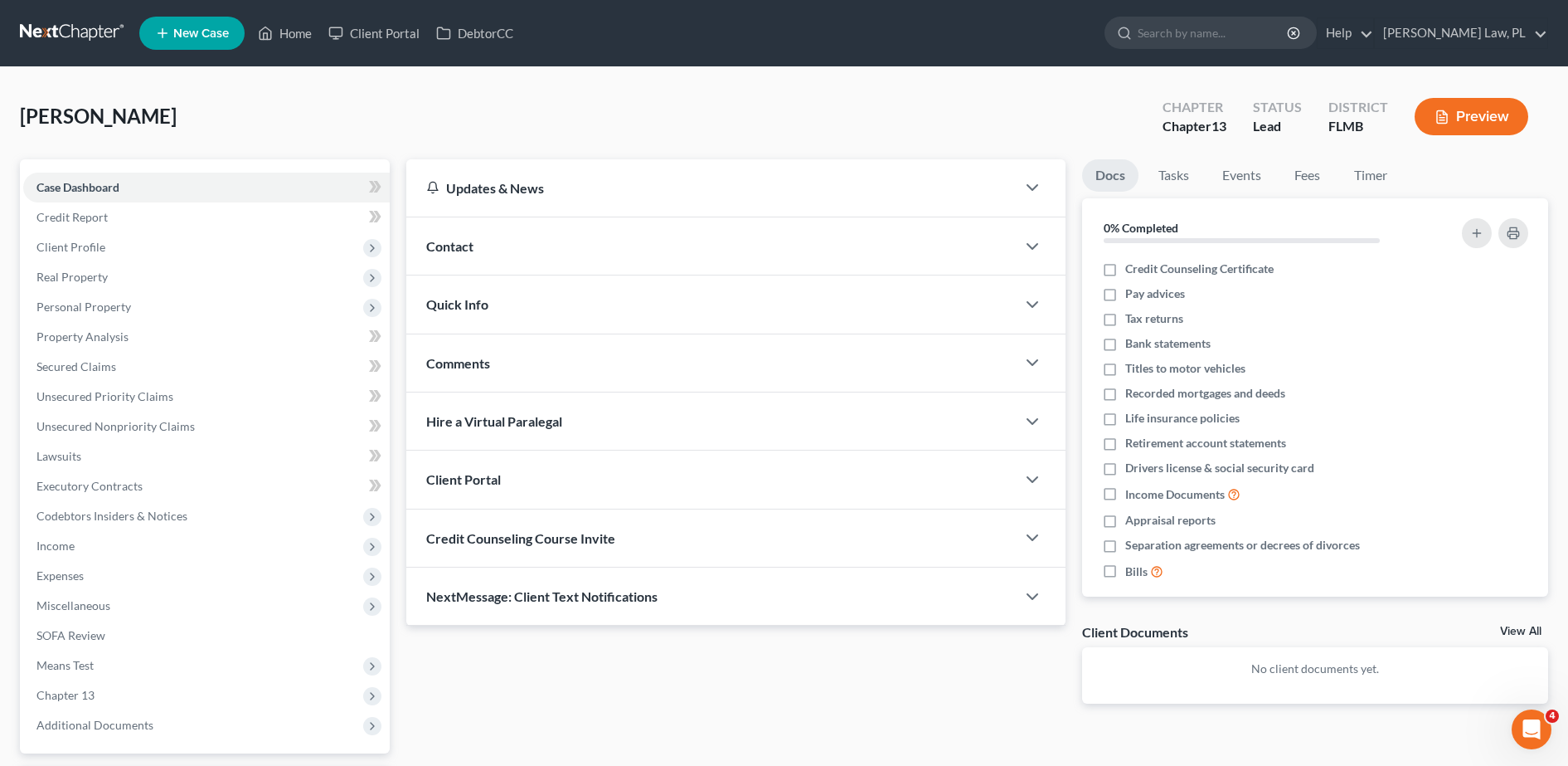
click at [522, 256] on div "Contact" at bounding box center [711, 246] width 610 height 57
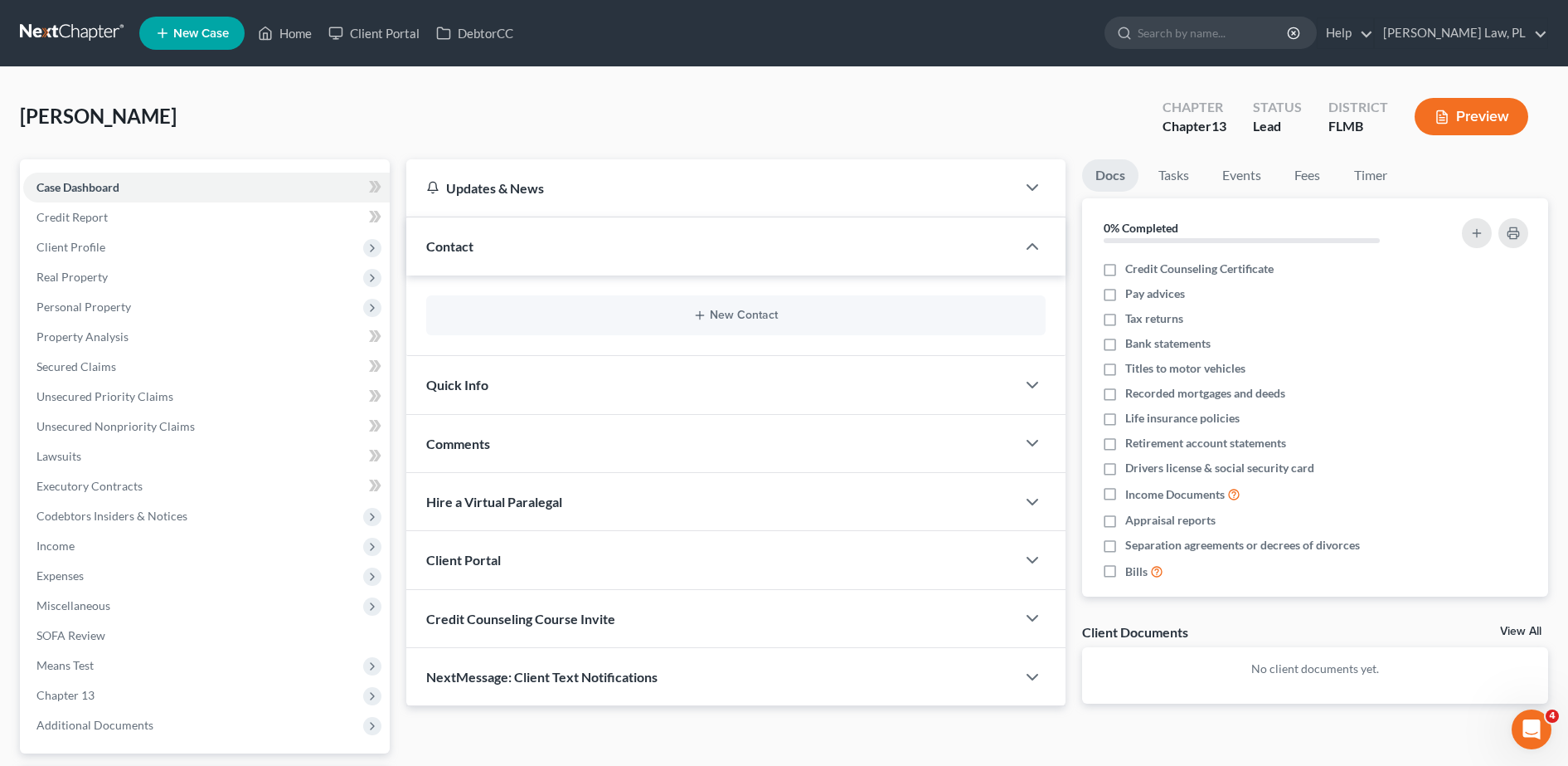
click at [591, 324] on div "New Contact" at bounding box center [735, 315] width 619 height 40
click at [651, 316] on button "New Contact" at bounding box center [735, 315] width 593 height 13
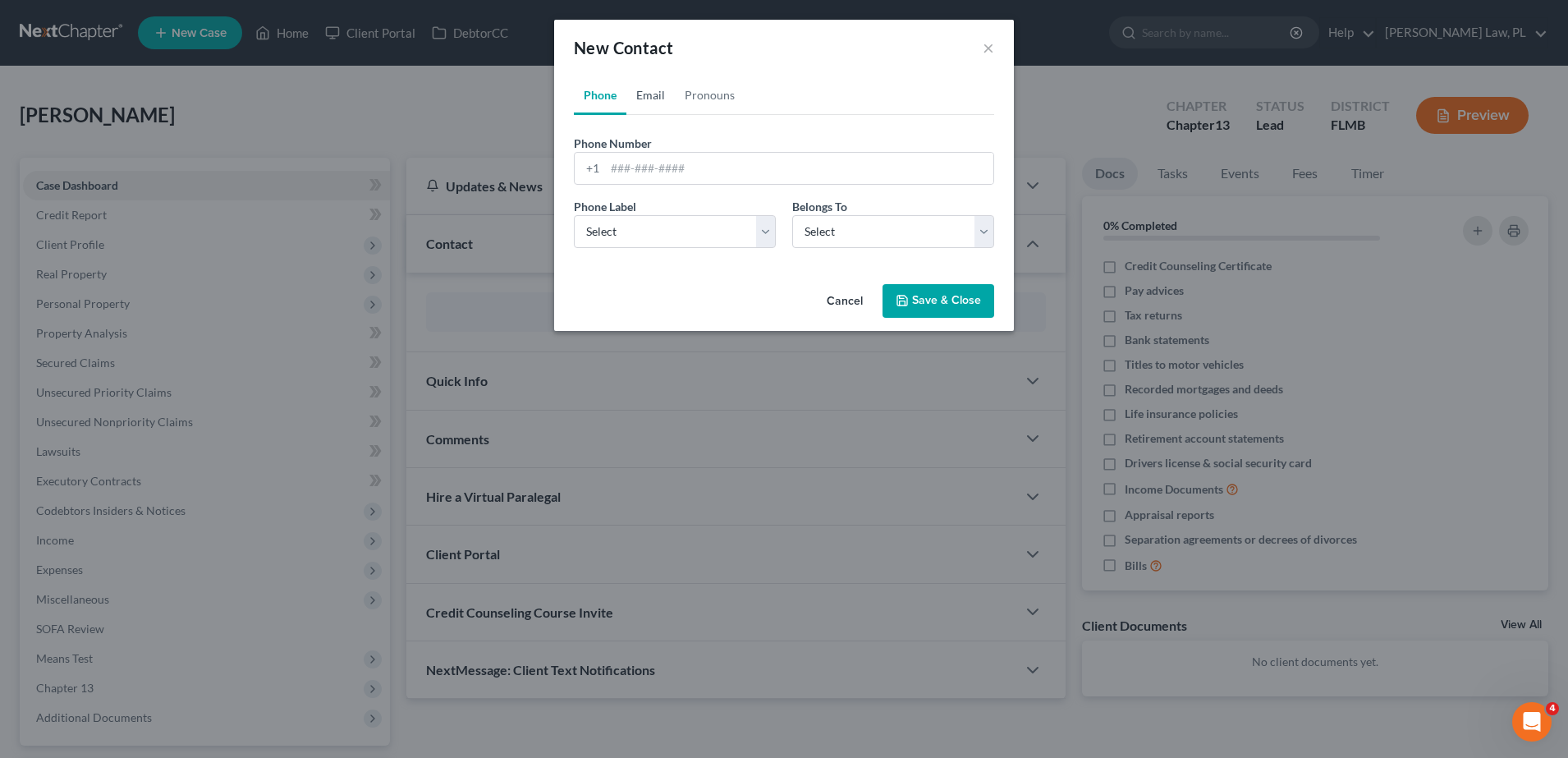
click at [650, 95] on link "Email" at bounding box center [650, 95] width 48 height 39
click at [668, 178] on input "email" at bounding box center [799, 168] width 389 height 31
type input "jackiepayne074@gmail.com"
click at [678, 222] on select "Select Home Work Other" at bounding box center [674, 232] width 202 height 33
select select "0"
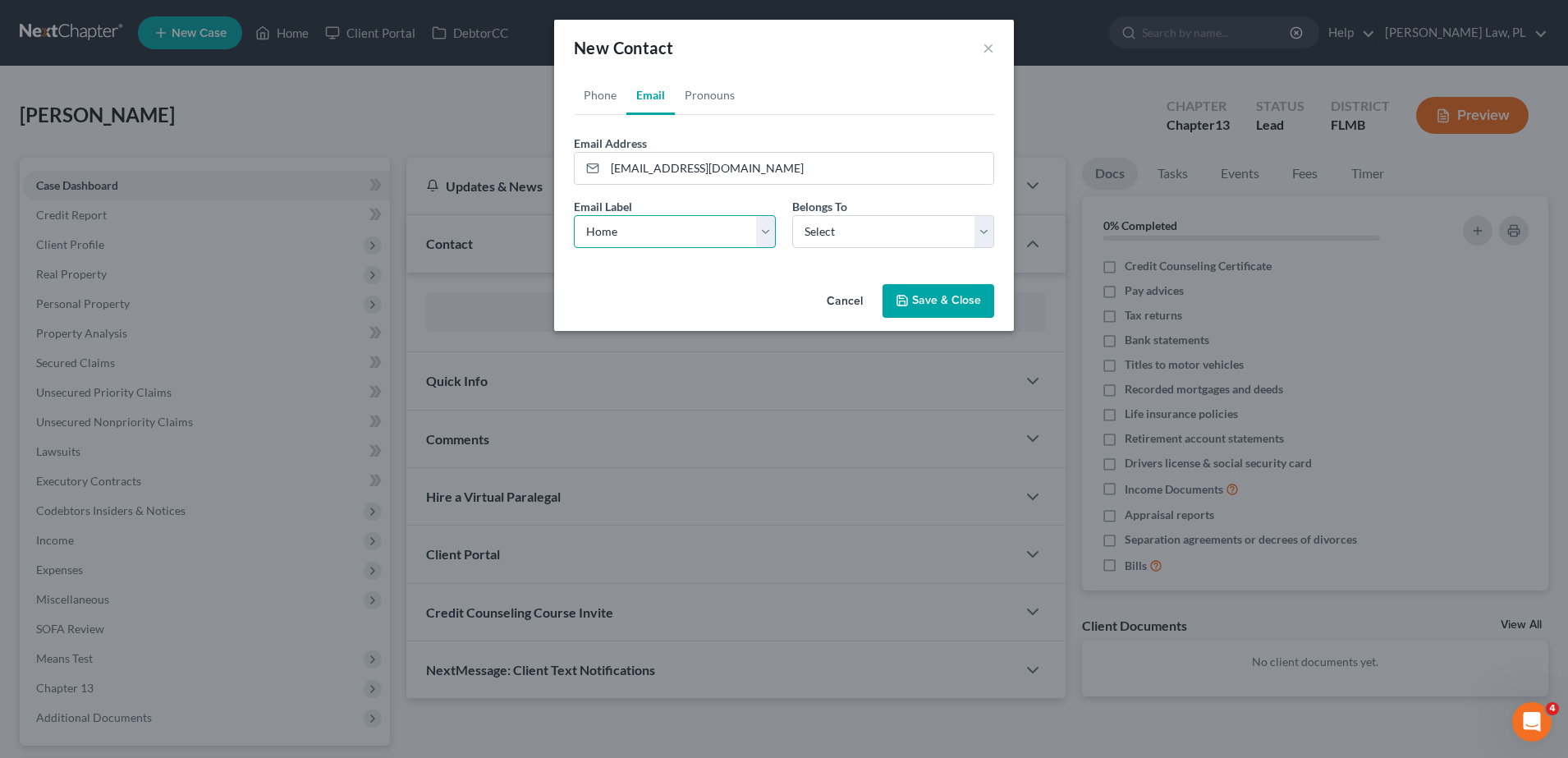
click at [574, 215] on select "Select Home Work Other" at bounding box center [674, 232] width 202 height 33
click at [824, 236] on select "Select Client Other" at bounding box center [893, 232] width 202 height 33
select select "0"
click at [793, 215] on select "Select Client Other" at bounding box center [893, 232] width 202 height 33
click at [916, 304] on button "Save & Close" at bounding box center [938, 301] width 112 height 34
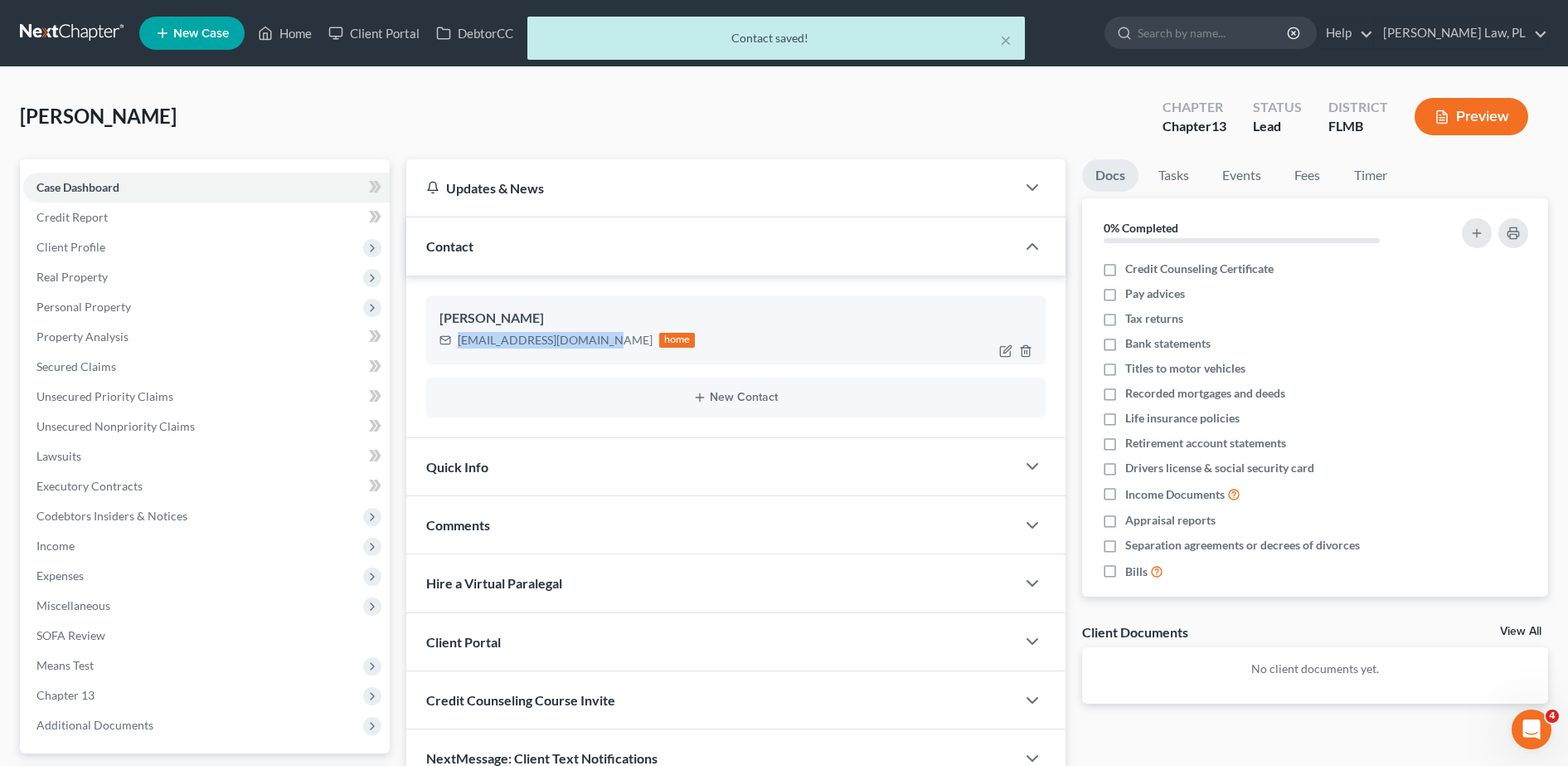
drag, startPoint x: 452, startPoint y: 340, endPoint x: 594, endPoint y: 355, distance: 142.8
click at [594, 355] on div "Jacqueline Payne jackiepayne074@gmail.com home" at bounding box center [735, 329] width 619 height 68
copy div "jackiepayne074@gmail.com"
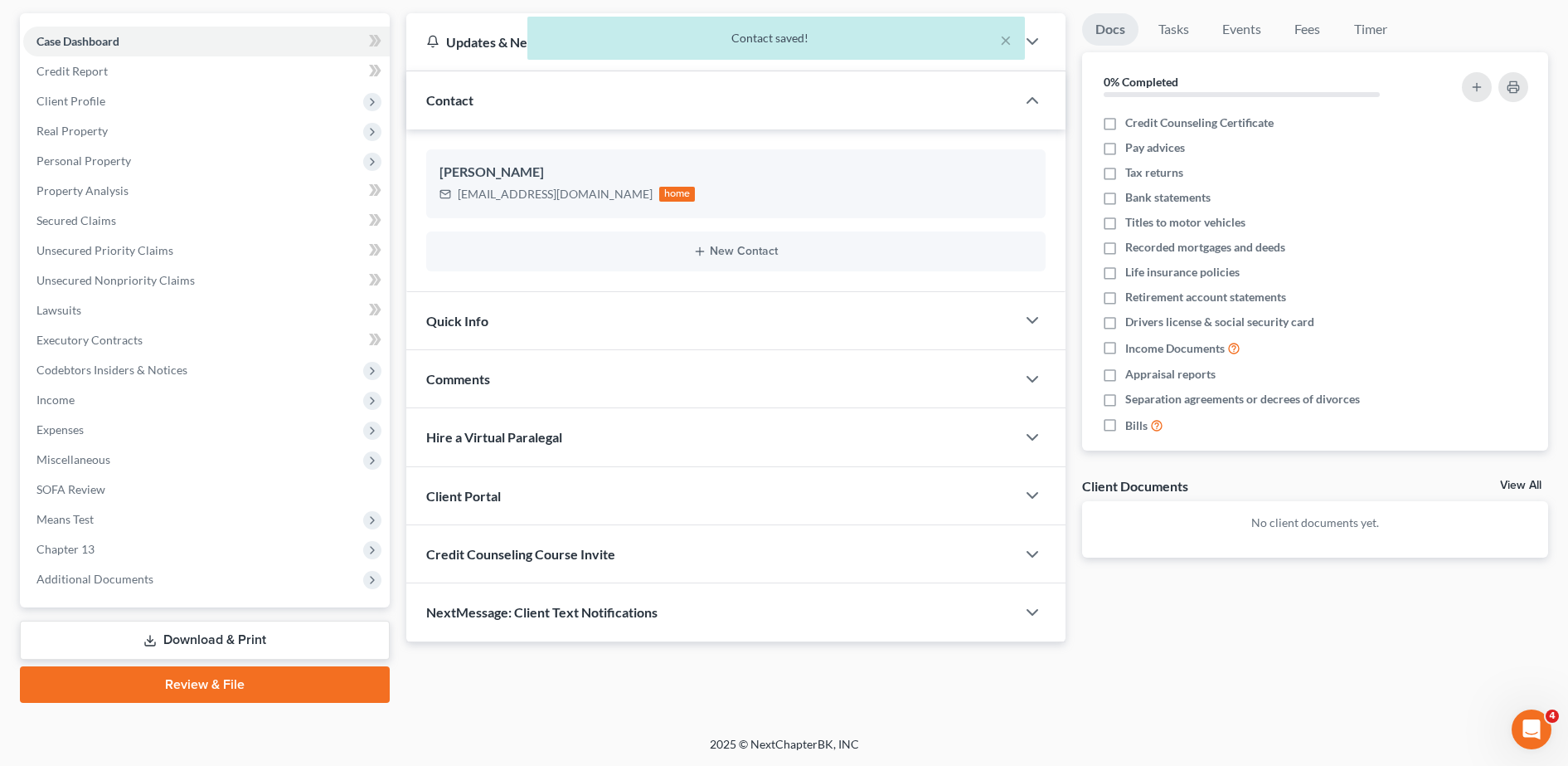
click at [581, 509] on div "Client Portal" at bounding box center [711, 496] width 610 height 57
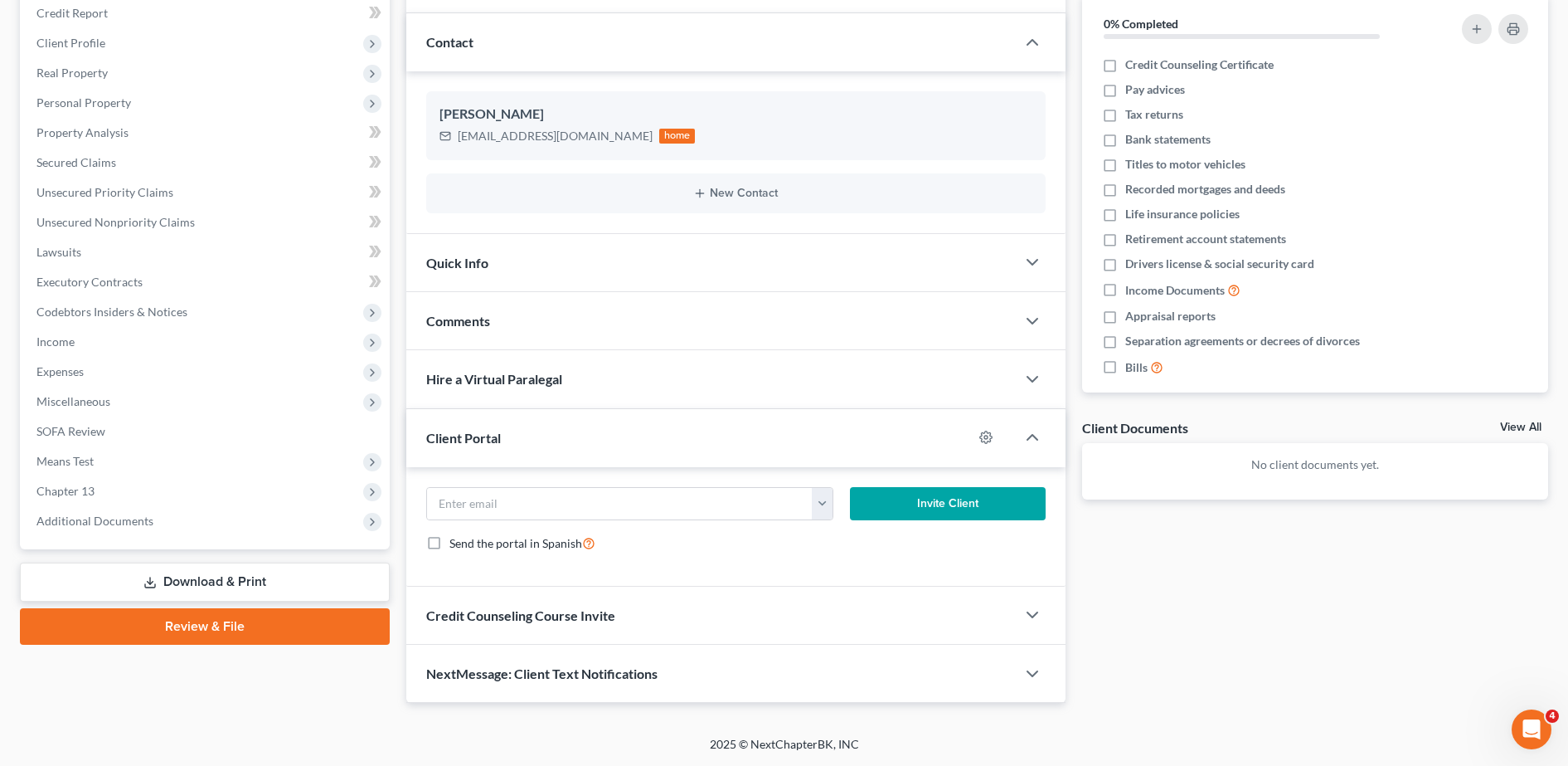
click at [553, 619] on span "Credit Counseling Course Invite" at bounding box center [521, 615] width 189 height 16
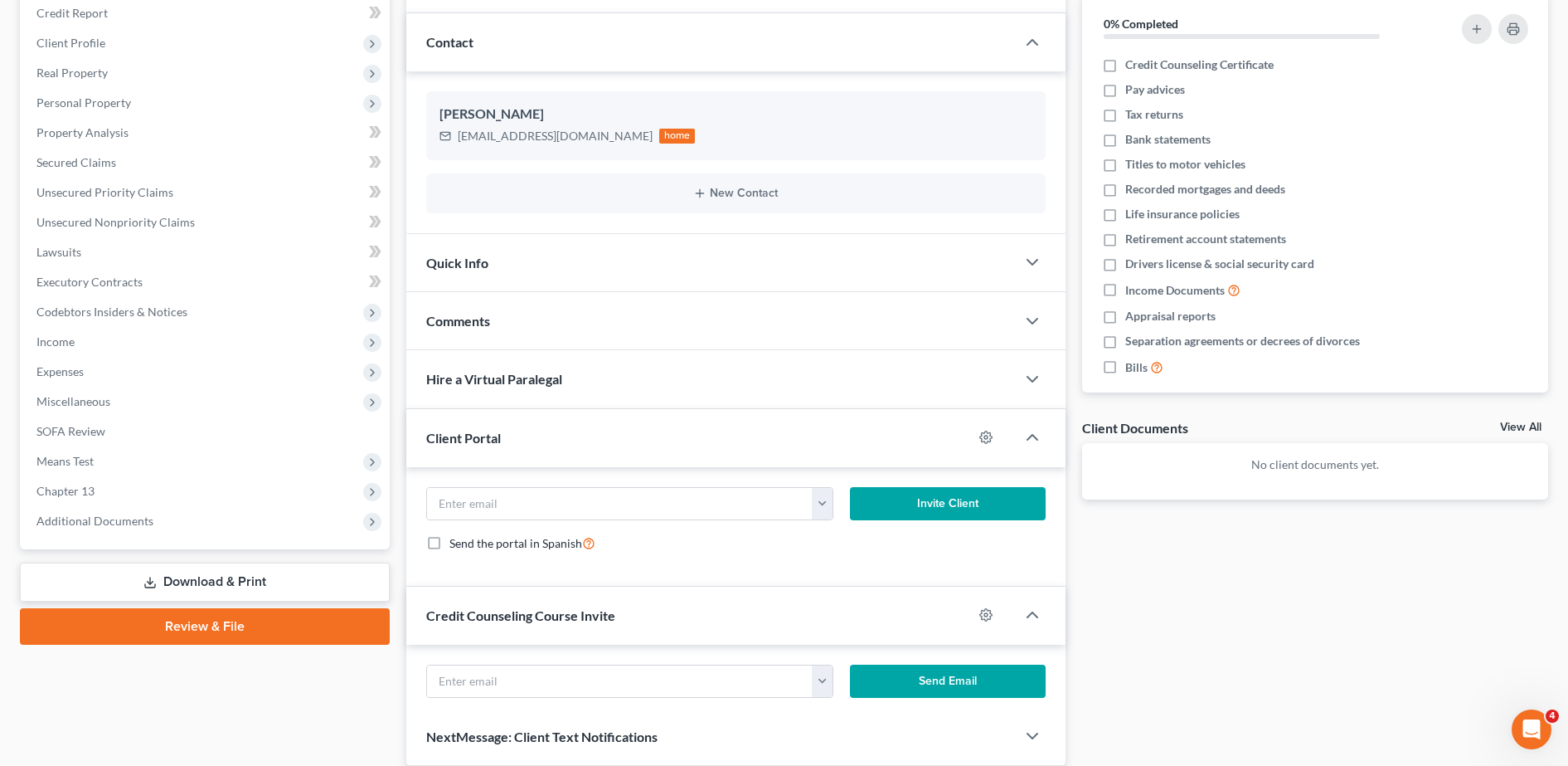
scroll to position [291, 0]
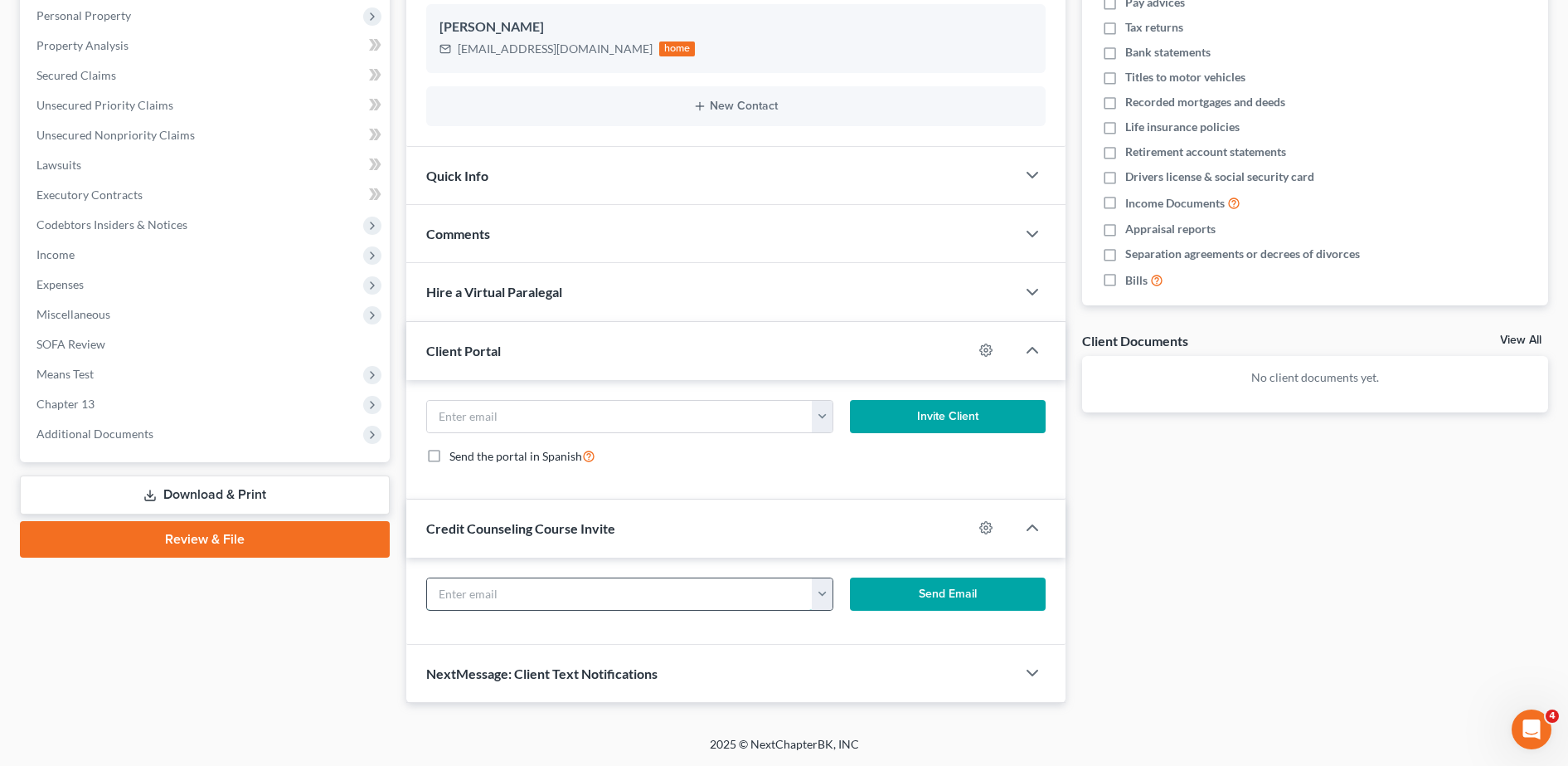
click at [512, 599] on input "text" at bounding box center [620, 594] width 386 height 31
paste input "jackiepayne074@gmail.com"
type input "jackiepayne074@gmail.com"
click button "Send Email" at bounding box center [948, 594] width 196 height 33
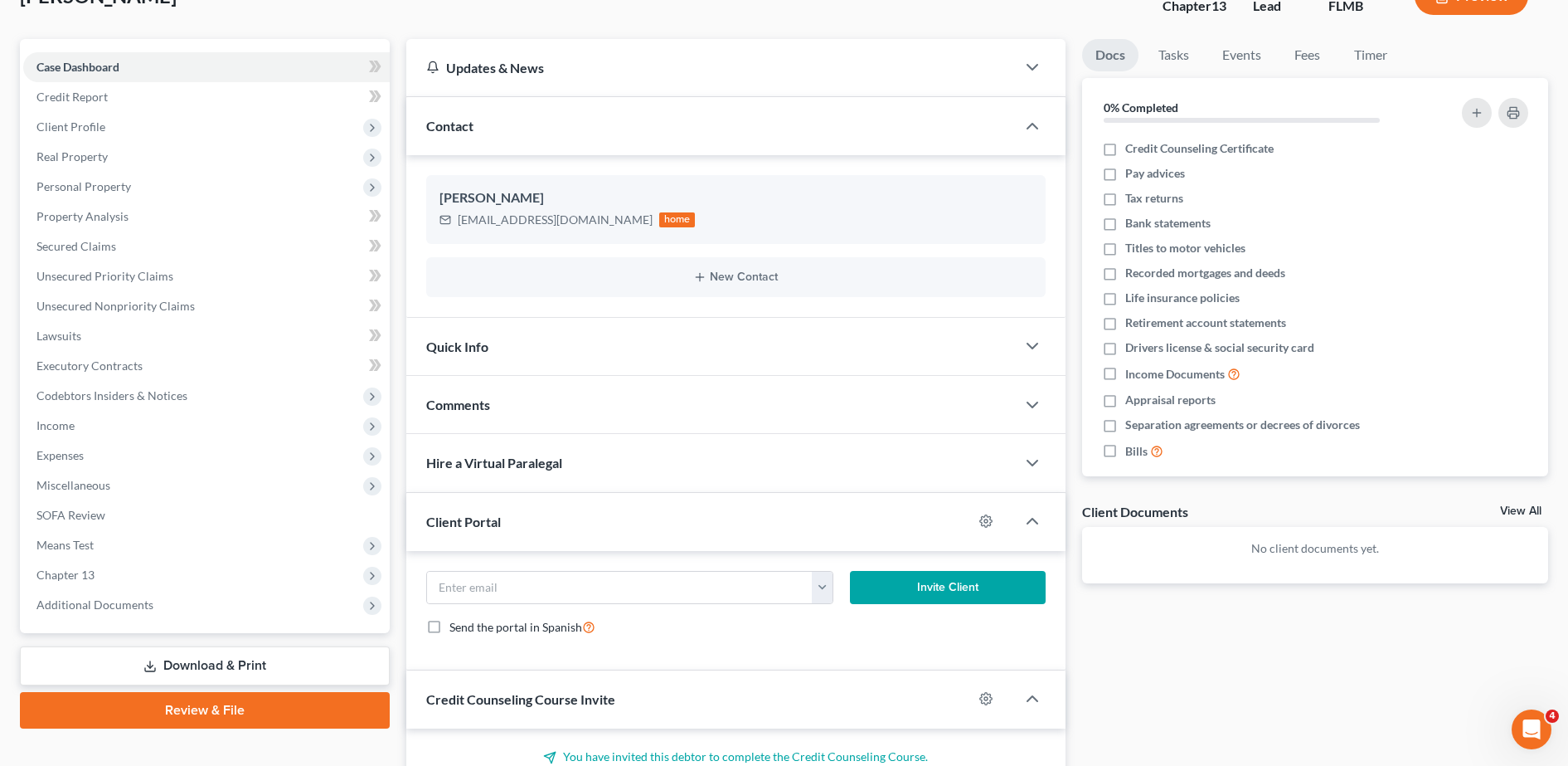
scroll to position [94, 0]
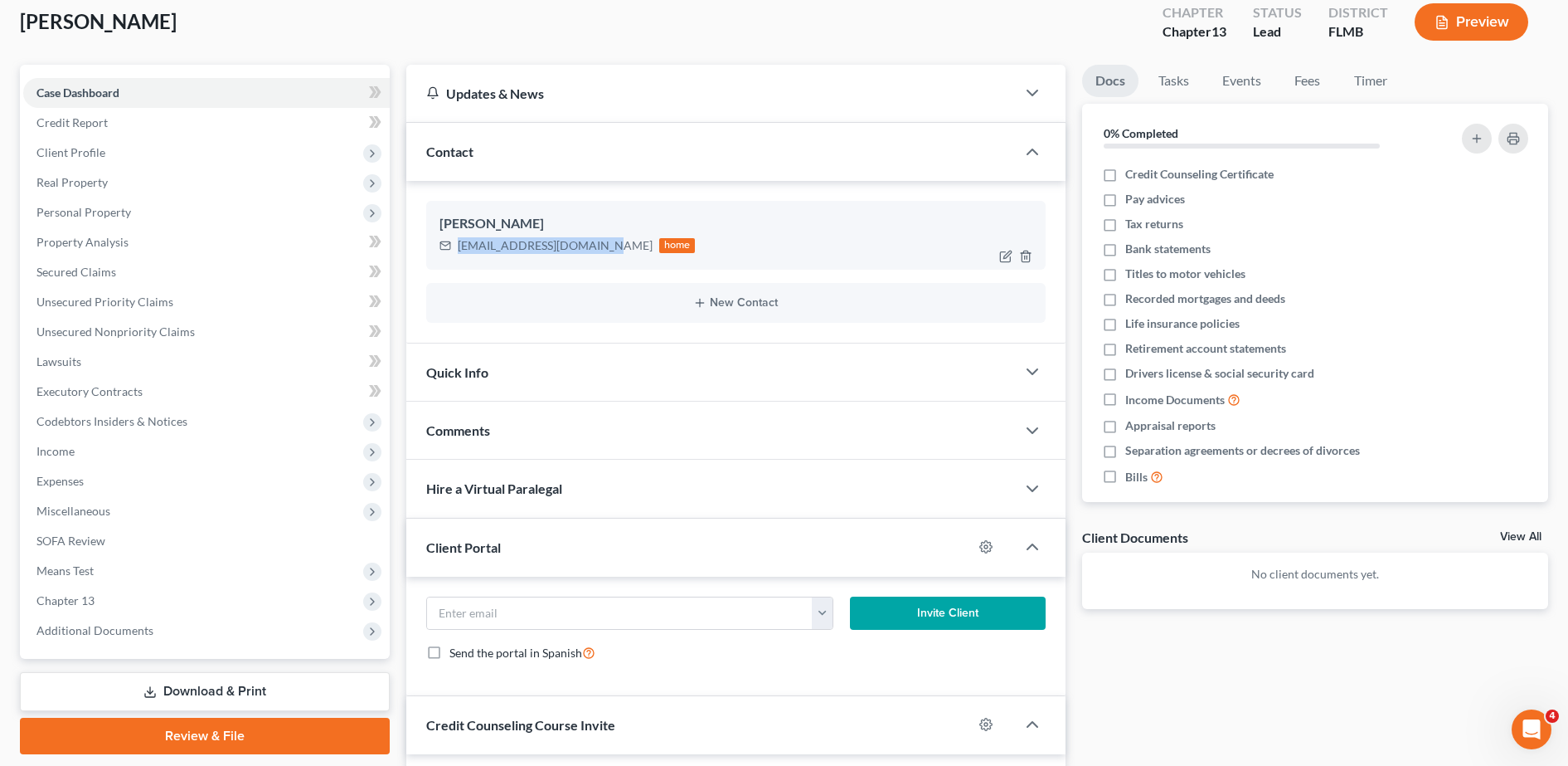
drag, startPoint x: 457, startPoint y: 244, endPoint x: 599, endPoint y: 254, distance: 142.4
click at [599, 254] on div "jackiepayne074@gmail.com home" at bounding box center [567, 245] width 256 height 22
copy div "jackiepayne074@gmail.com"
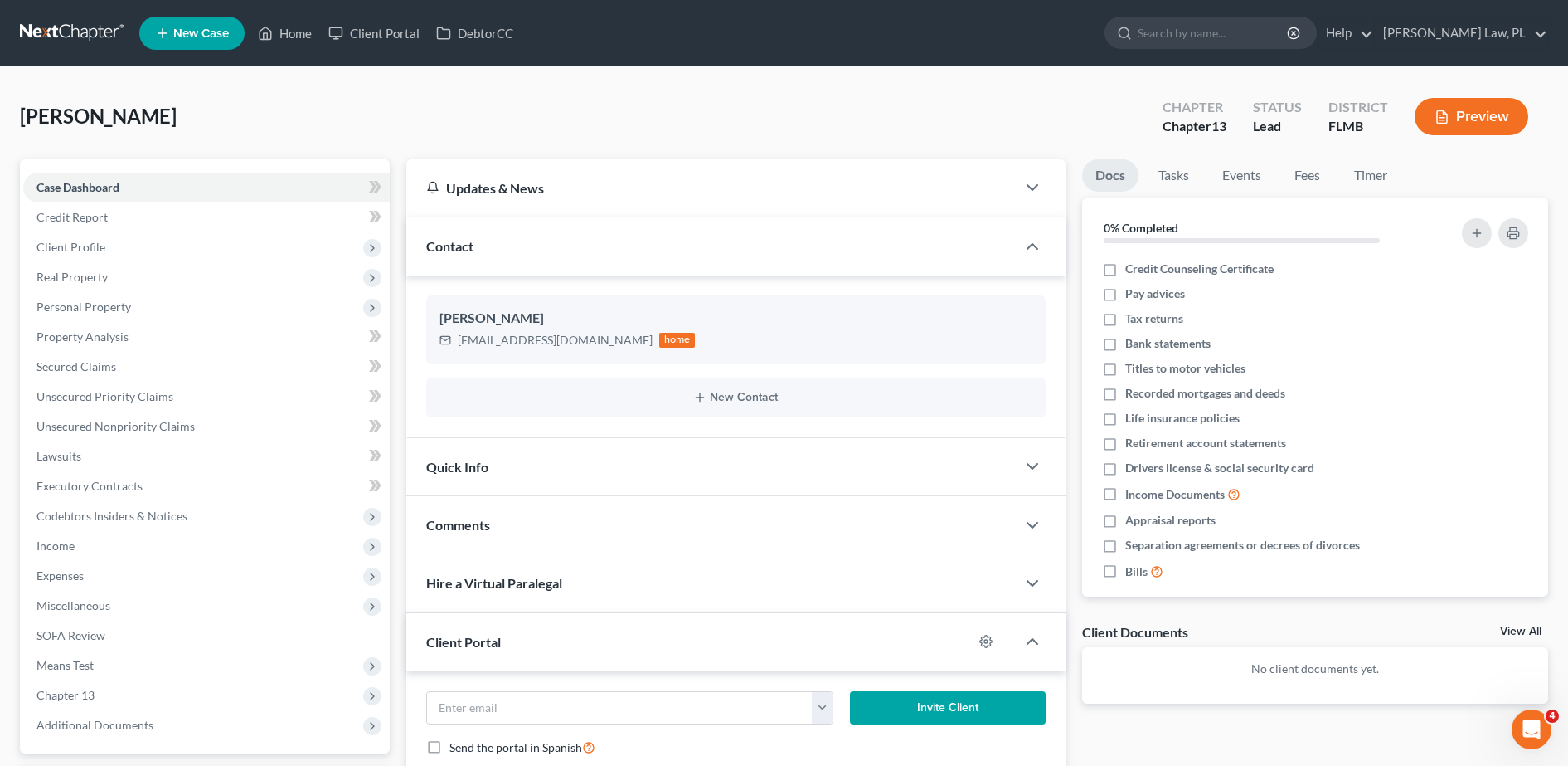
click at [193, 49] on li "New Case" at bounding box center [194, 33] width 110 height 38
click at [193, 42] on link "New Case" at bounding box center [192, 33] width 106 height 33
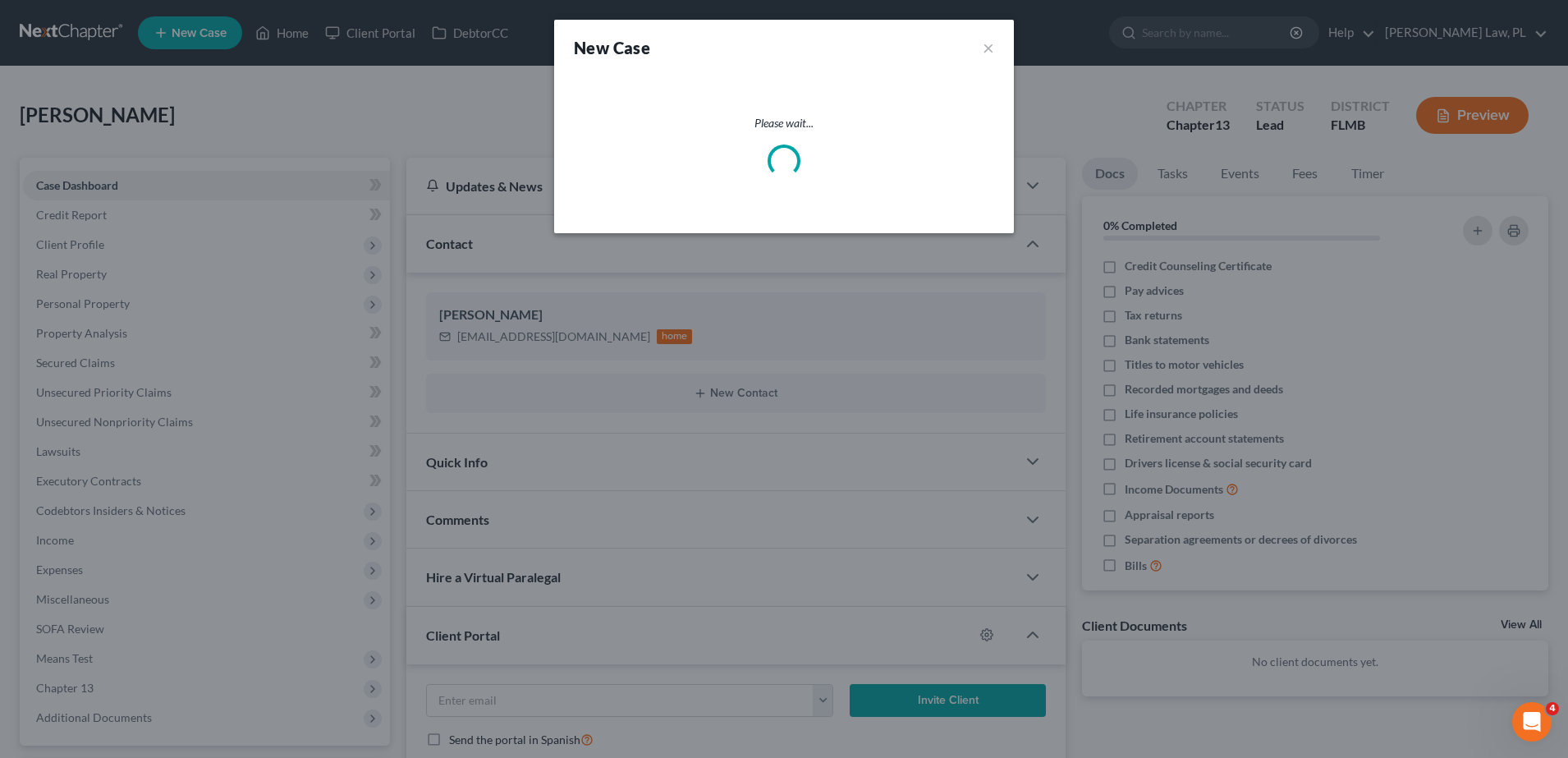
select select "15"
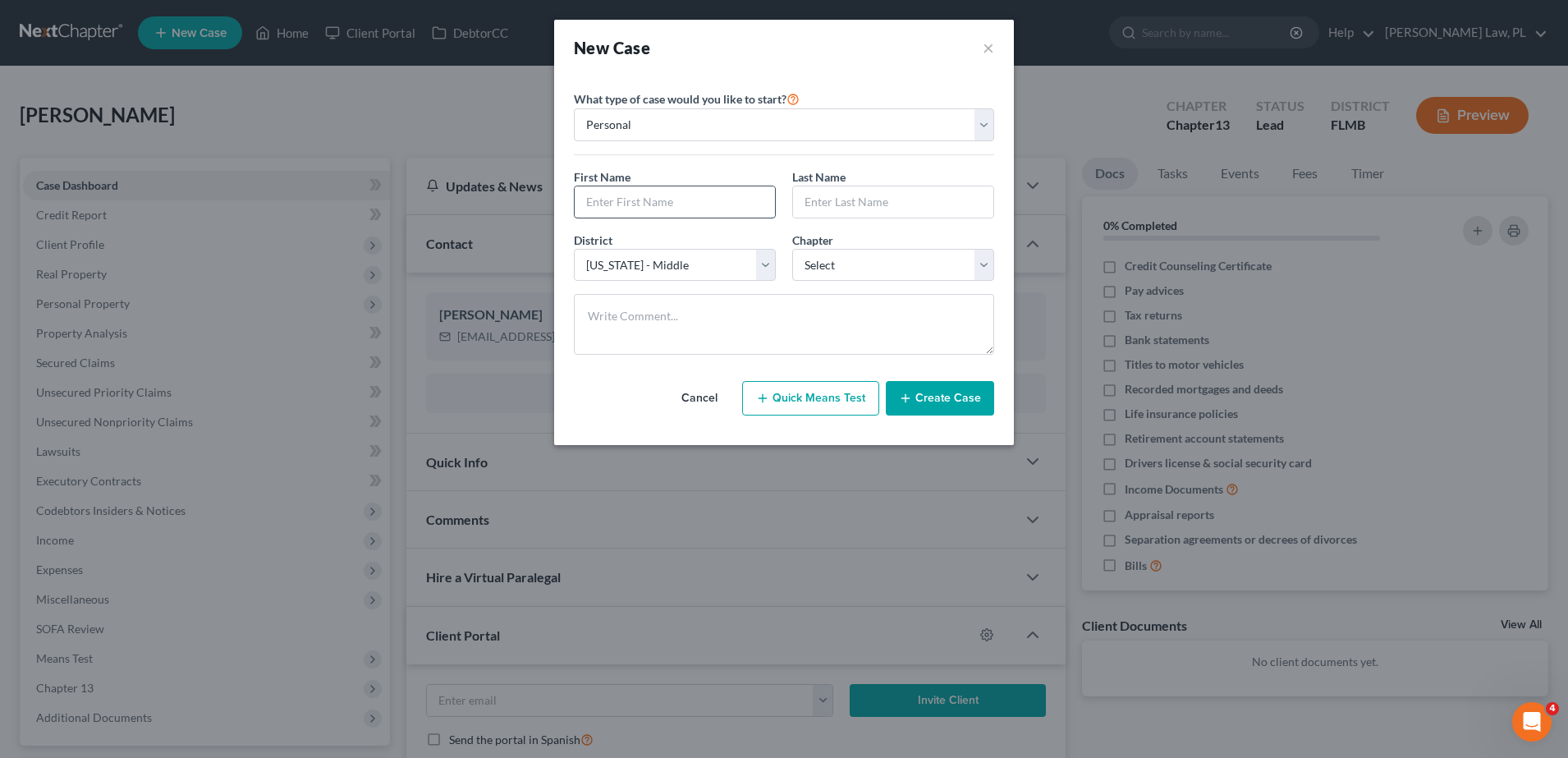
click at [637, 196] on input "text" at bounding box center [675, 202] width 201 height 31
type input "Shane"
click at [983, 42] on button "×" at bounding box center [988, 47] width 11 height 23
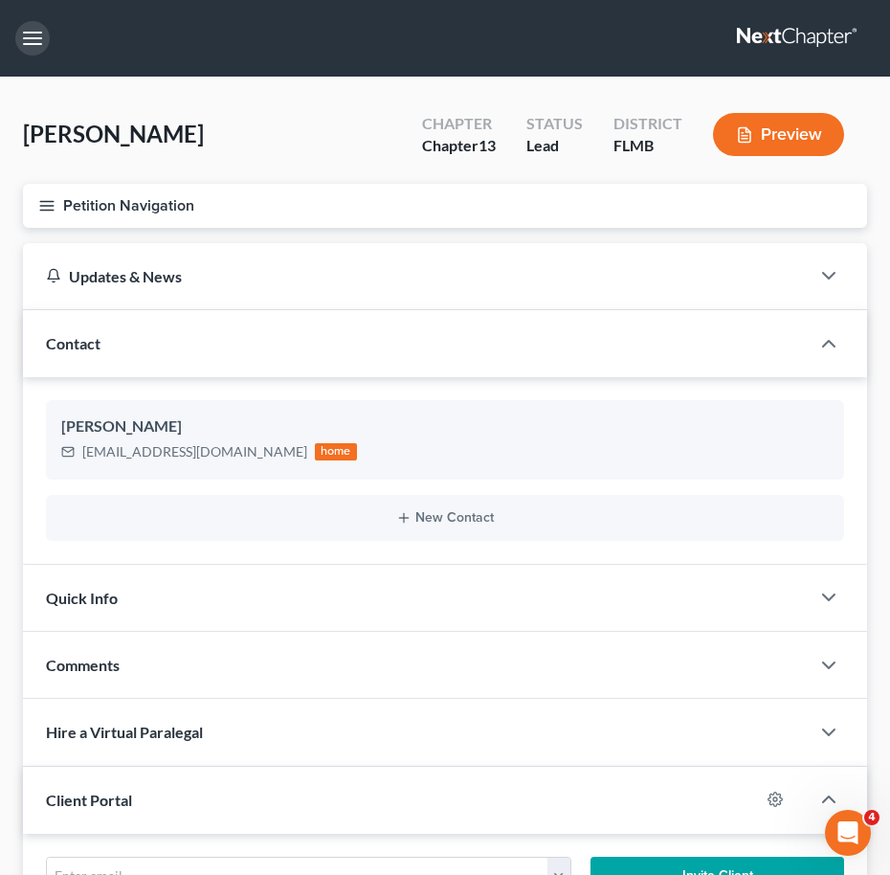
click at [34, 34] on button "button" at bounding box center [32, 38] width 34 height 34
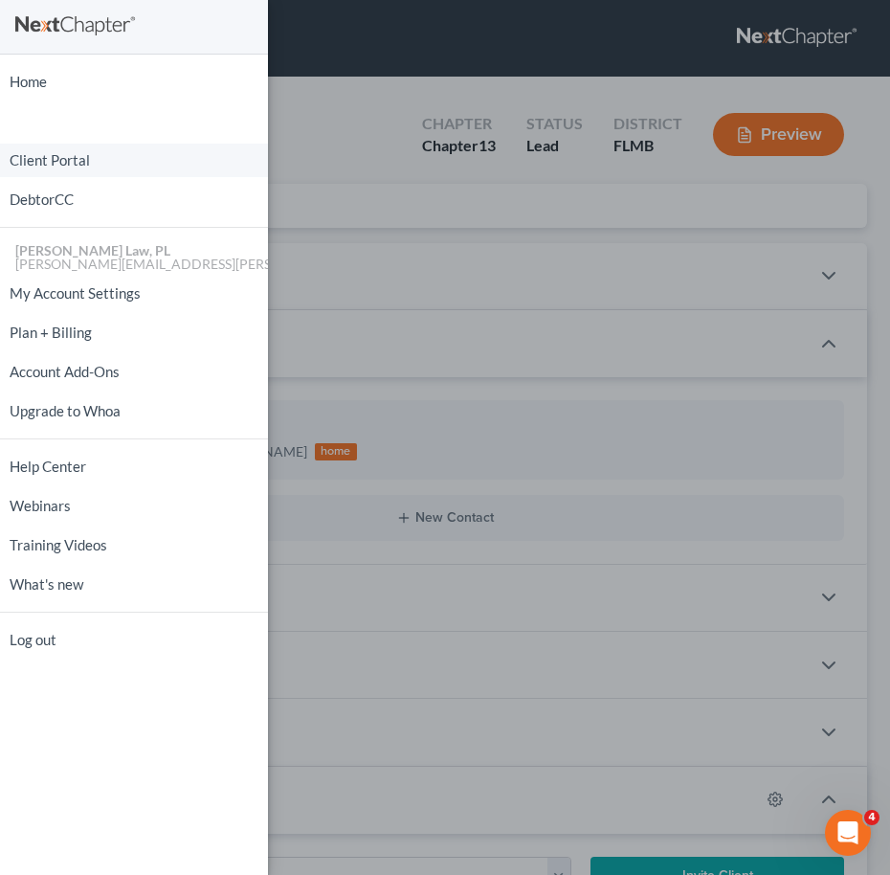
click at [80, 160] on link "Client Portal" at bounding box center [134, 161] width 268 height 34
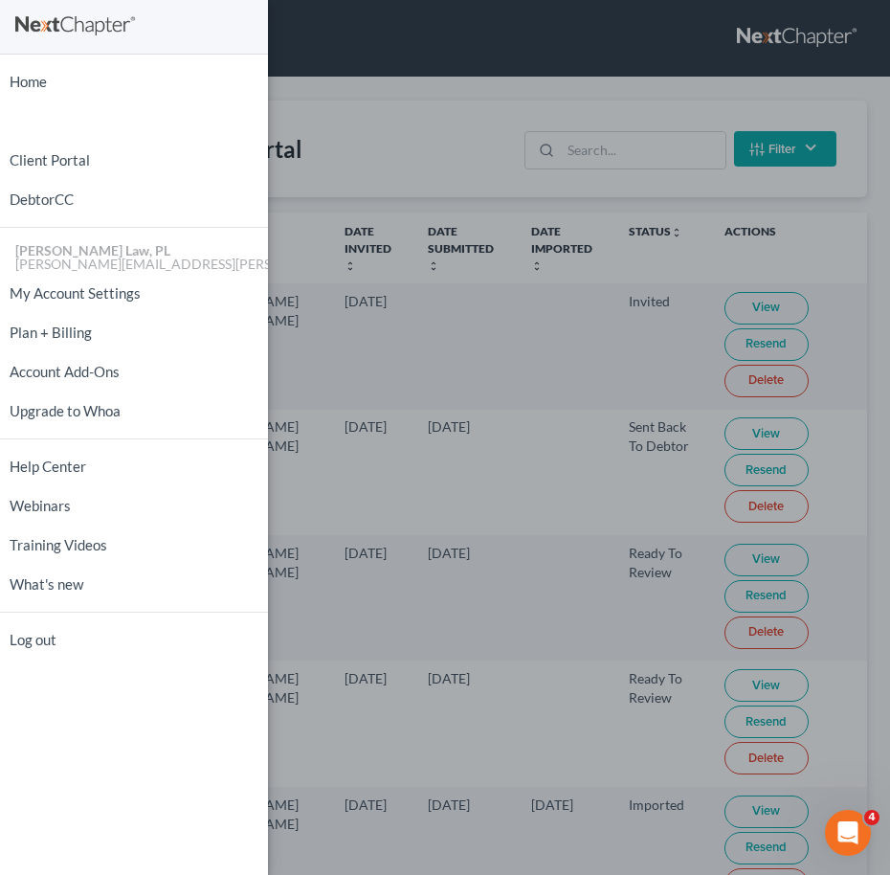
click at [358, 107] on div "Home New Case Client Portal DebtorCC Mann Law, PL alex@mann.law My Account Sett…" at bounding box center [445, 437] width 890 height 875
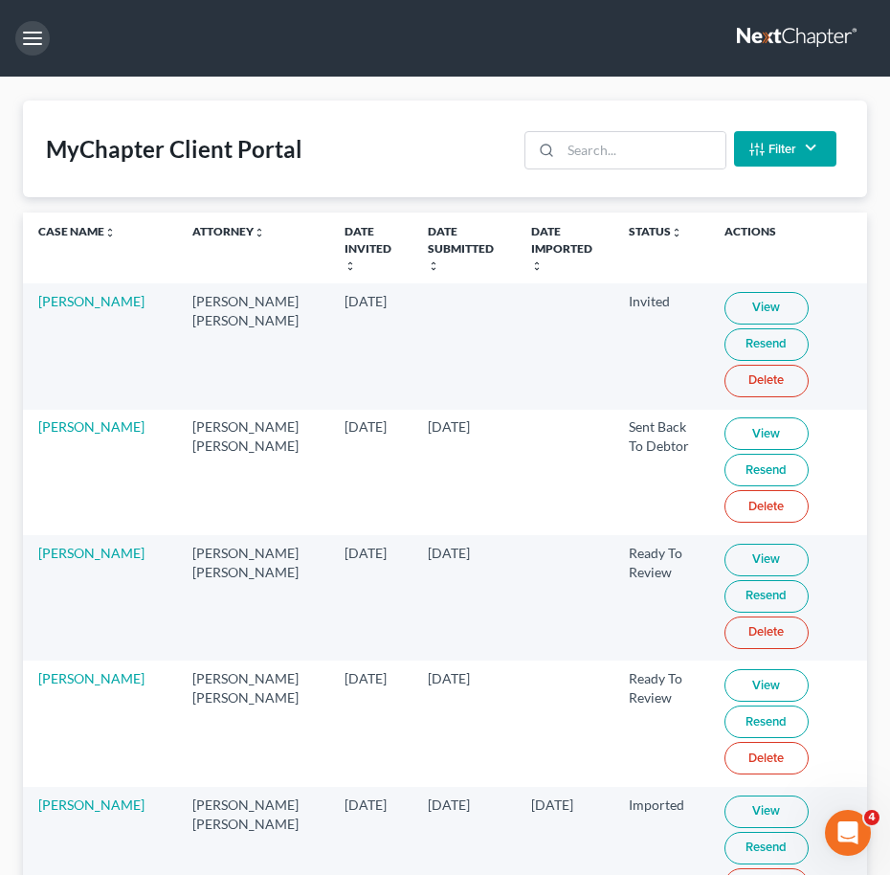
click at [20, 40] on button "button" at bounding box center [32, 38] width 34 height 34
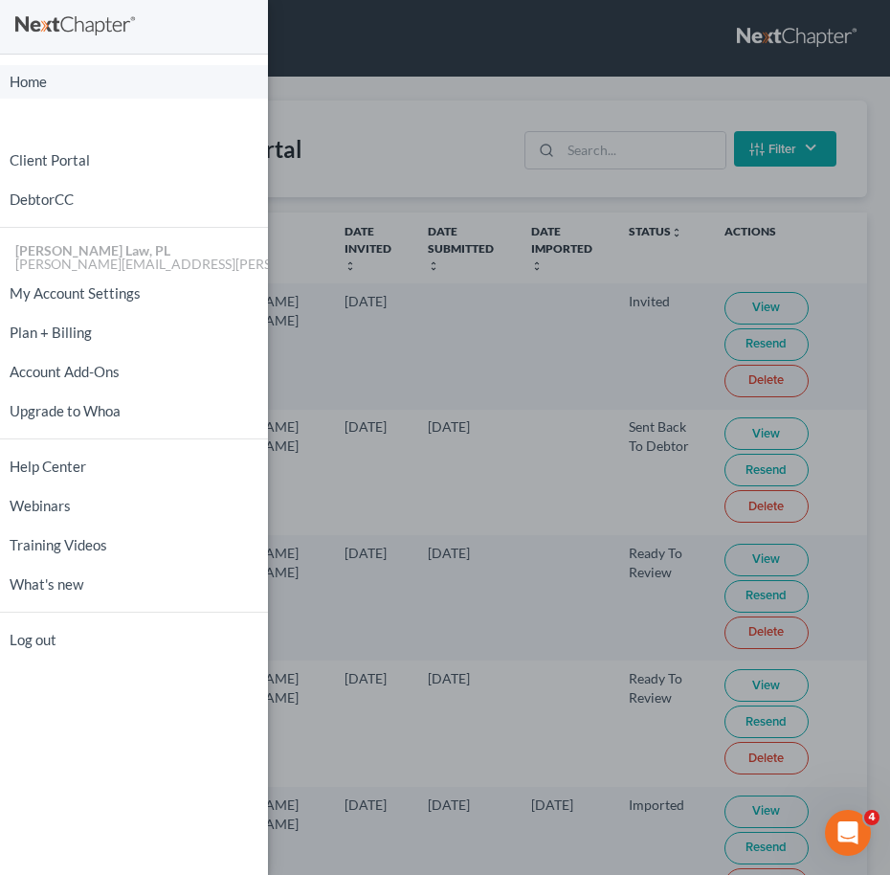
click at [32, 75] on link "Home" at bounding box center [134, 82] width 268 height 34
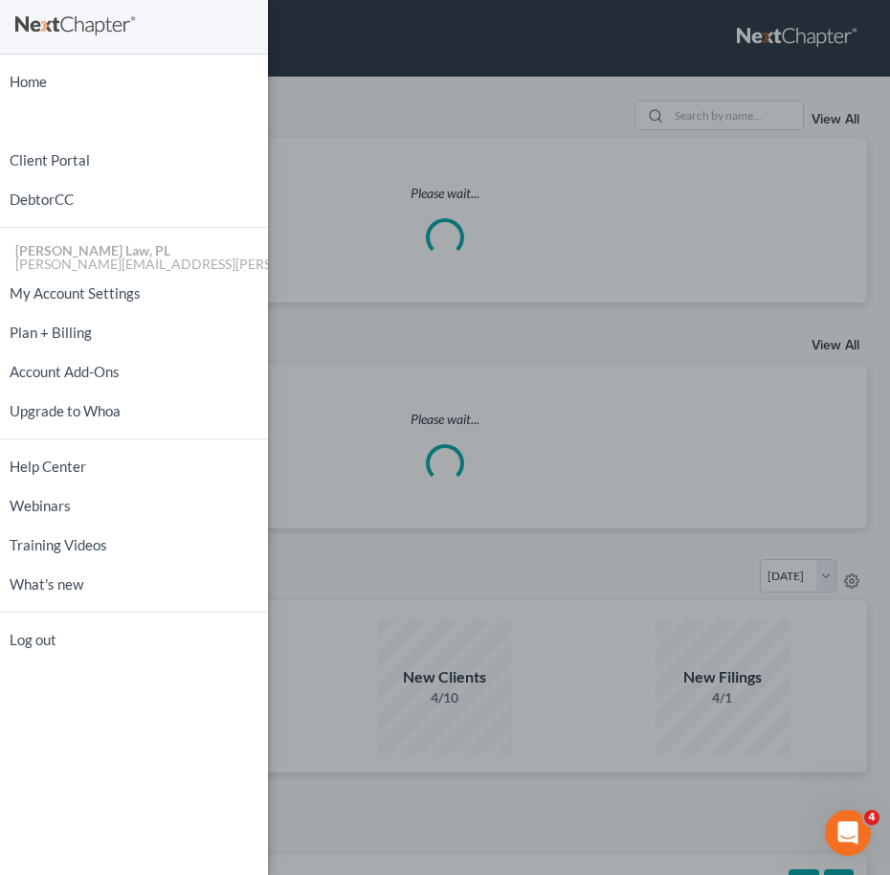
click at [373, 104] on div "Home New Case Client Portal DebtorCC Mann Law, PL alex@mann.law My Account Sett…" at bounding box center [445, 437] width 890 height 875
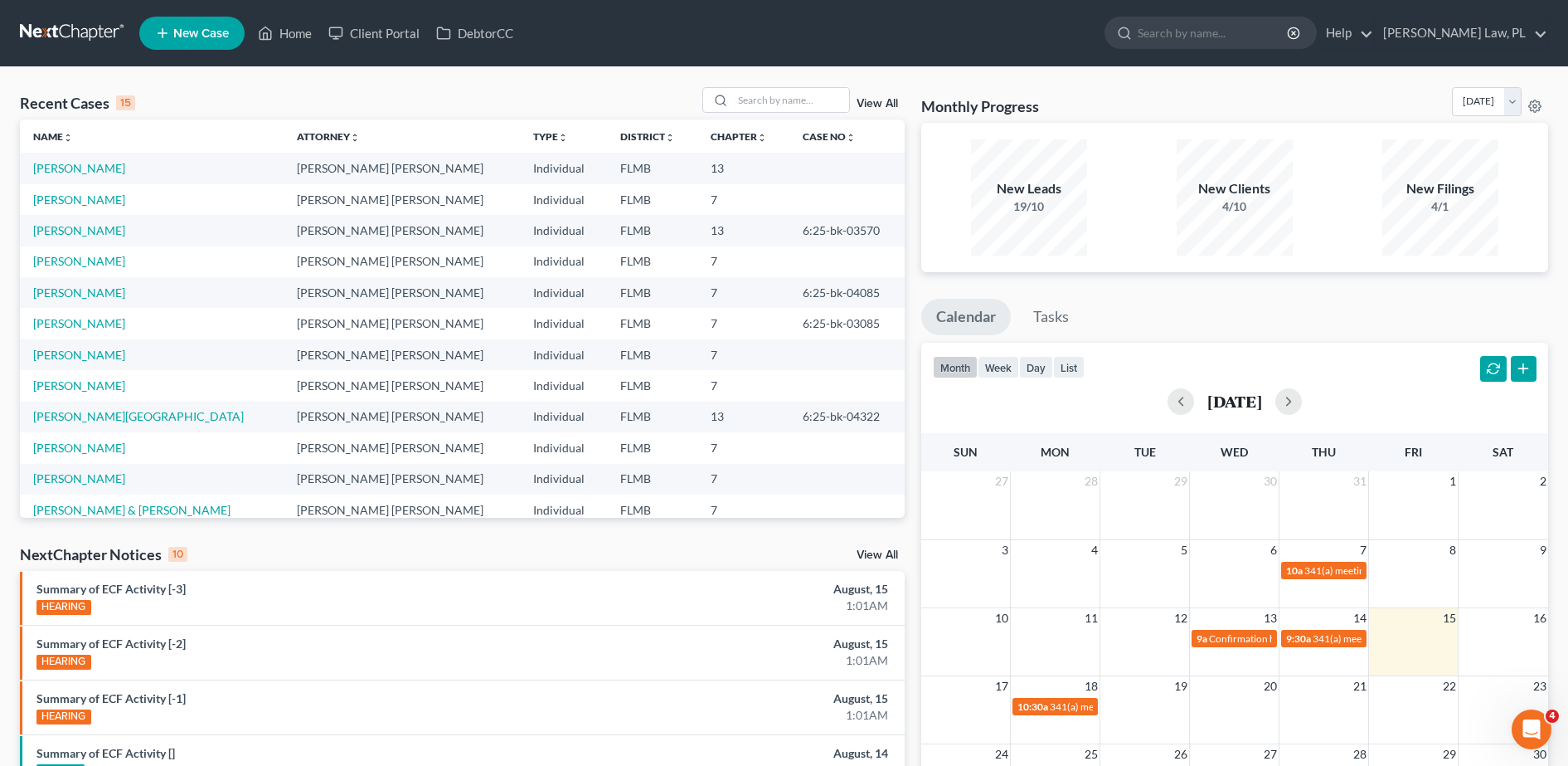
click at [211, 31] on span "New Case" at bounding box center [201, 34] width 55 height 12
select select "15"
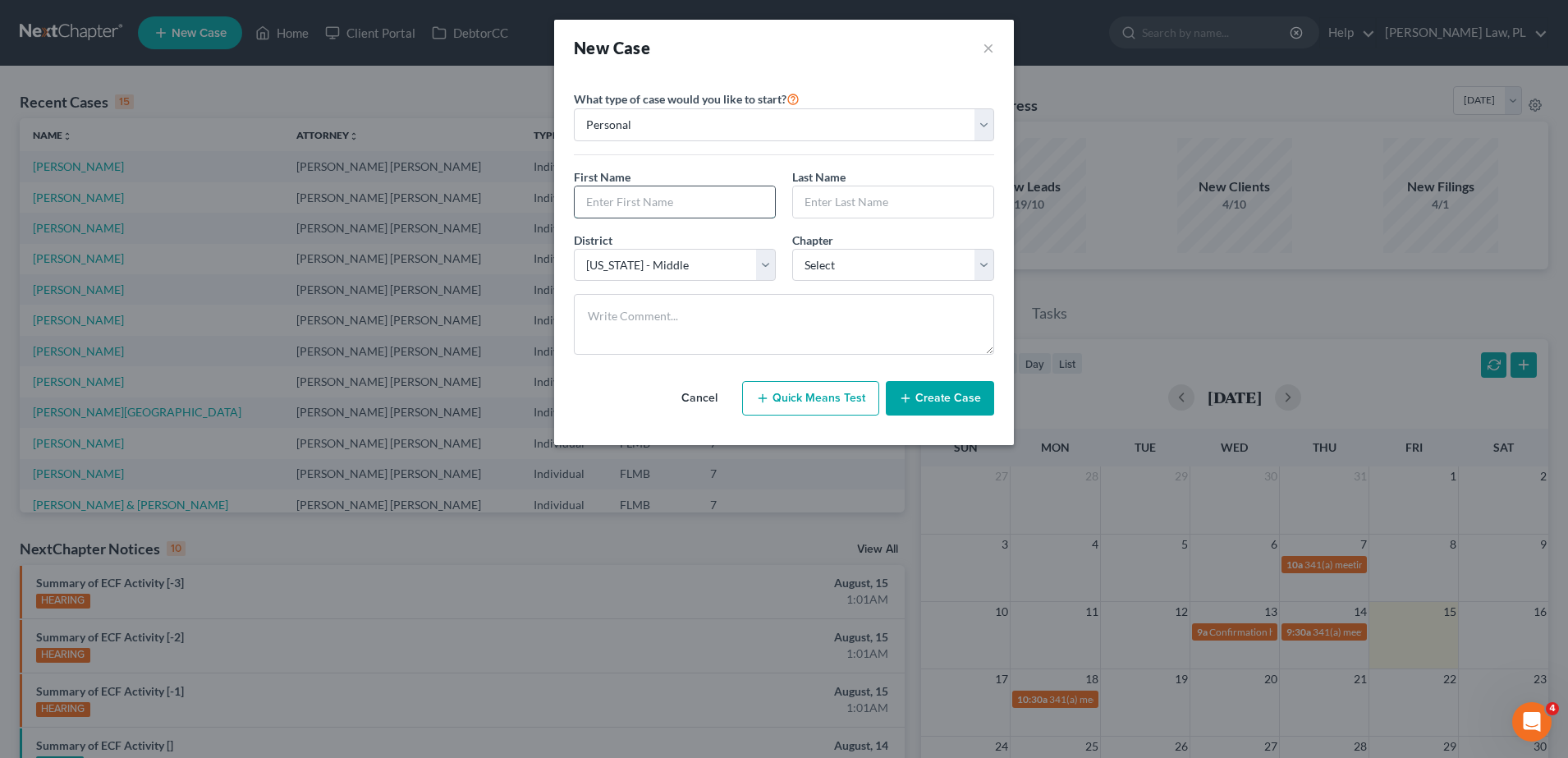
click at [662, 190] on input "text" at bounding box center [675, 202] width 201 height 31
type input "Shane"
type input "Lennon"
click at [829, 270] on select "Select 7 11 12 13" at bounding box center [893, 265] width 202 height 33
select select "0"
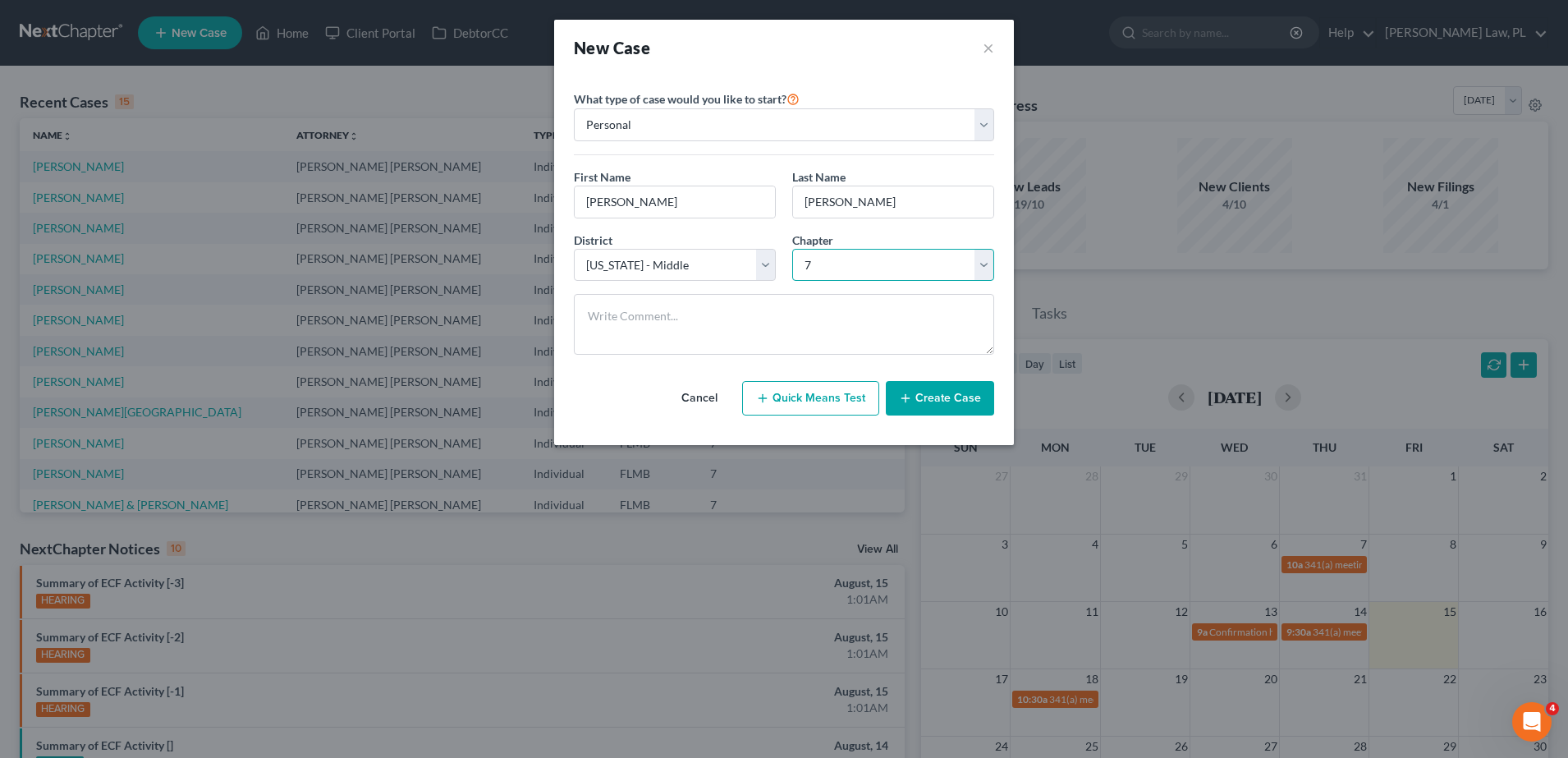
click at [793, 249] on select "Select 7 11 12 13" at bounding box center [893, 265] width 202 height 33
click at [956, 406] on button "Create Case" at bounding box center [940, 398] width 108 height 34
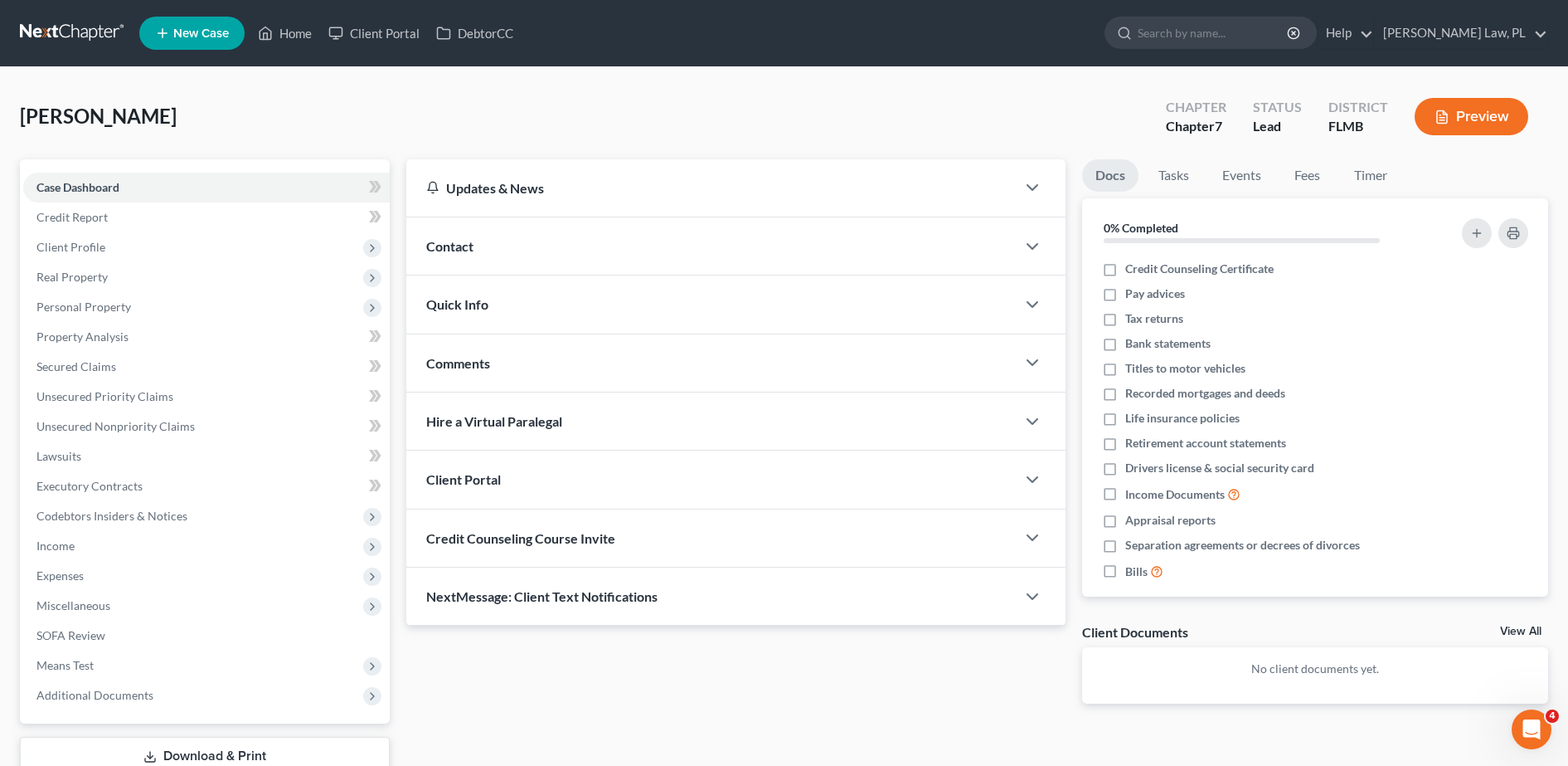
click at [489, 249] on div "Contact" at bounding box center [711, 246] width 610 height 57
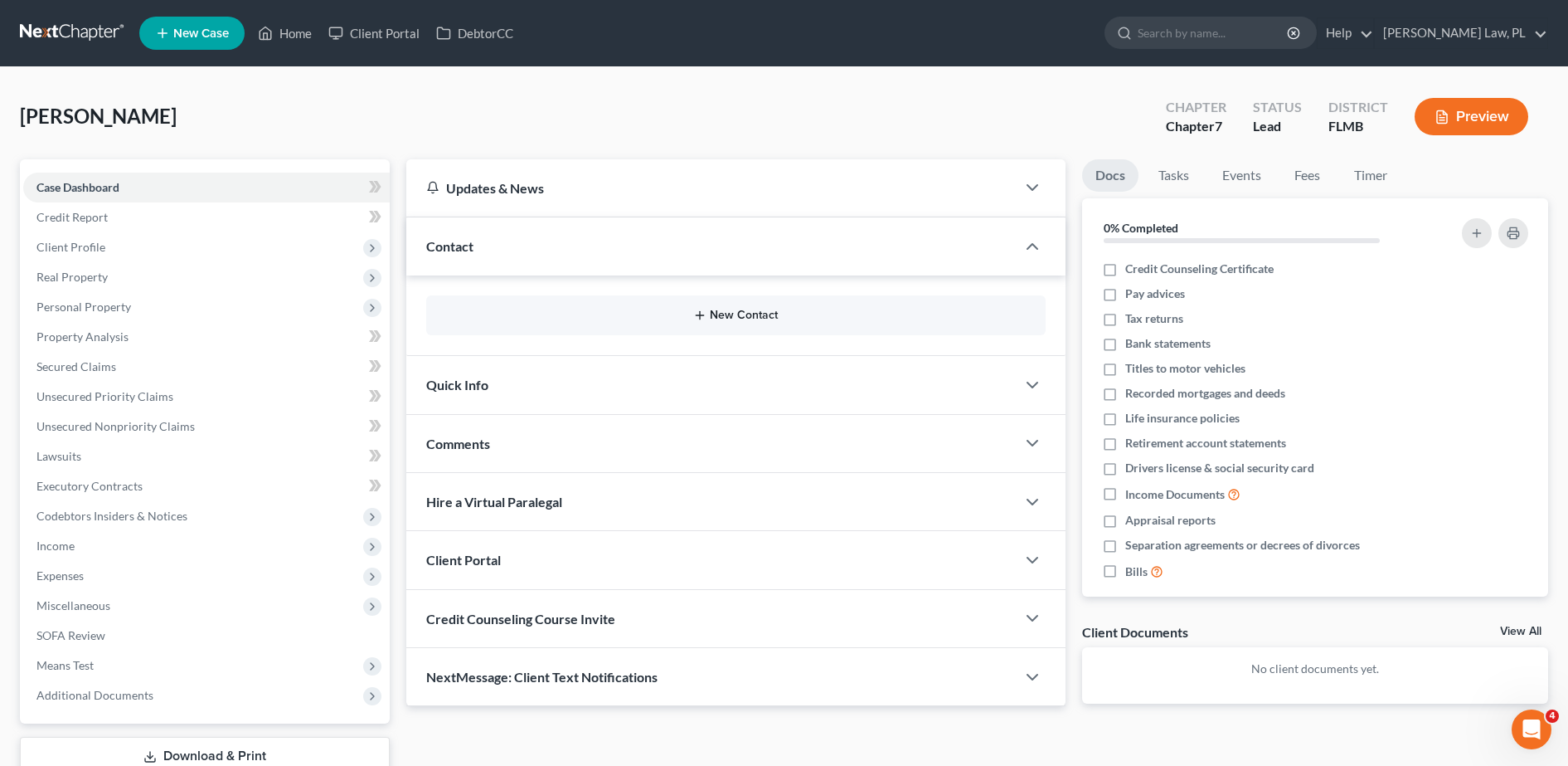
click at [586, 316] on button "New Contact" at bounding box center [735, 315] width 593 height 13
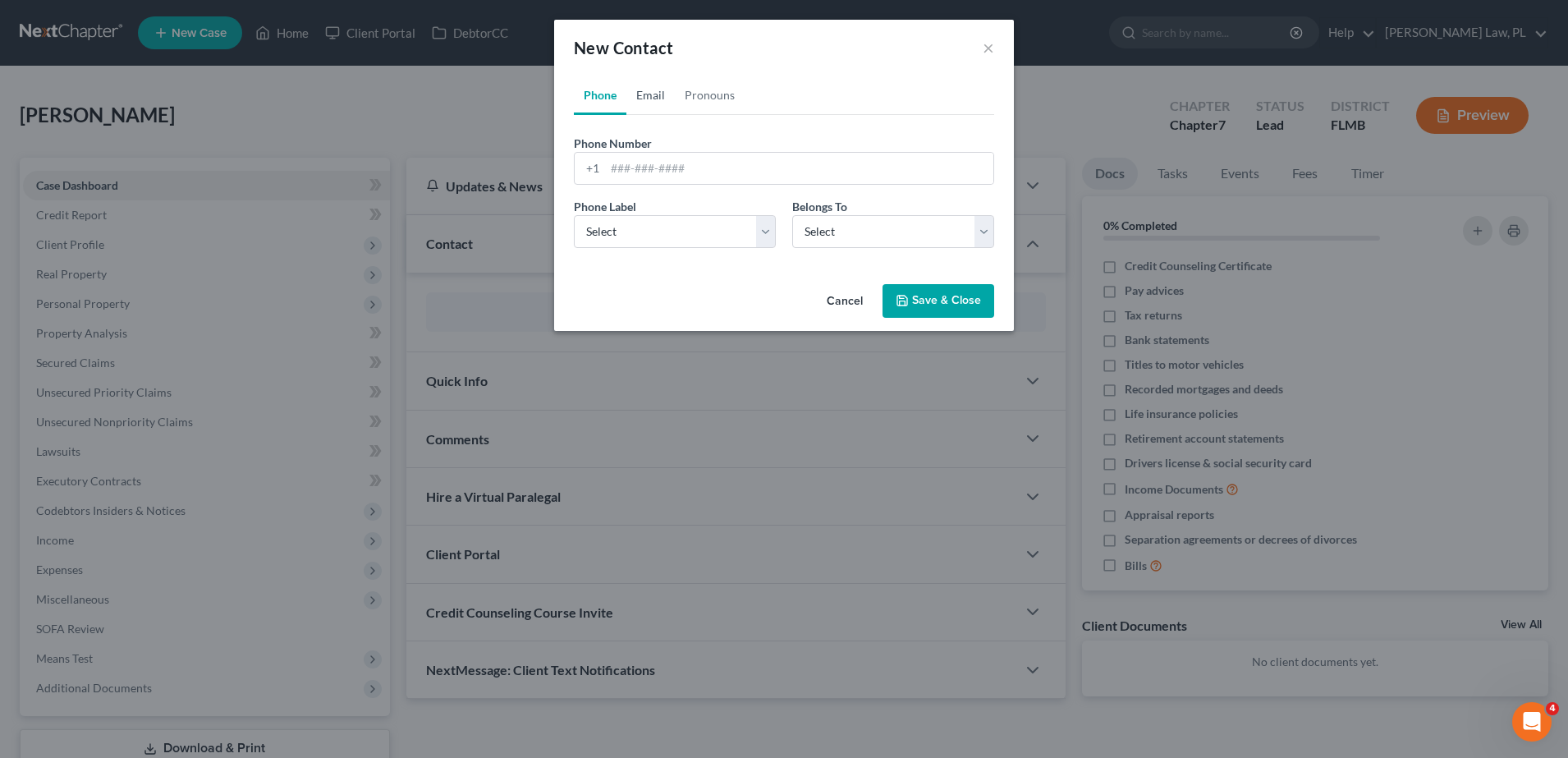
click at [651, 100] on link "Email" at bounding box center [650, 95] width 48 height 39
click at [661, 157] on input "email" at bounding box center [799, 168] width 389 height 31
type input "shane@flcustompools.com"
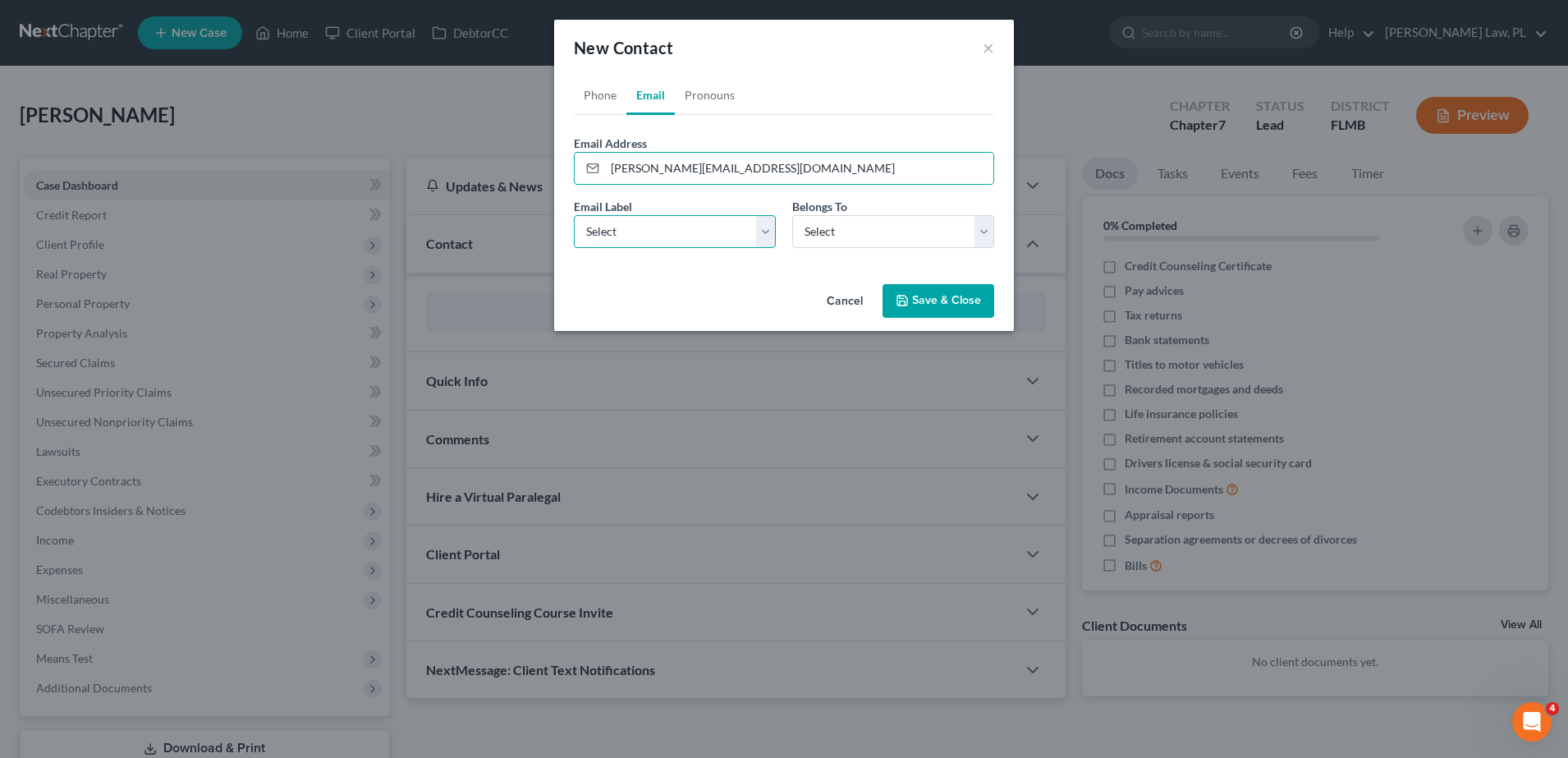
click at [653, 227] on select "Select Home Work Other" at bounding box center [674, 232] width 202 height 33
select select "0"
click at [574, 215] on select "Select Home Work Other" at bounding box center [674, 232] width 202 height 33
click at [834, 241] on select "Select Client Other" at bounding box center [893, 232] width 202 height 33
select select "0"
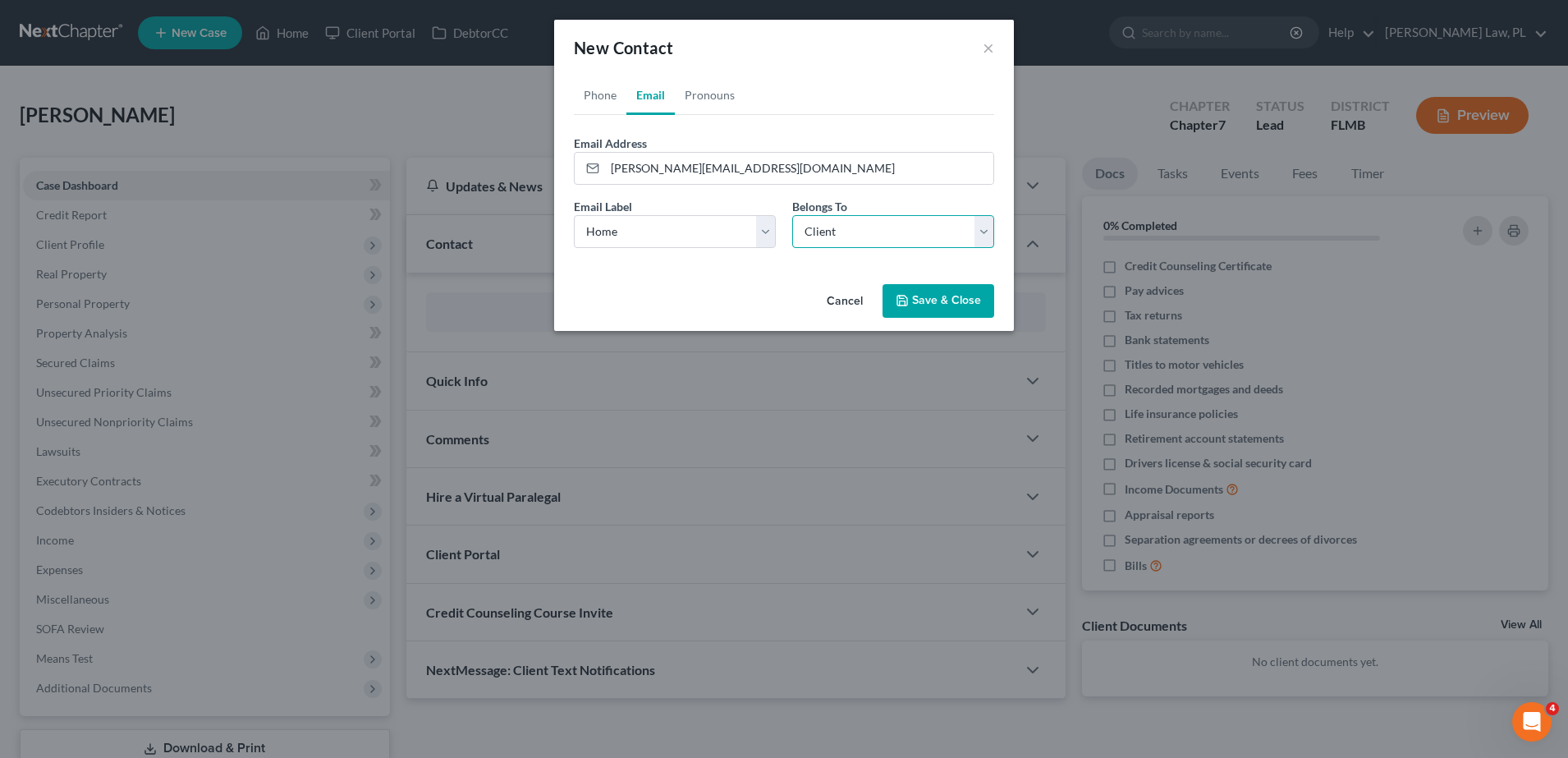
click at [793, 215] on select "Select Client Other" at bounding box center [893, 232] width 202 height 33
click at [933, 304] on button "Save & Close" at bounding box center [938, 301] width 112 height 34
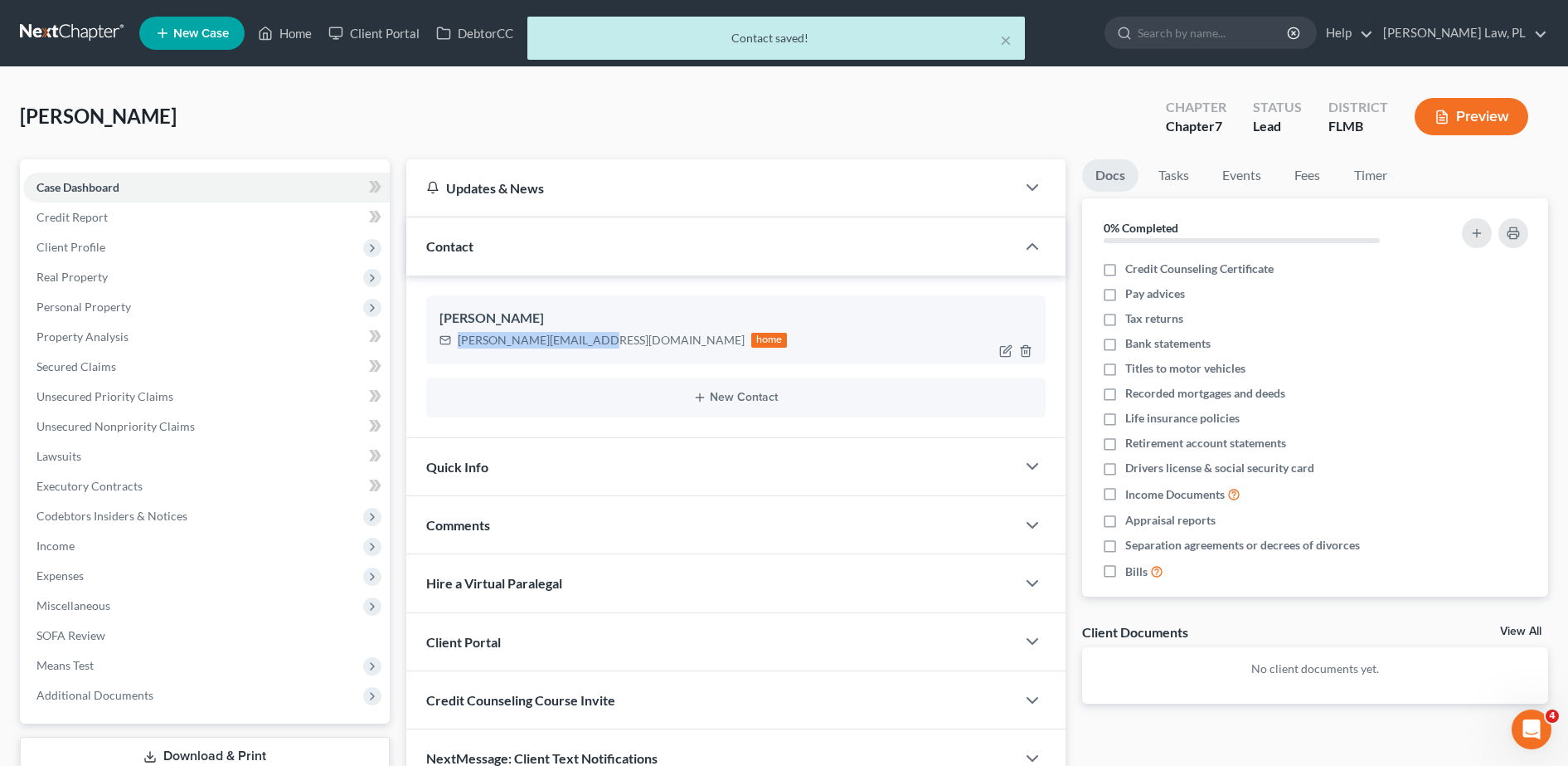
drag, startPoint x: 456, startPoint y: 336, endPoint x: 593, endPoint y: 354, distance: 138.2
click at [593, 354] on div "Shane Lennon shane@flcustompools.com home" at bounding box center [735, 329] width 619 height 68
copy div "shane@flcustompools.com"
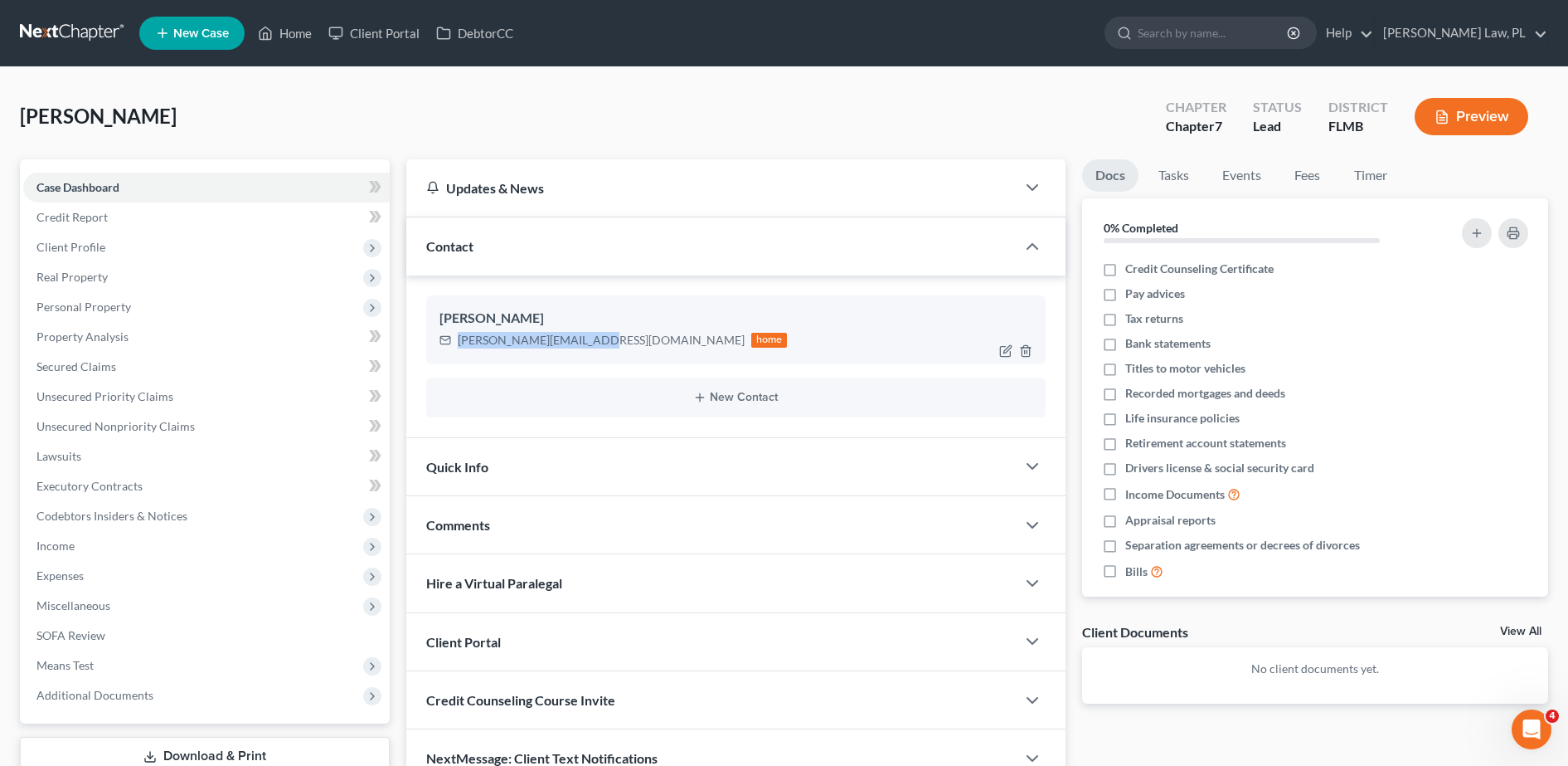
scroll to position [116, 0]
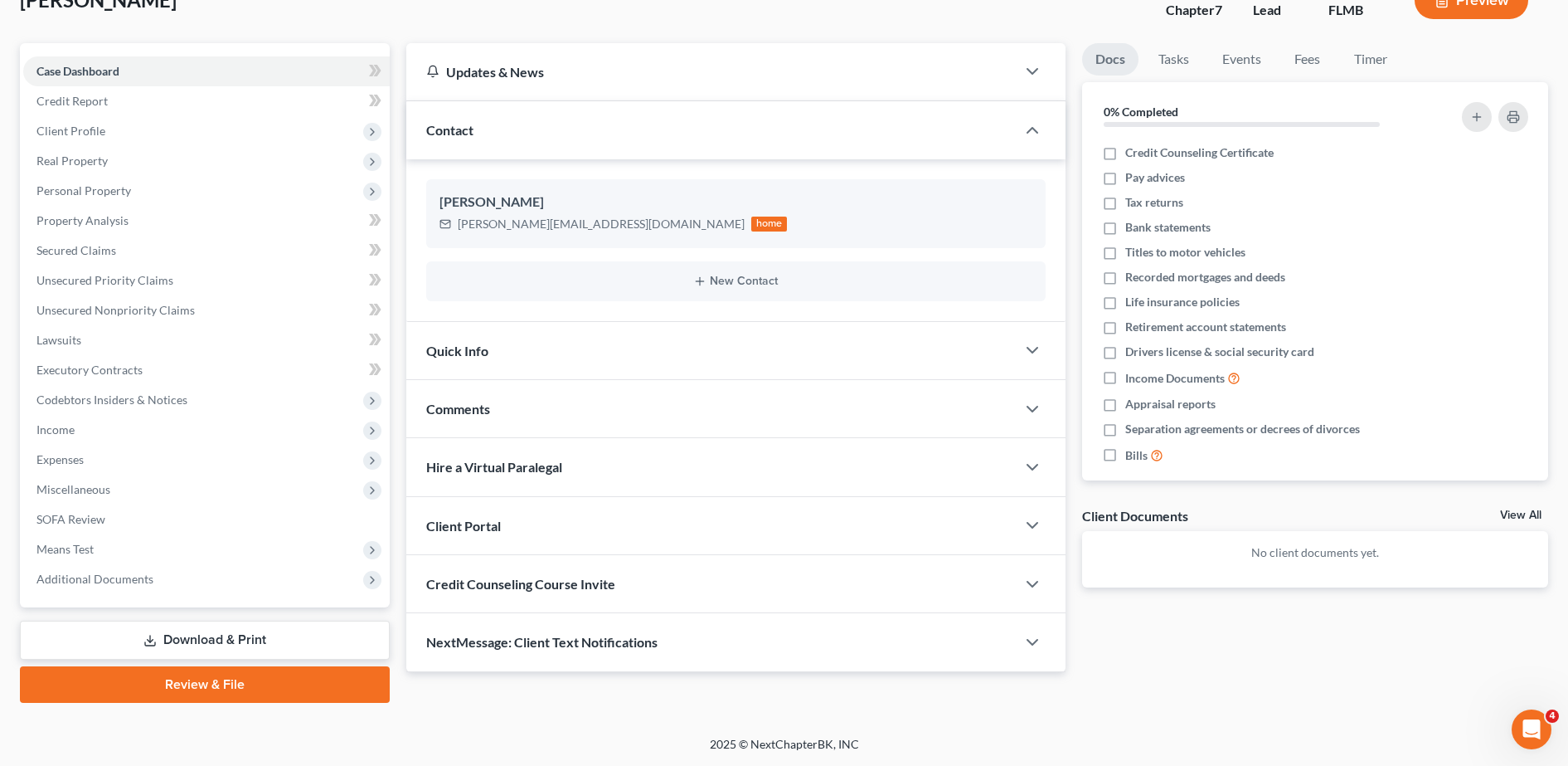
click at [564, 575] on span "Credit Counseling Course Invite" at bounding box center [521, 583] width 189 height 16
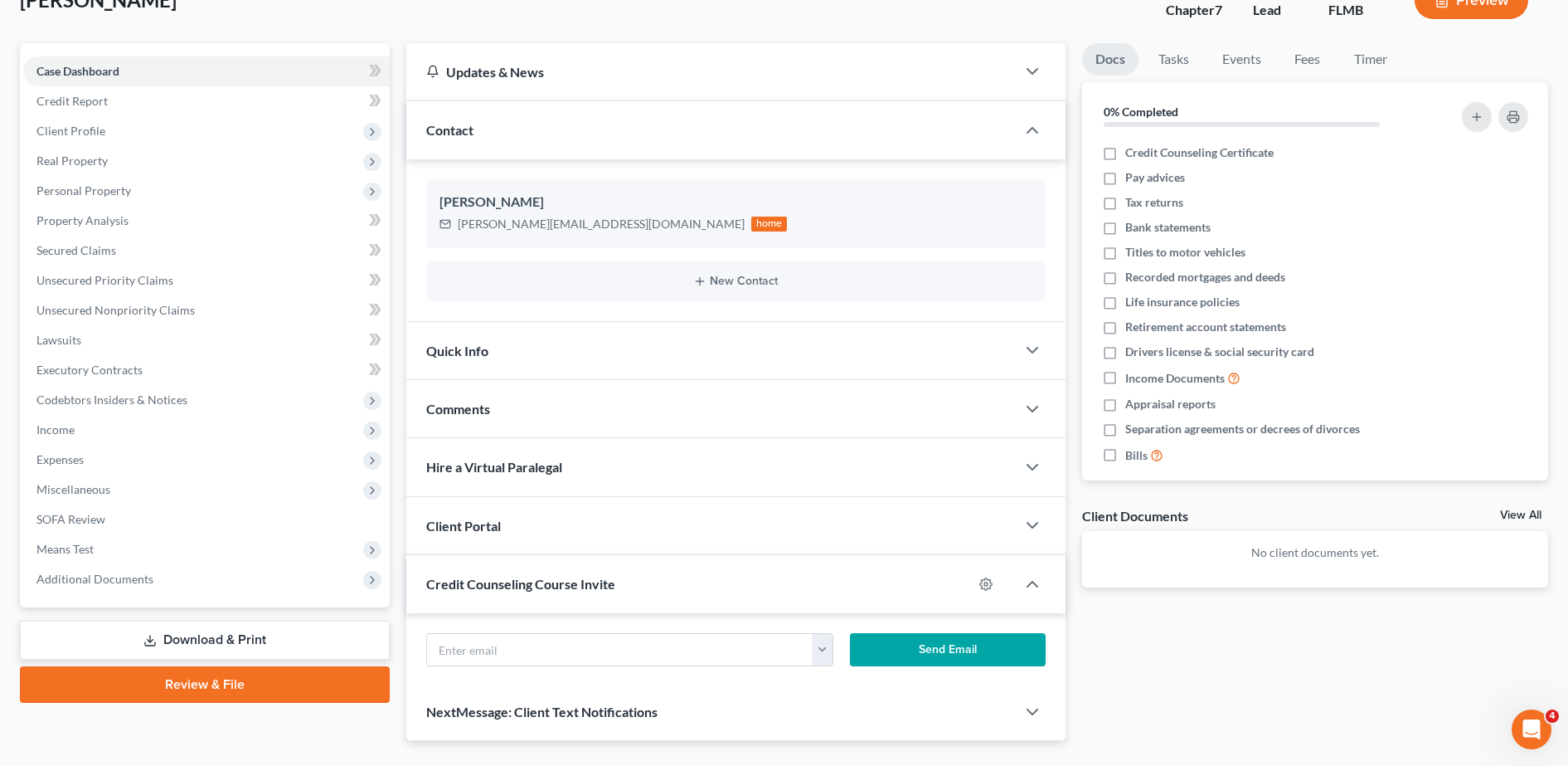
scroll to position [172, 0]
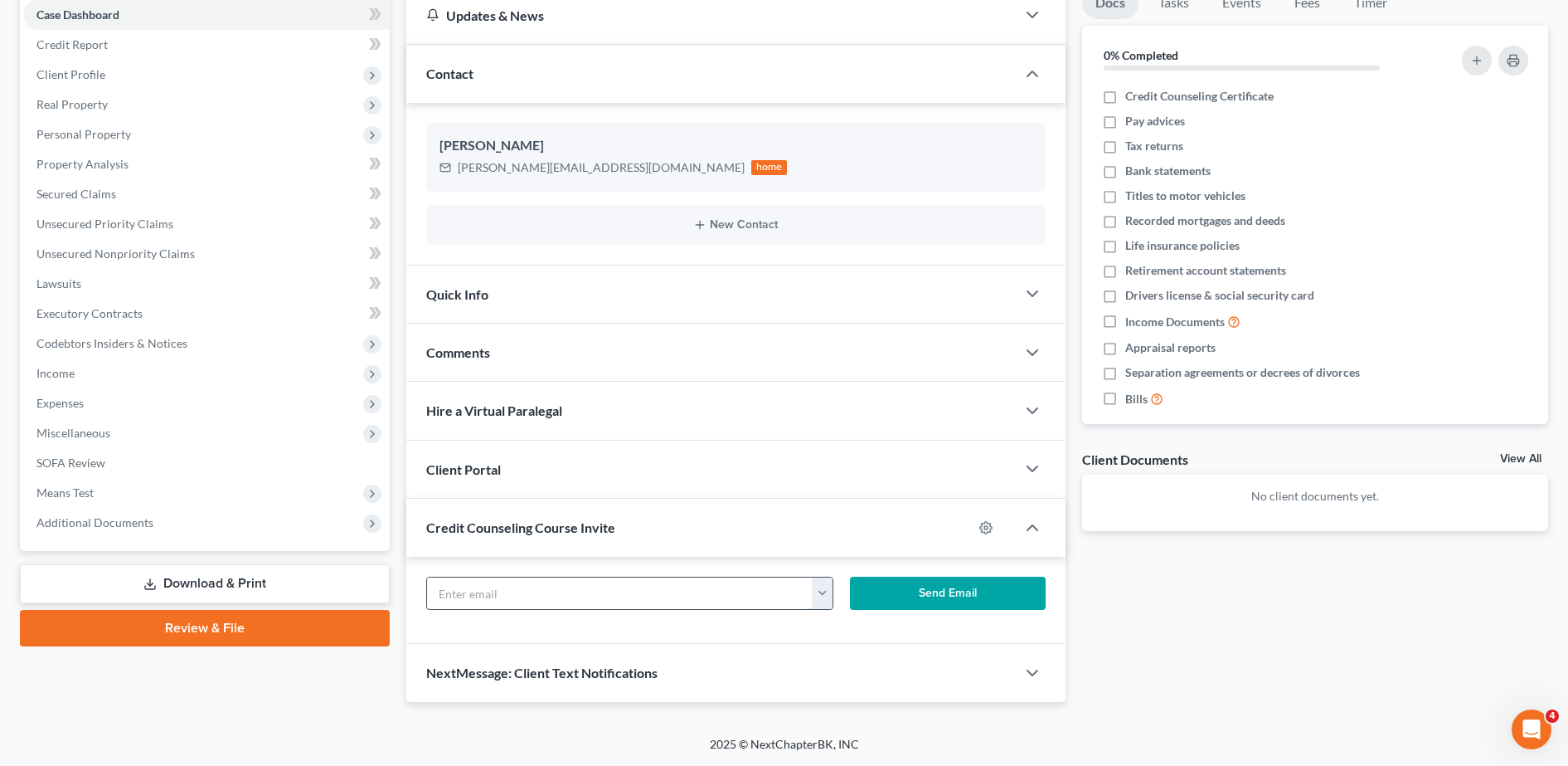
click at [537, 583] on input "text" at bounding box center [620, 593] width 386 height 31
paste input "shane@flcustompools.com"
type input "shane@flcustompools.com"
click at [958, 589] on button "Send Email" at bounding box center [948, 593] width 196 height 33
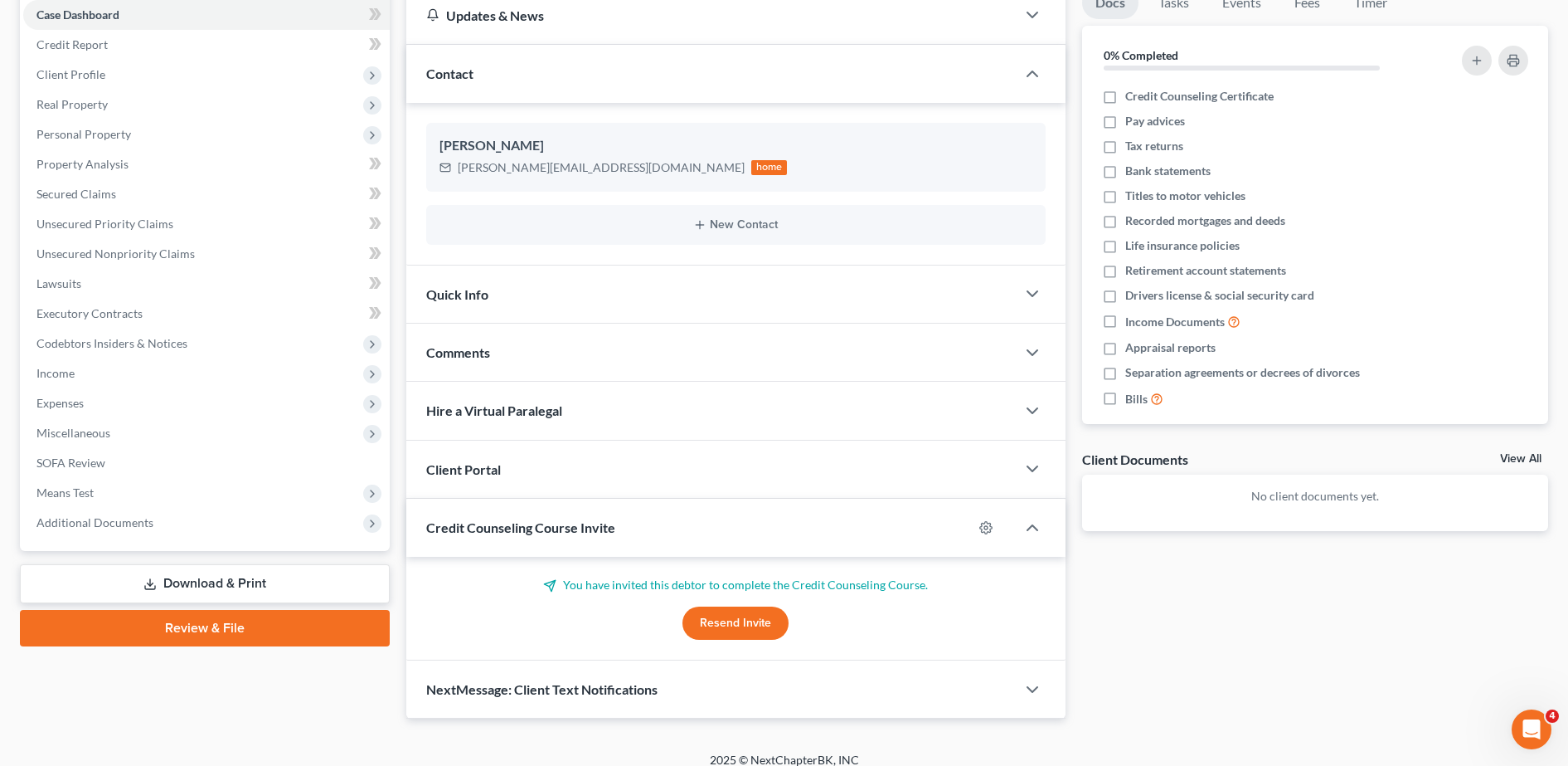
scroll to position [0, 0]
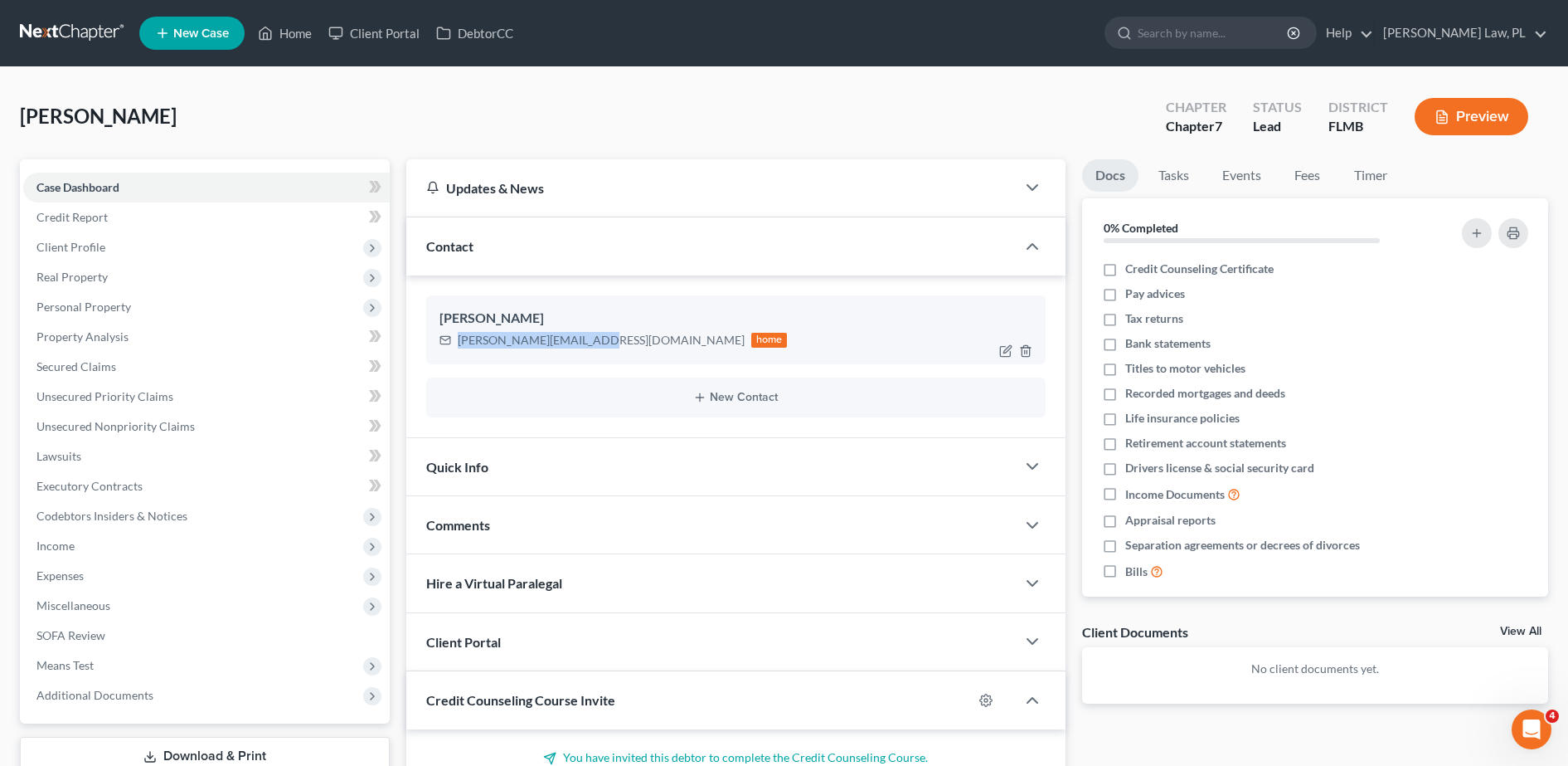
drag, startPoint x: 456, startPoint y: 340, endPoint x: 592, endPoint y: 354, distance: 136.7
click at [592, 354] on div "Shane Lennon shane@flcustompools.com home" at bounding box center [735, 329] width 619 height 68
copy div "shane@flcustompools.com"
